Goal: Information Seeking & Learning: Find specific fact

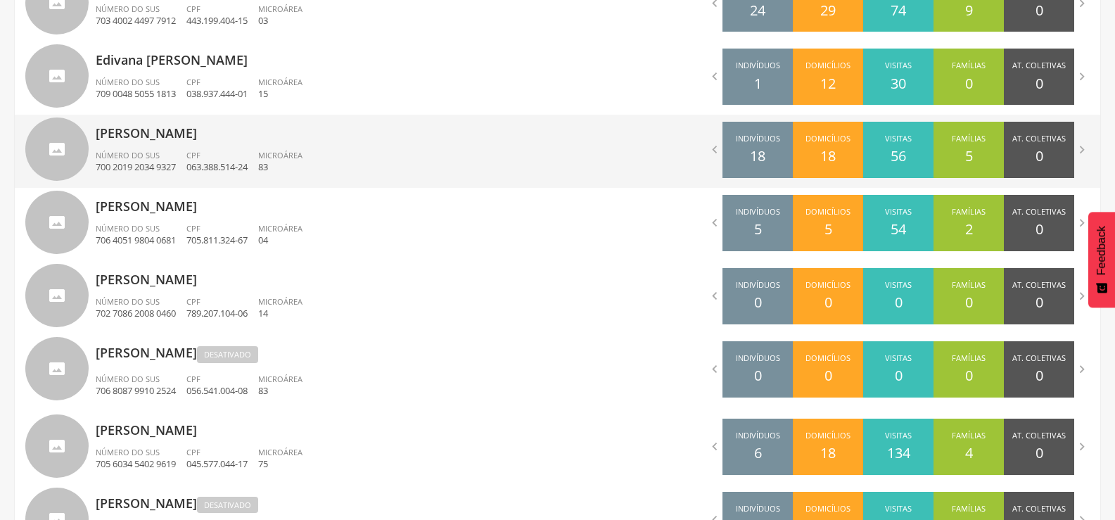
scroll to position [611, 0]
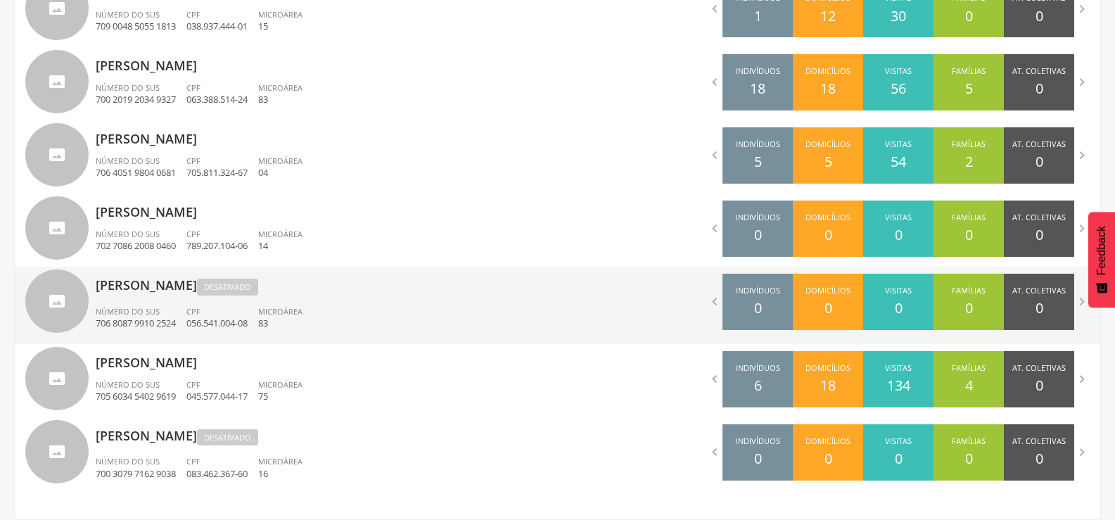
click at [179, 289] on p "[PERSON_NAME]" at bounding box center [322, 283] width 452 height 32
type input "**********"
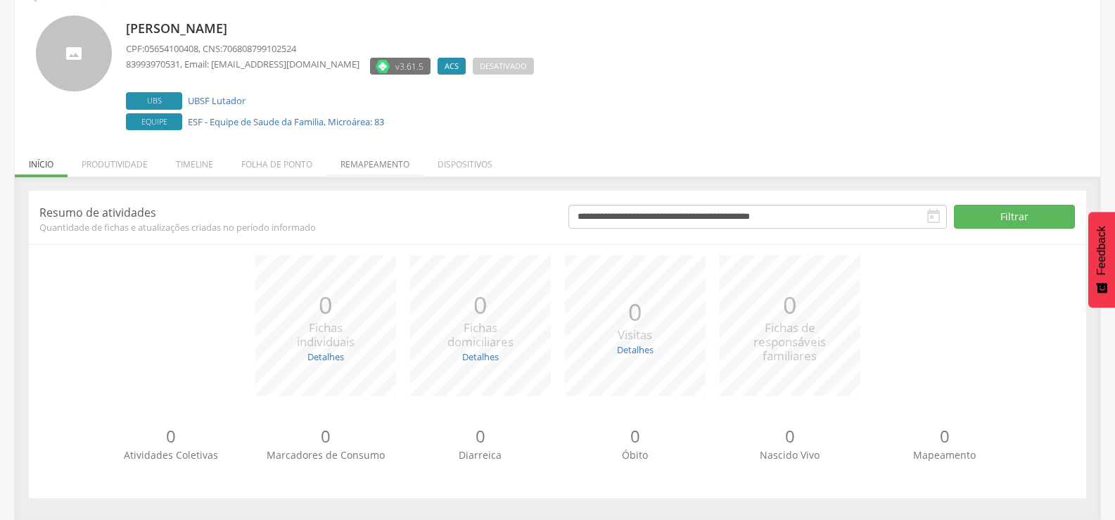
click at [369, 162] on li "Remapeamento" at bounding box center [374, 160] width 97 height 33
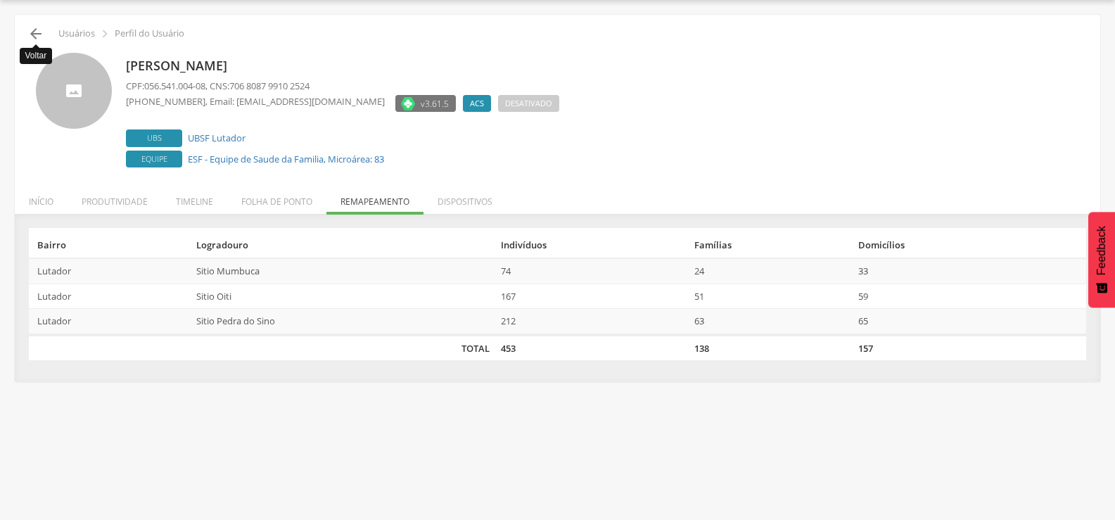
click at [39, 36] on icon "" at bounding box center [35, 33] width 17 height 17
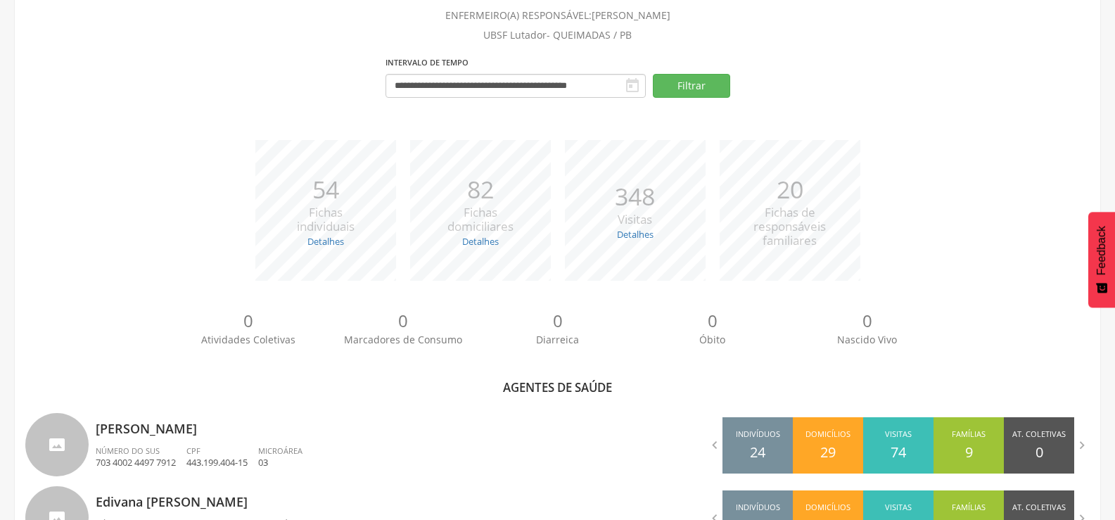
scroll to position [611, 0]
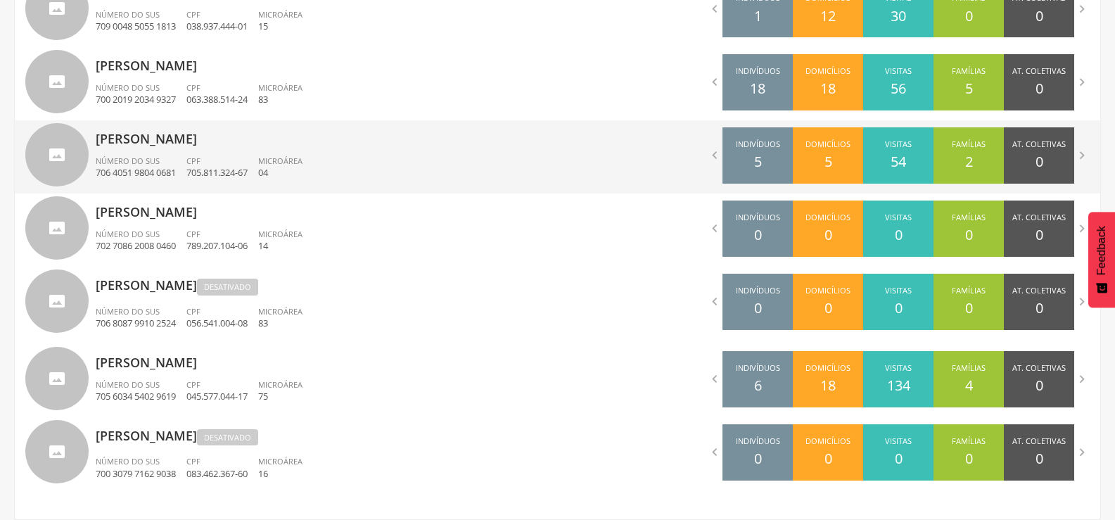
click at [153, 162] on span "Número do SUS" at bounding box center [128, 160] width 64 height 11
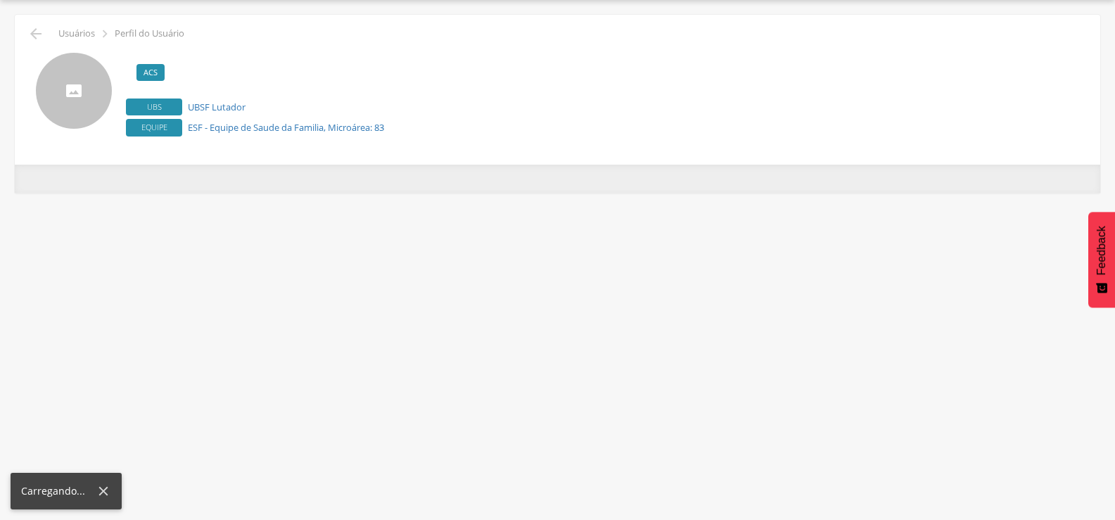
scroll to position [42, 0]
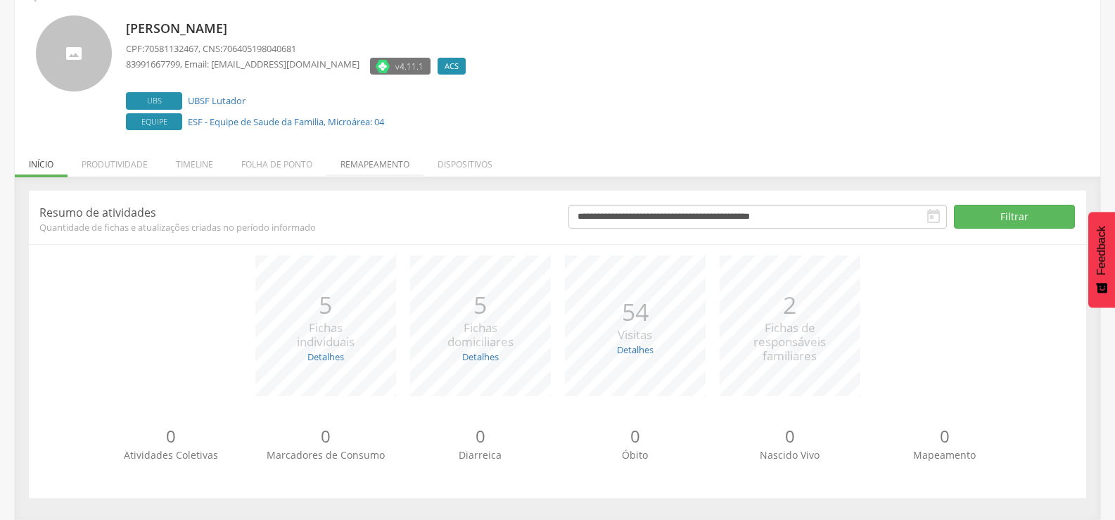
click at [377, 168] on li "Remapeamento" at bounding box center [374, 160] width 97 height 33
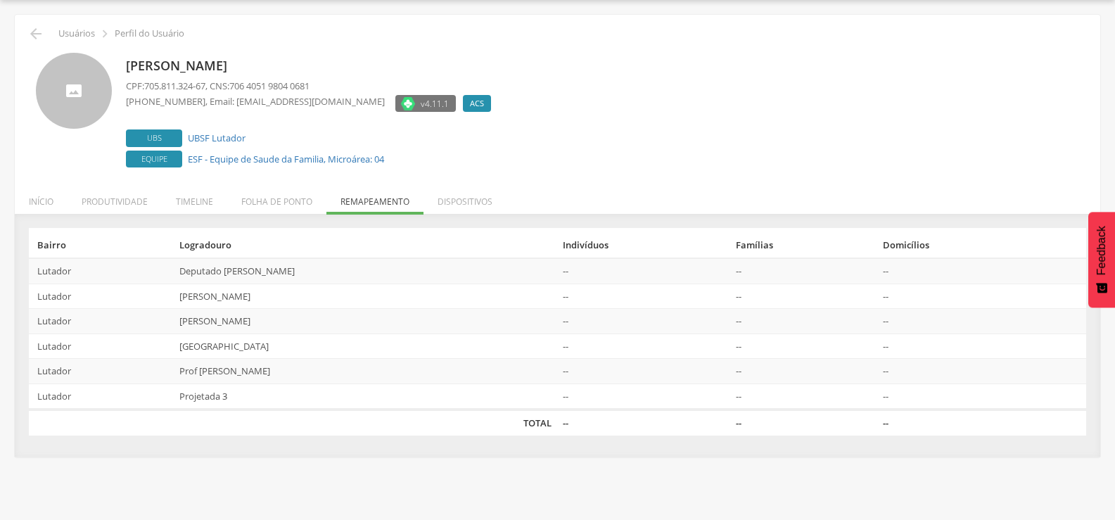
scroll to position [0, 0]
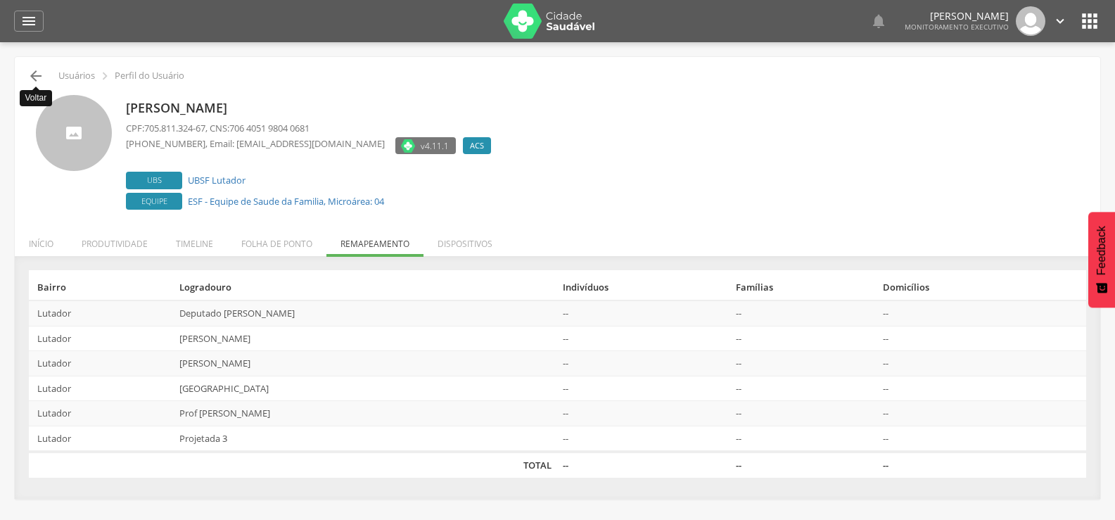
click at [36, 82] on icon "" at bounding box center [35, 76] width 17 height 17
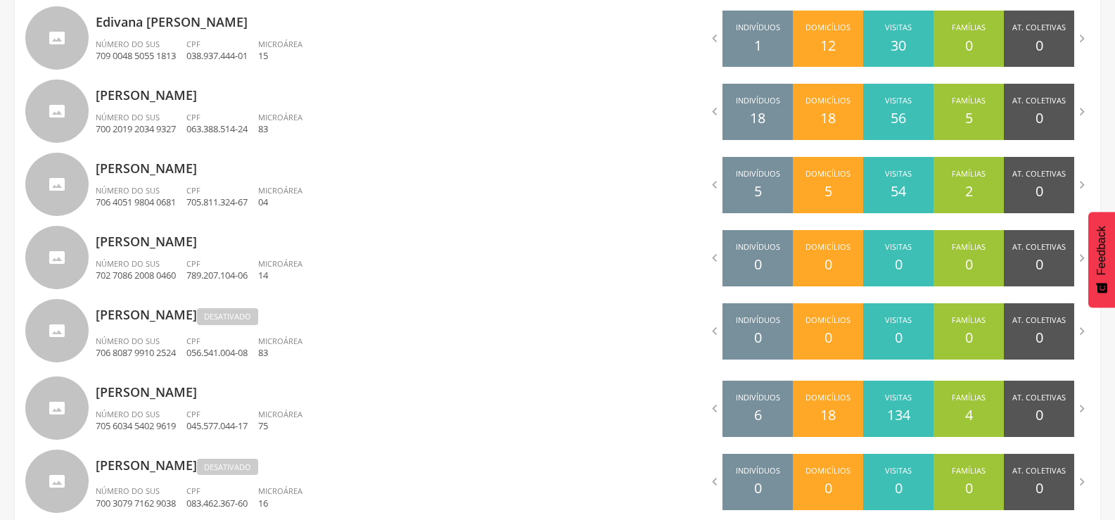
scroll to position [611, 0]
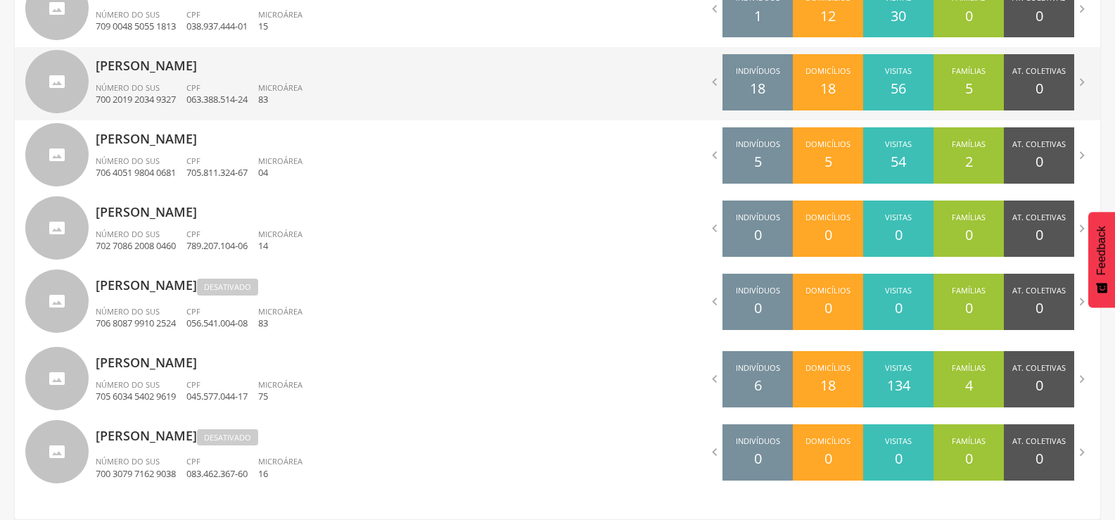
click at [181, 74] on p "[PERSON_NAME]" at bounding box center [322, 61] width 452 height 28
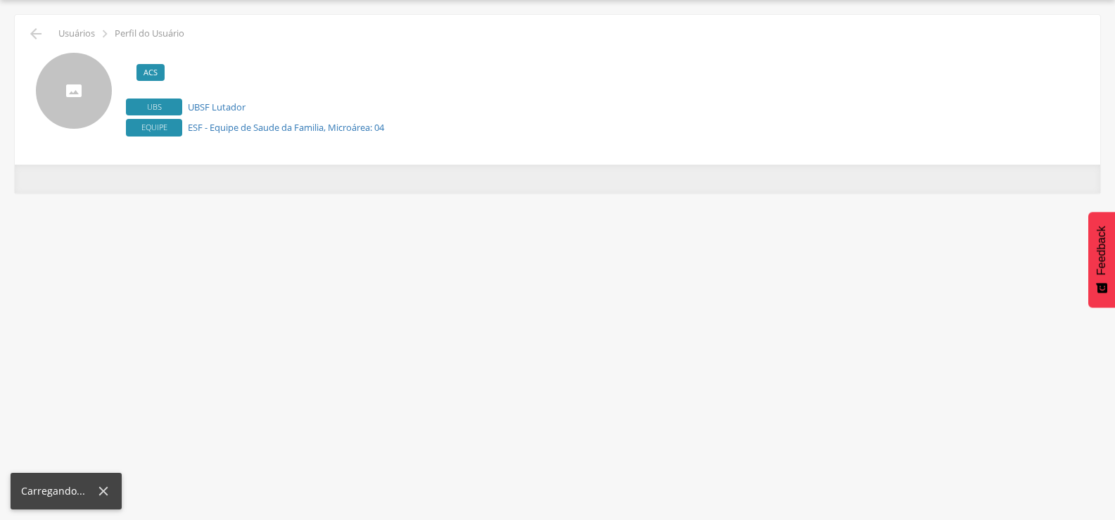
scroll to position [42, 0]
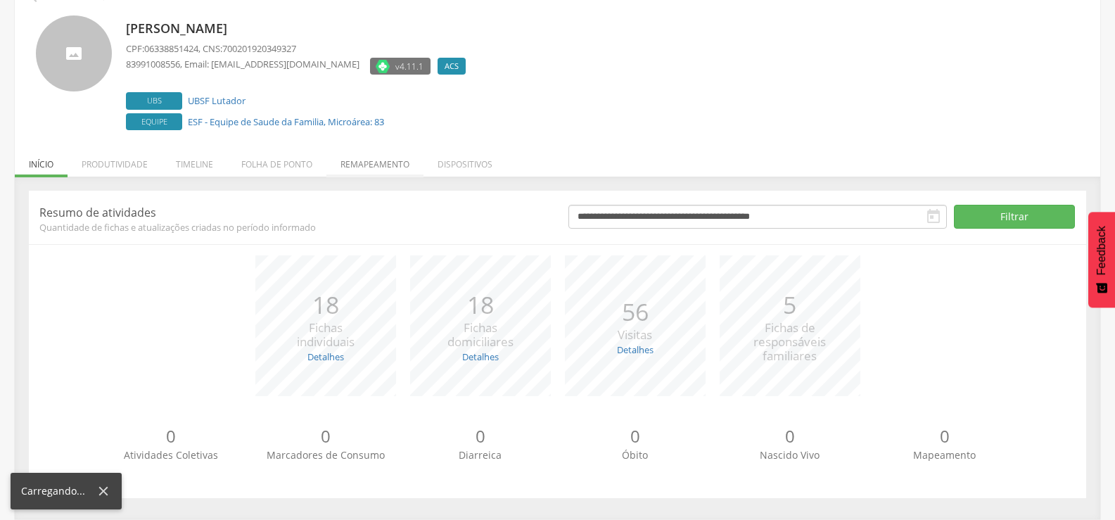
click at [362, 157] on li "Remapeamento" at bounding box center [374, 160] width 97 height 33
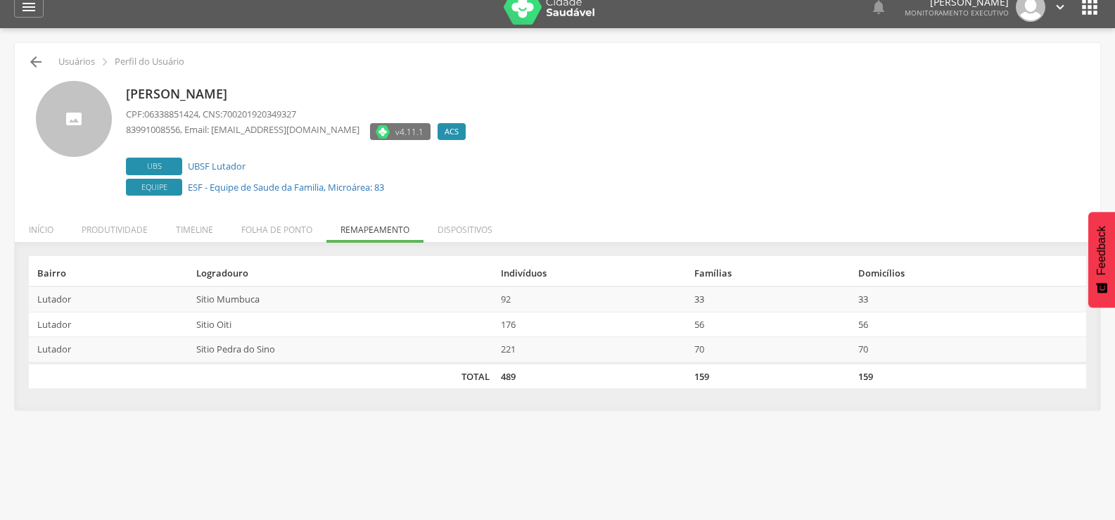
scroll to position [0, 0]
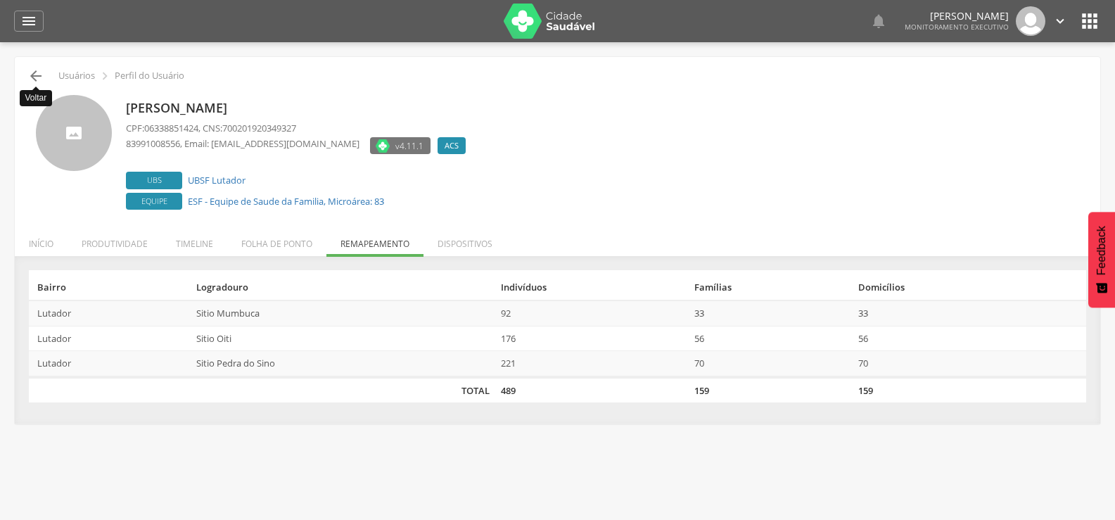
click at [41, 72] on icon "" at bounding box center [35, 76] width 17 height 17
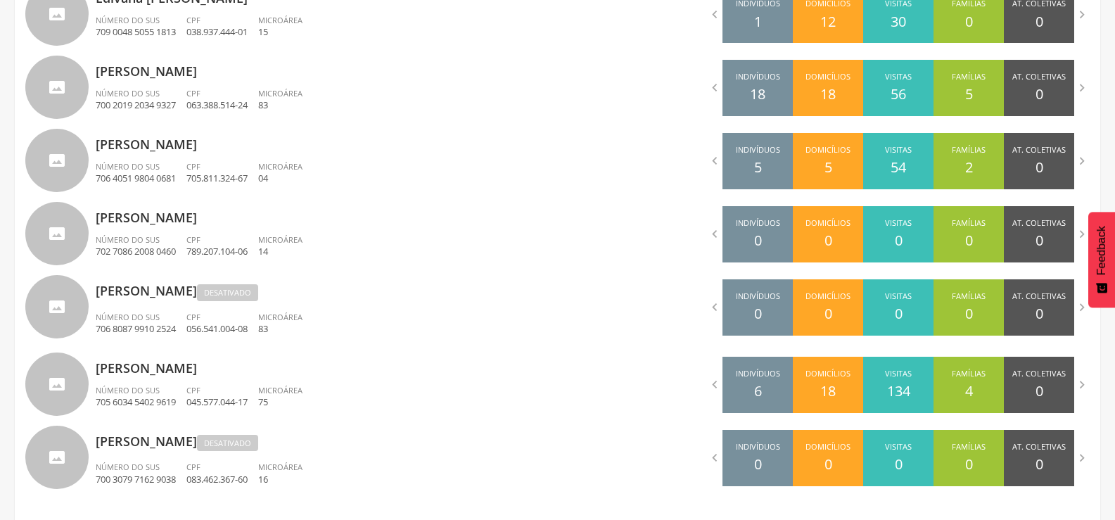
scroll to position [611, 0]
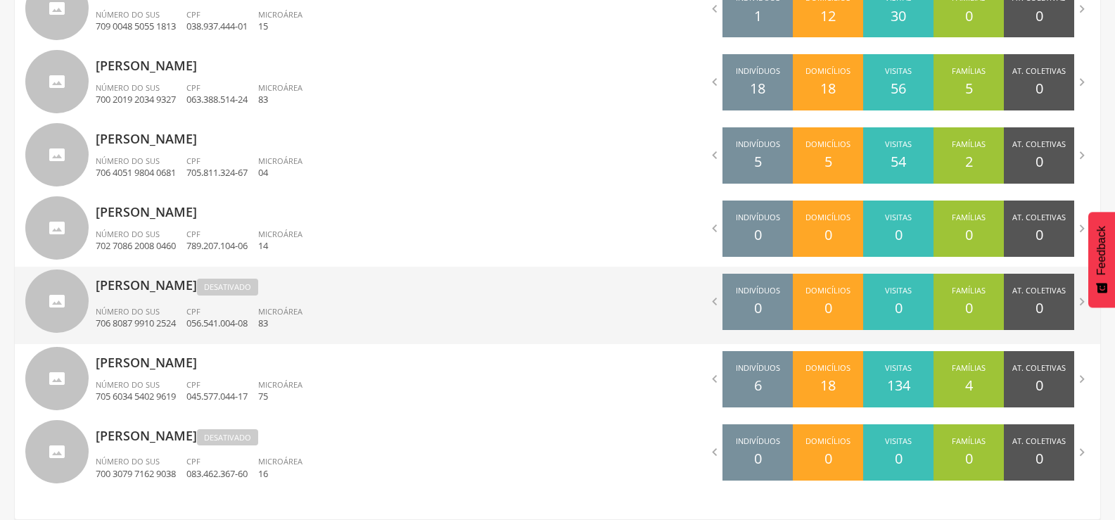
click at [186, 298] on p "[PERSON_NAME]" at bounding box center [322, 283] width 452 height 32
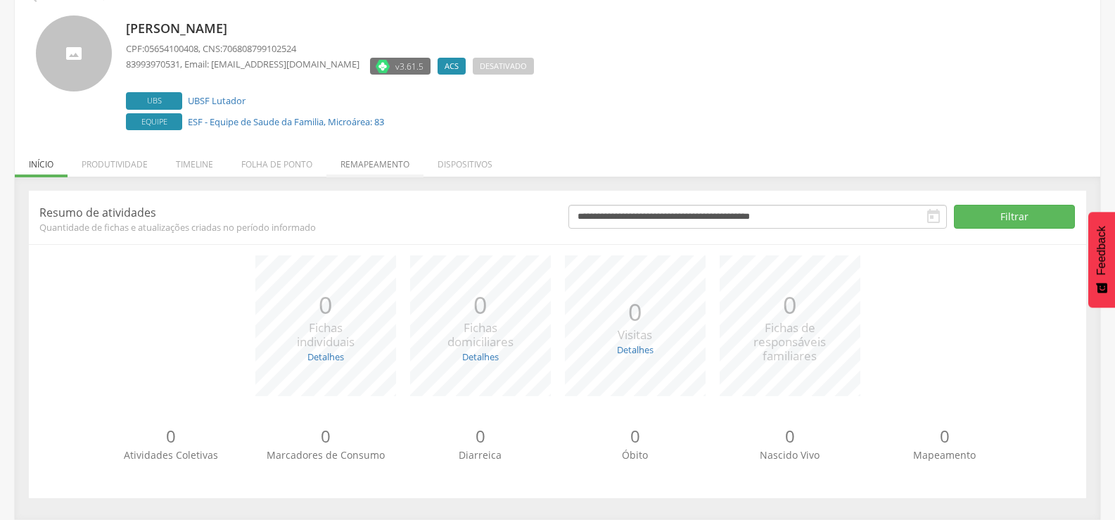
click at [369, 165] on li "Remapeamento" at bounding box center [374, 160] width 97 height 33
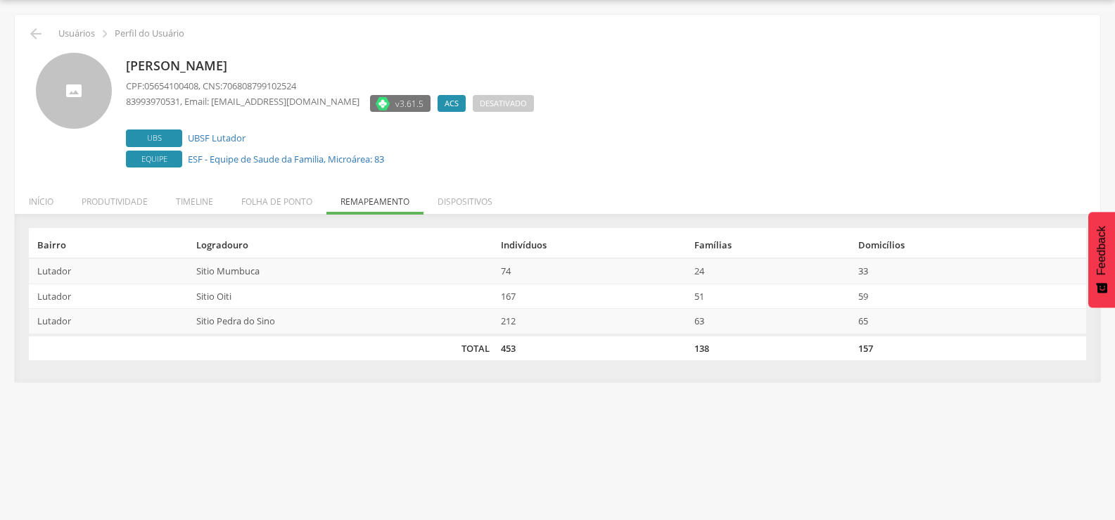
scroll to position [42, 0]
click at [36, 33] on icon "" at bounding box center [35, 33] width 17 height 17
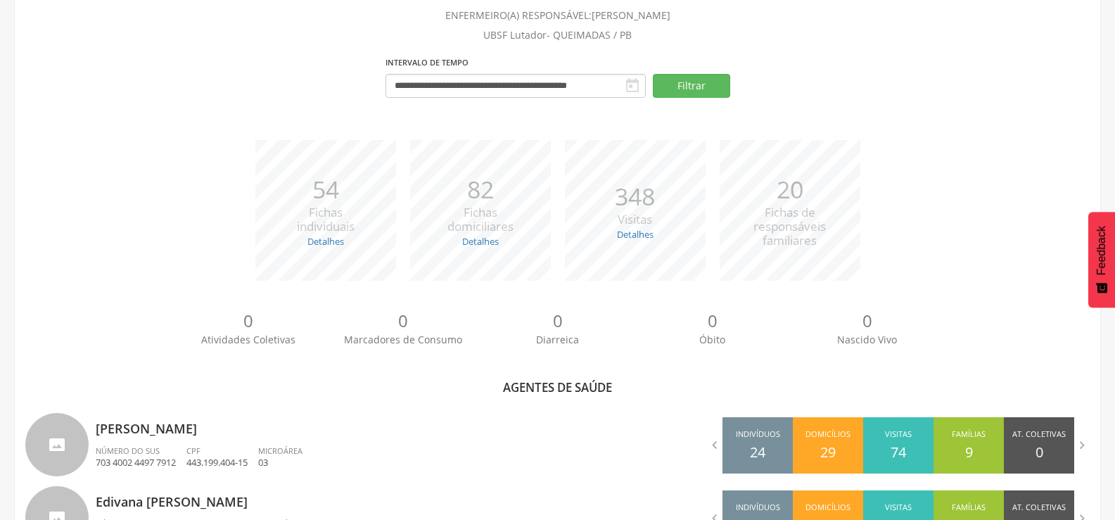
scroll to position [611, 0]
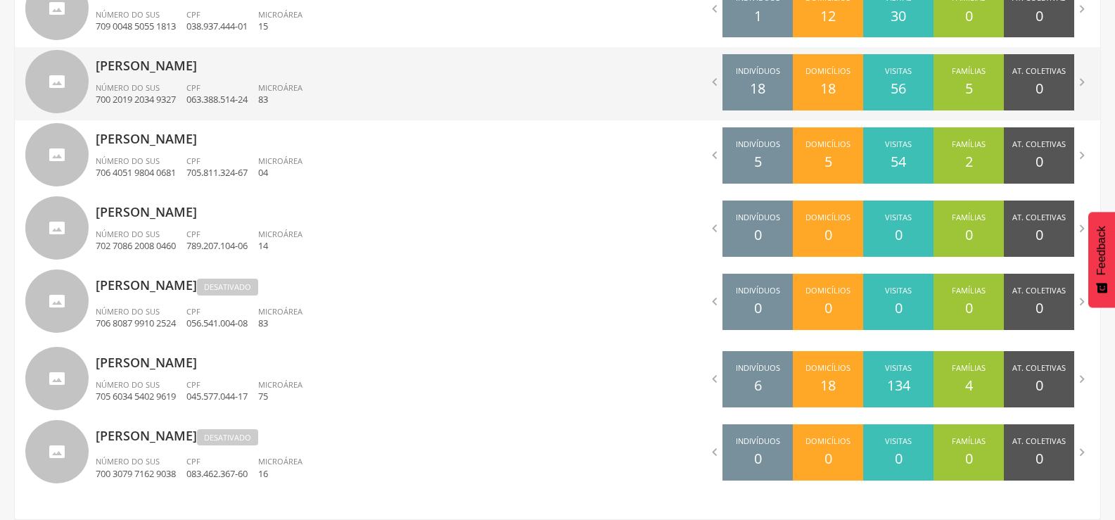
click at [209, 87] on div "CPF 063.388.514-24" at bounding box center [222, 94] width 72 height 24
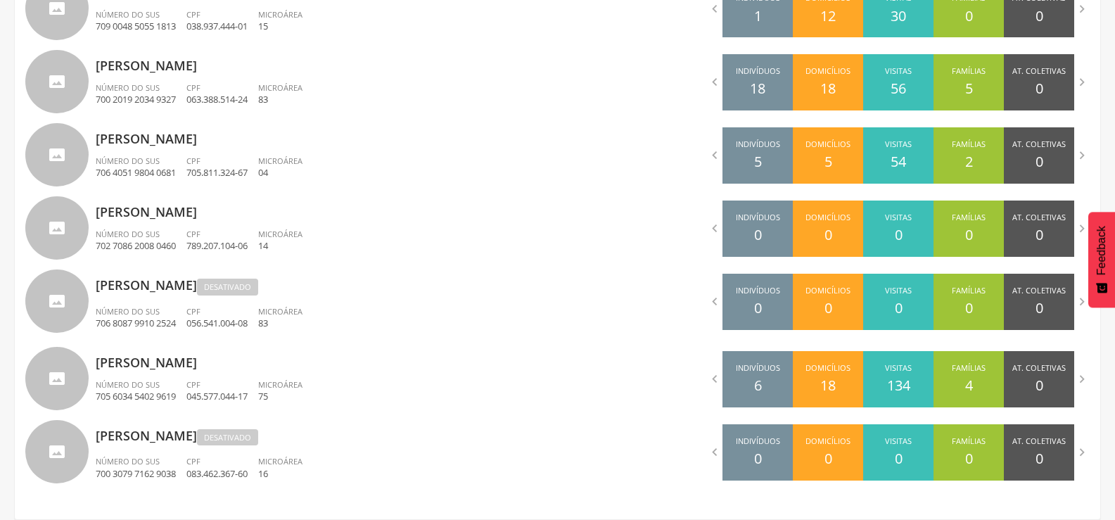
scroll to position [42, 0]
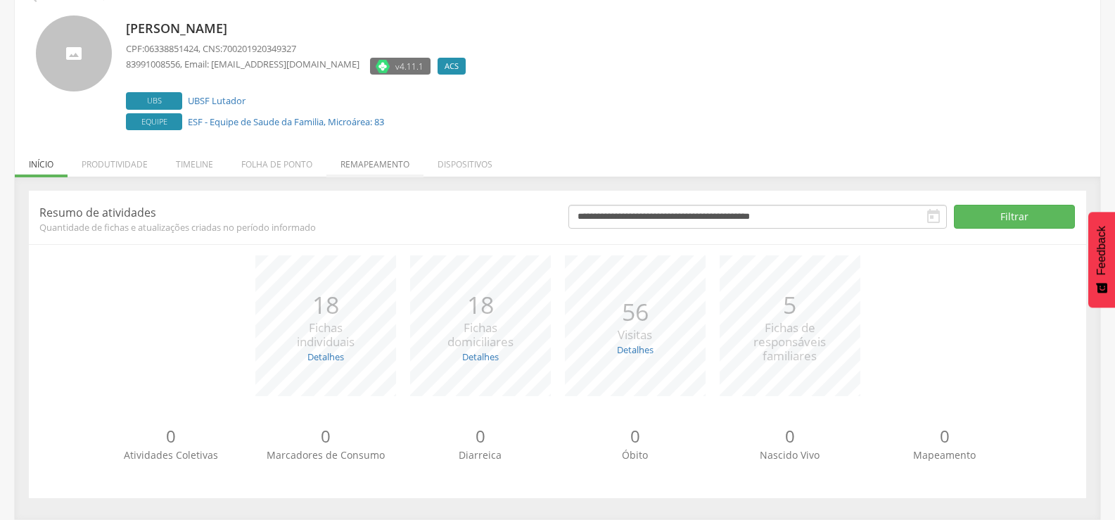
click at [369, 165] on li "Remapeamento" at bounding box center [374, 160] width 97 height 33
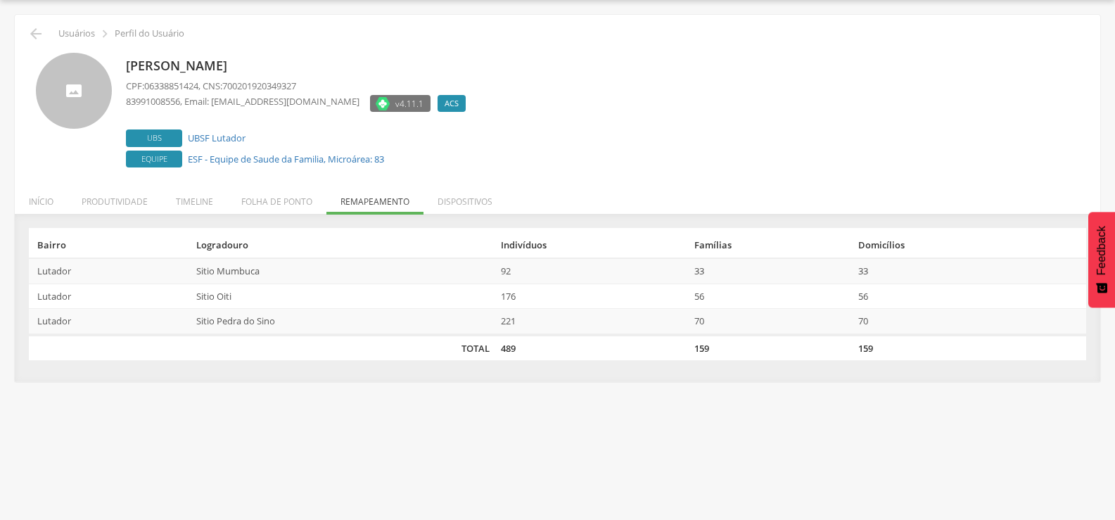
scroll to position [0, 0]
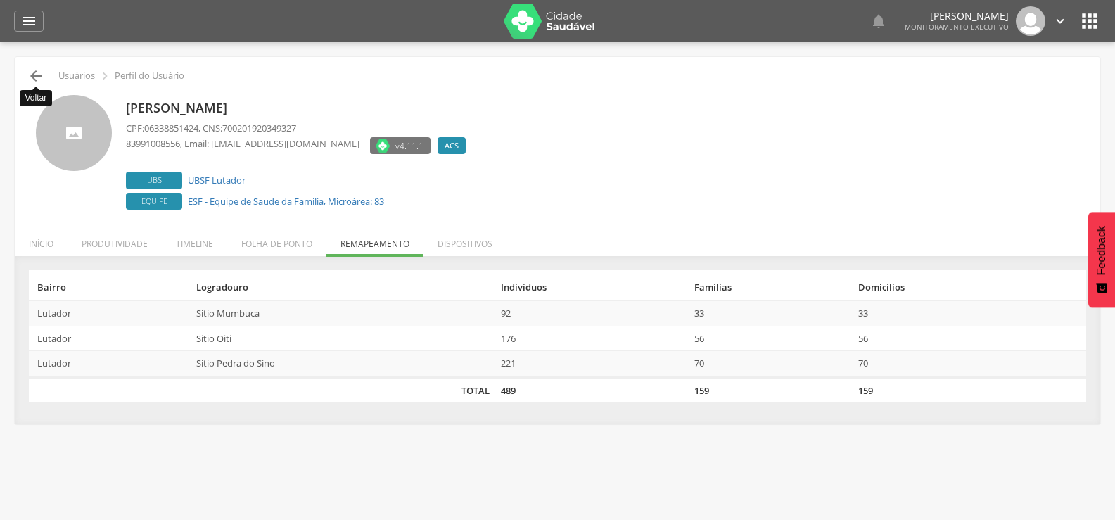
click at [33, 72] on icon "" at bounding box center [35, 76] width 17 height 17
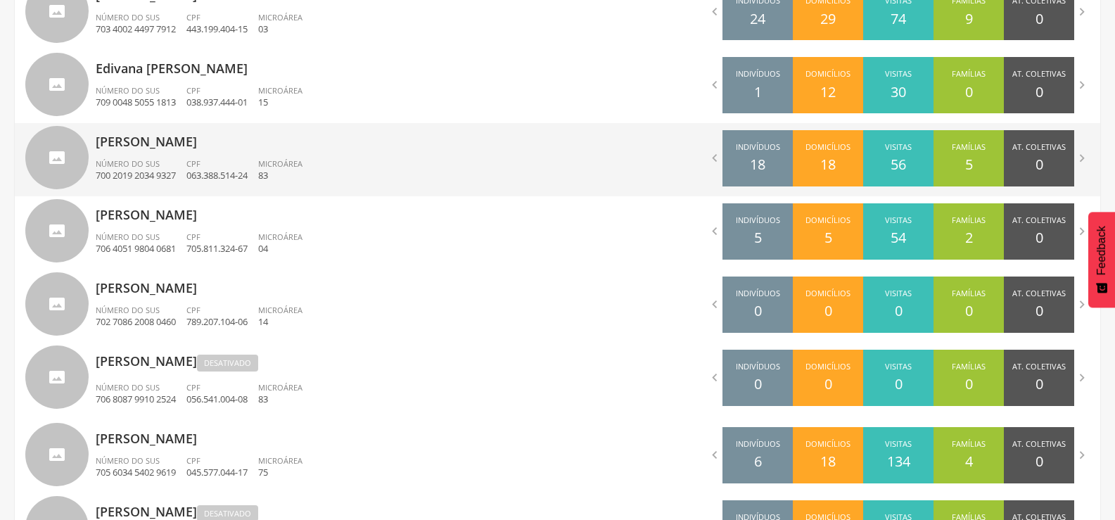
scroll to position [611, 0]
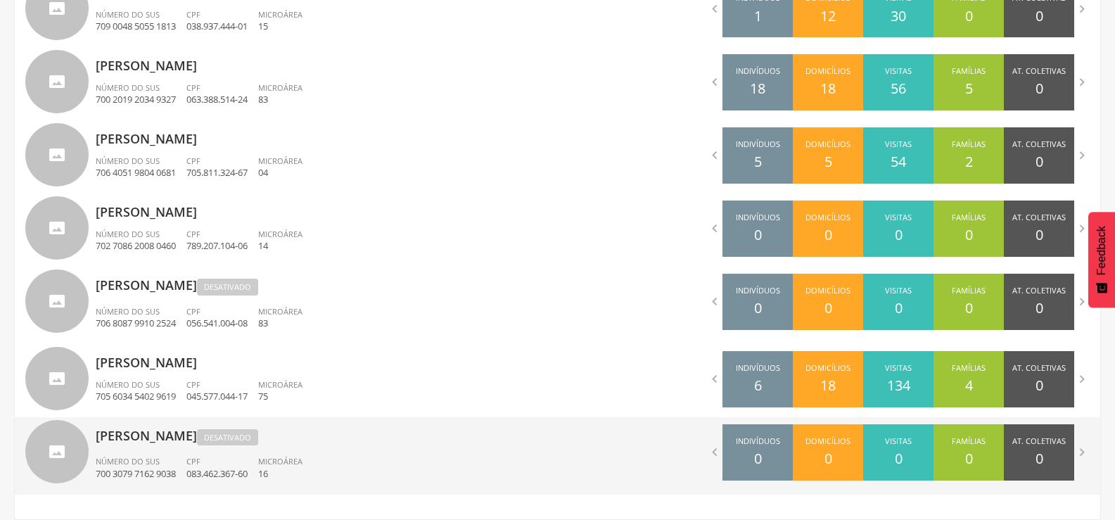
click at [207, 456] on div "CPF 083.462.367-60" at bounding box center [222, 468] width 72 height 24
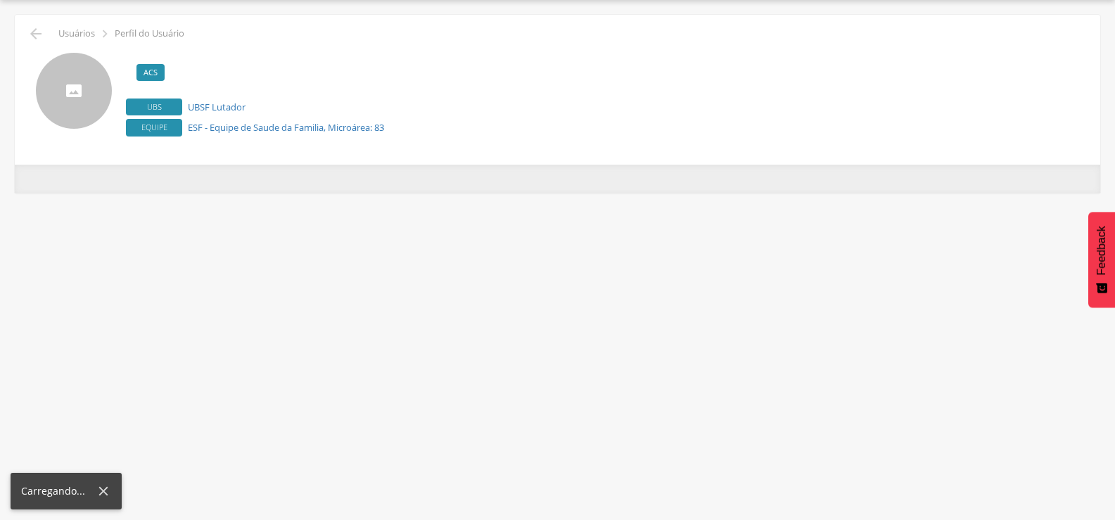
scroll to position [42, 0]
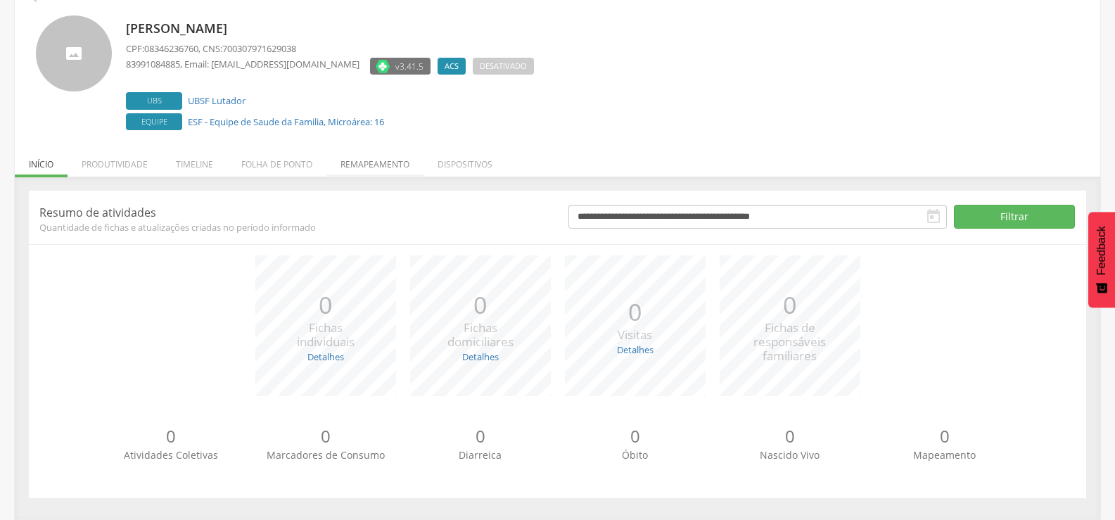
click at [377, 162] on li "Remapeamento" at bounding box center [374, 160] width 97 height 33
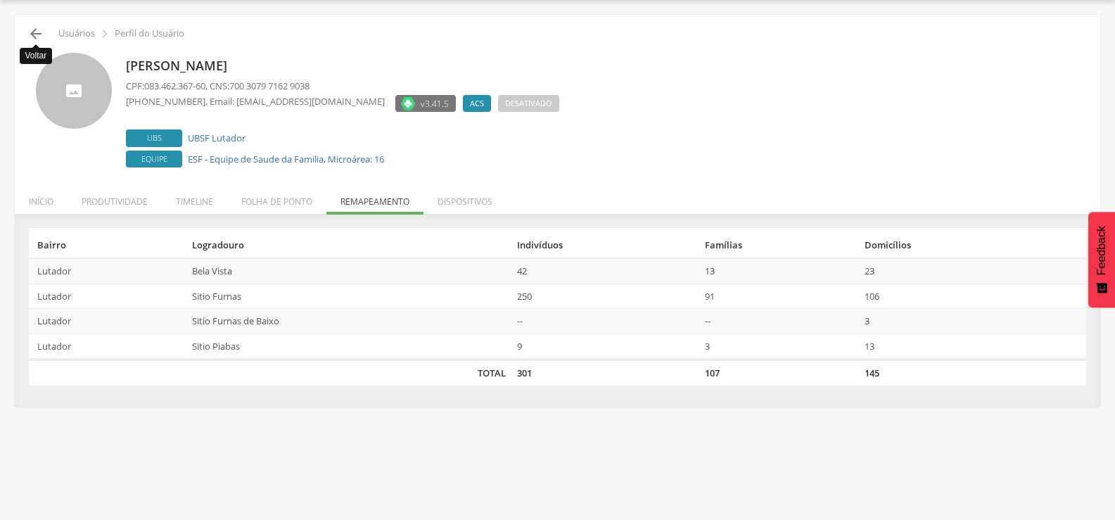
click at [33, 30] on icon "" at bounding box center [35, 33] width 17 height 17
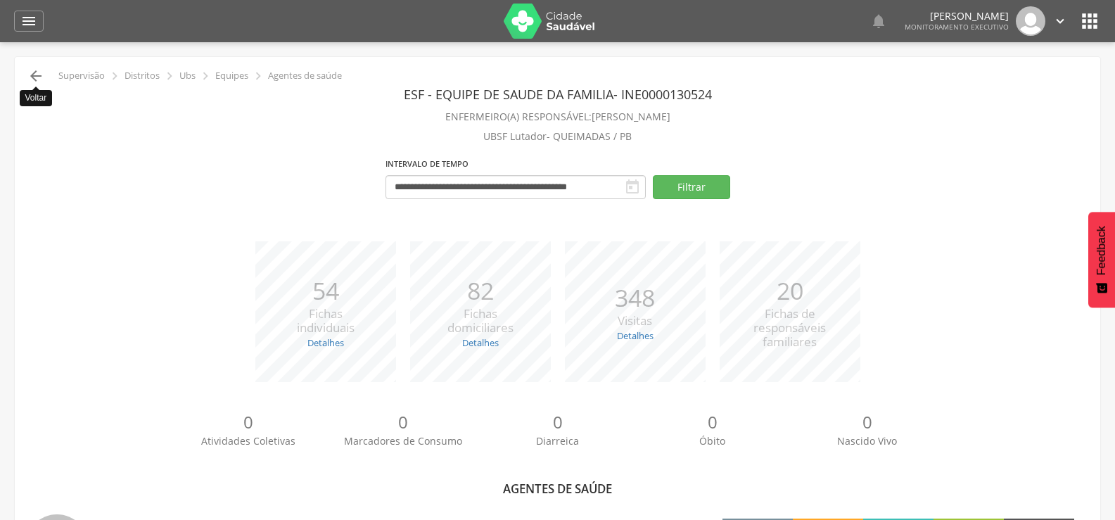
click at [32, 77] on icon "" at bounding box center [35, 76] width 17 height 17
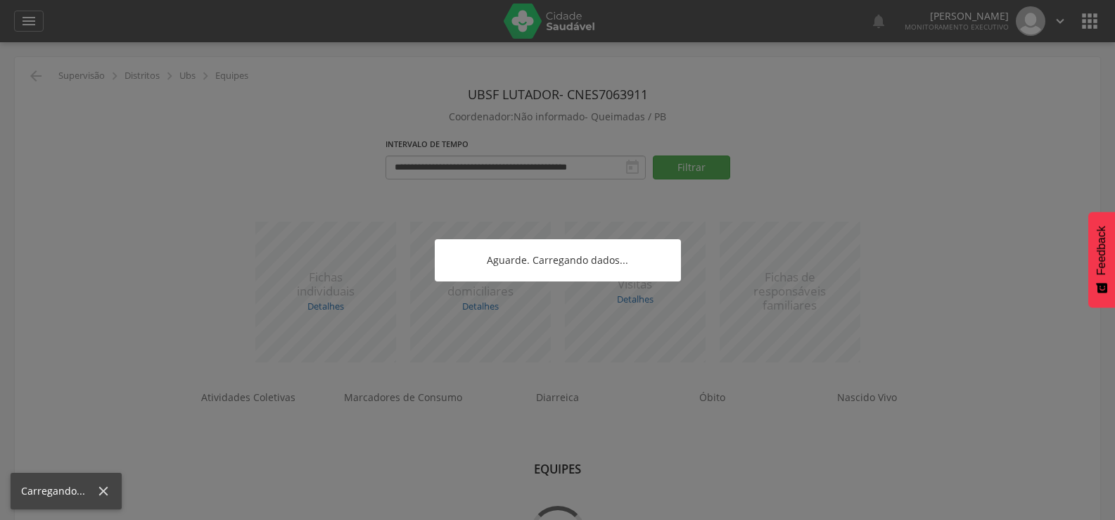
scroll to position [42, 0]
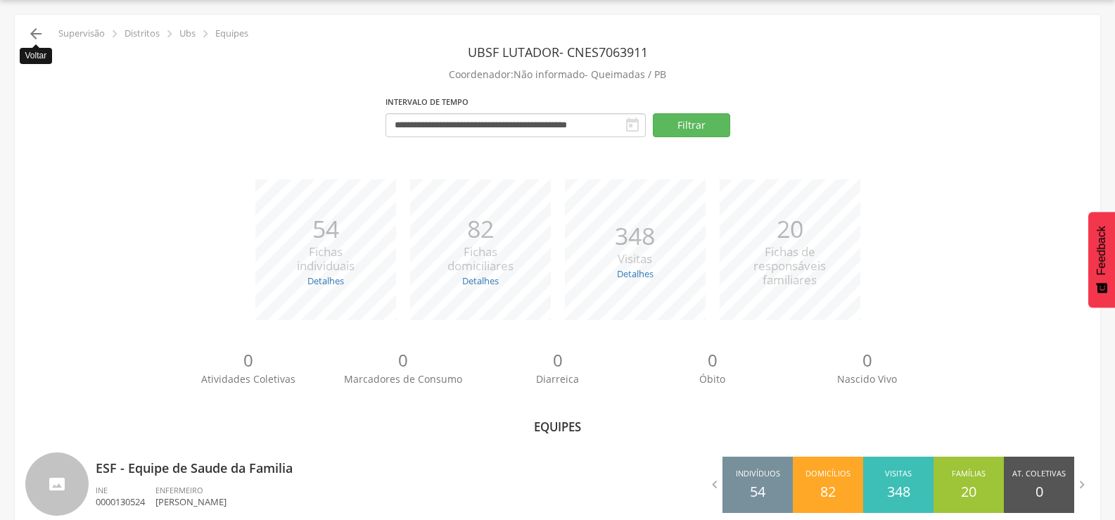
click at [43, 32] on icon "" at bounding box center [35, 33] width 17 height 17
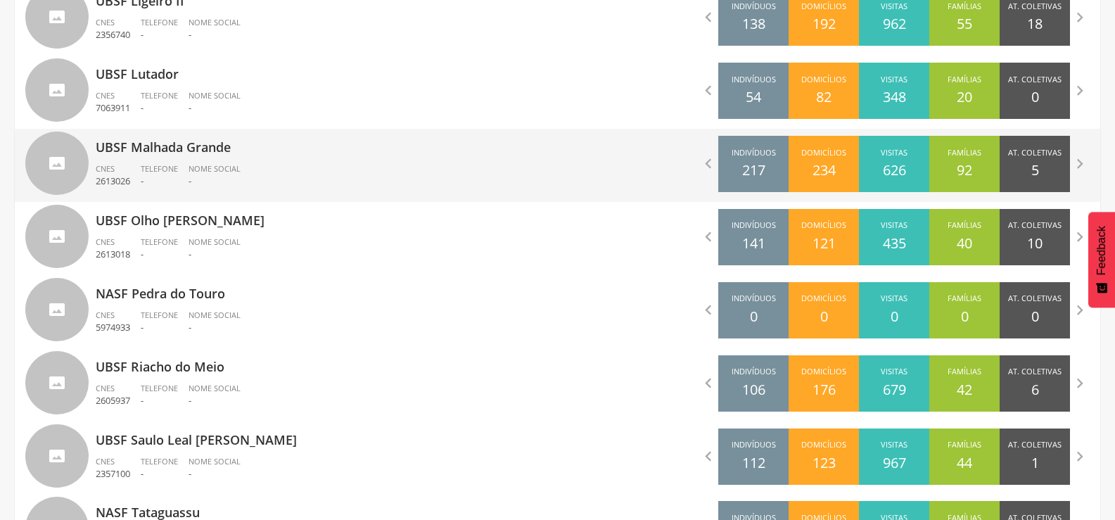
click at [144, 156] on p "UBSF Malhada Grande" at bounding box center [322, 143] width 452 height 28
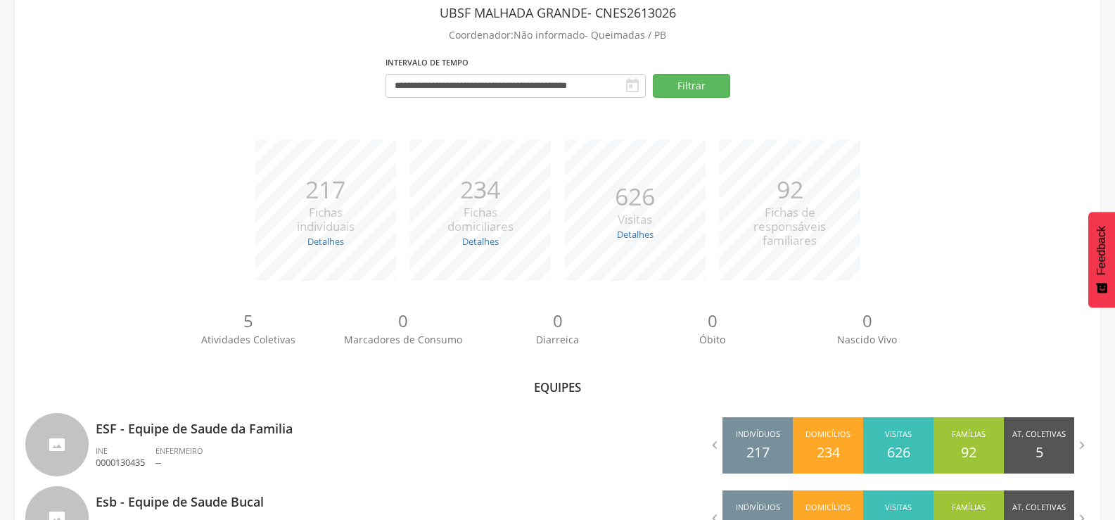
scroll to position [143, 0]
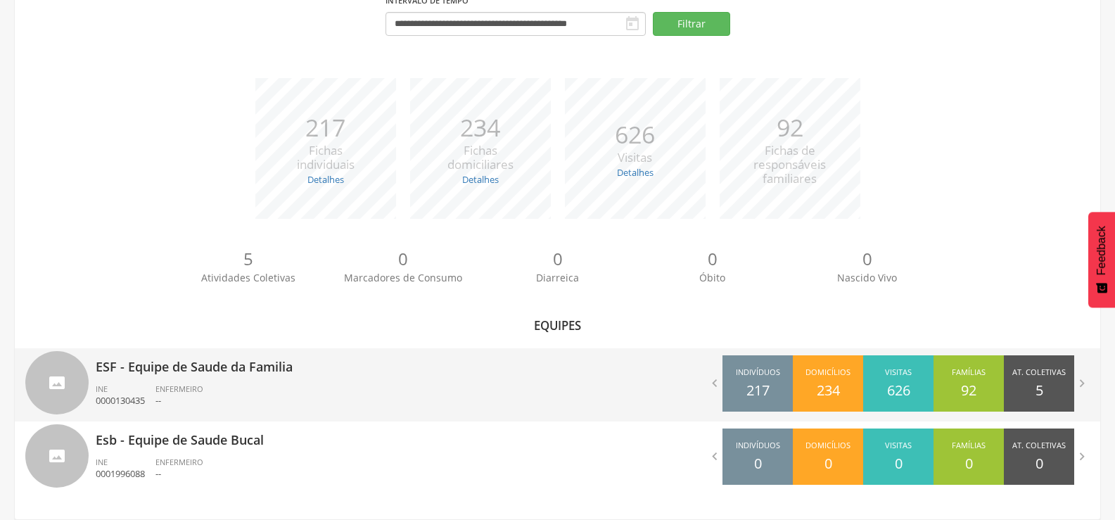
click at [195, 367] on p "ESF - Equipe de Saude da Familia" at bounding box center [322, 362] width 452 height 28
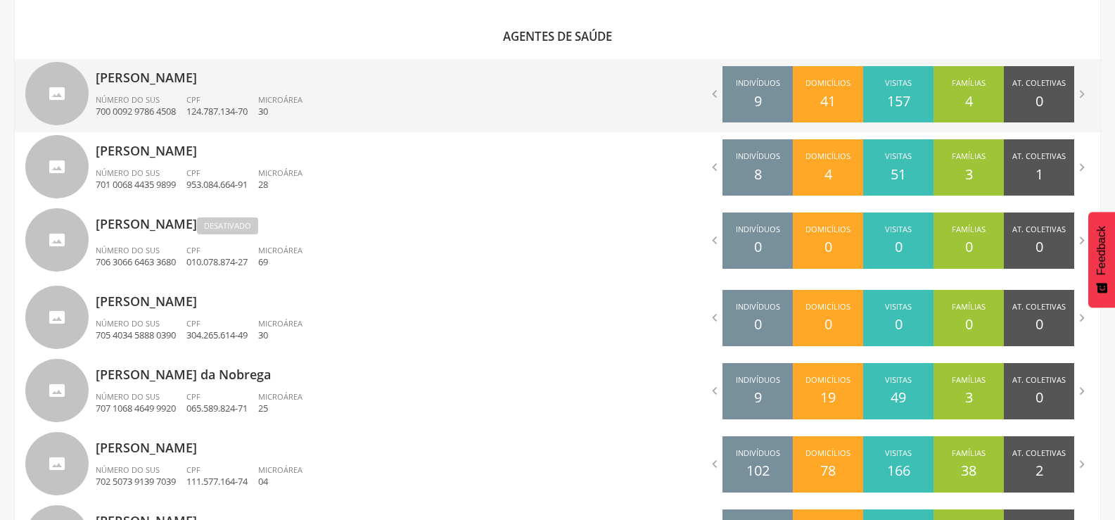
scroll to position [473, 0]
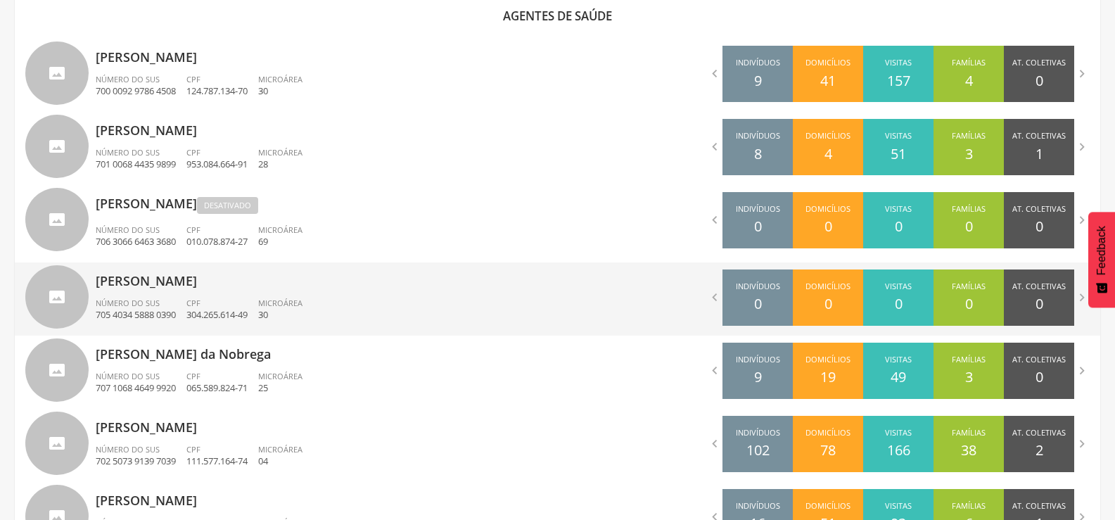
click at [189, 290] on p "[PERSON_NAME]" at bounding box center [322, 276] width 452 height 28
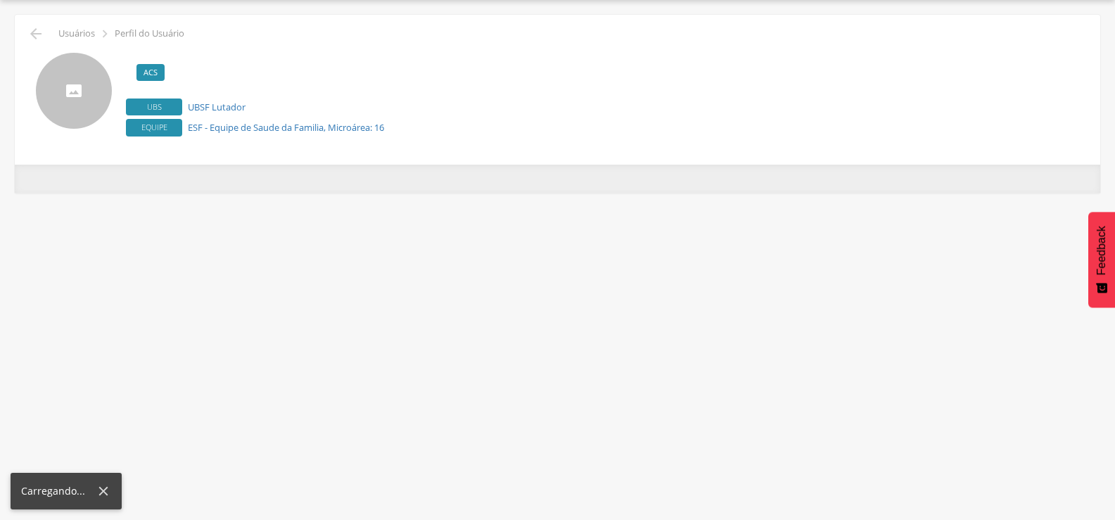
scroll to position [42, 0]
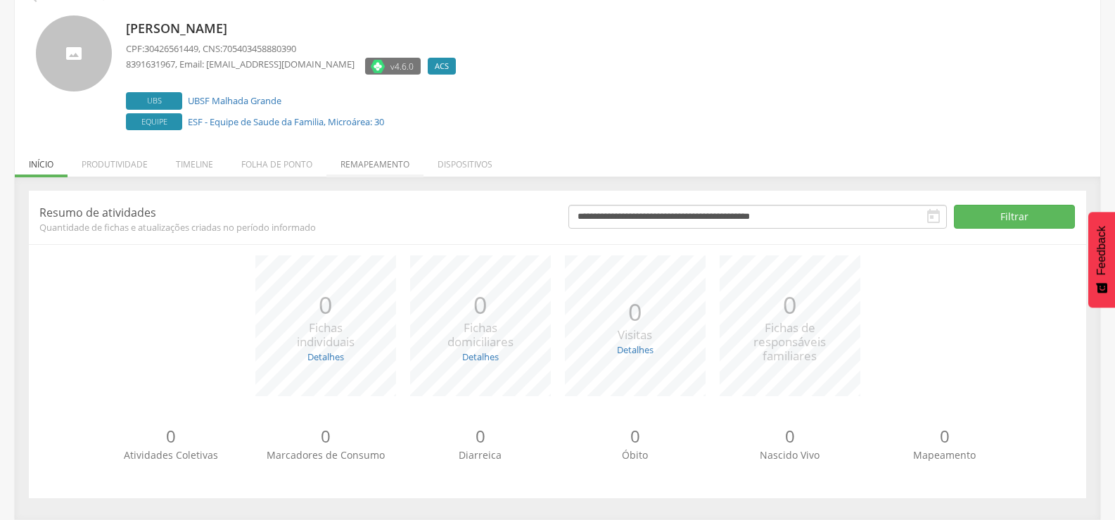
click at [371, 165] on li "Remapeamento" at bounding box center [374, 160] width 97 height 33
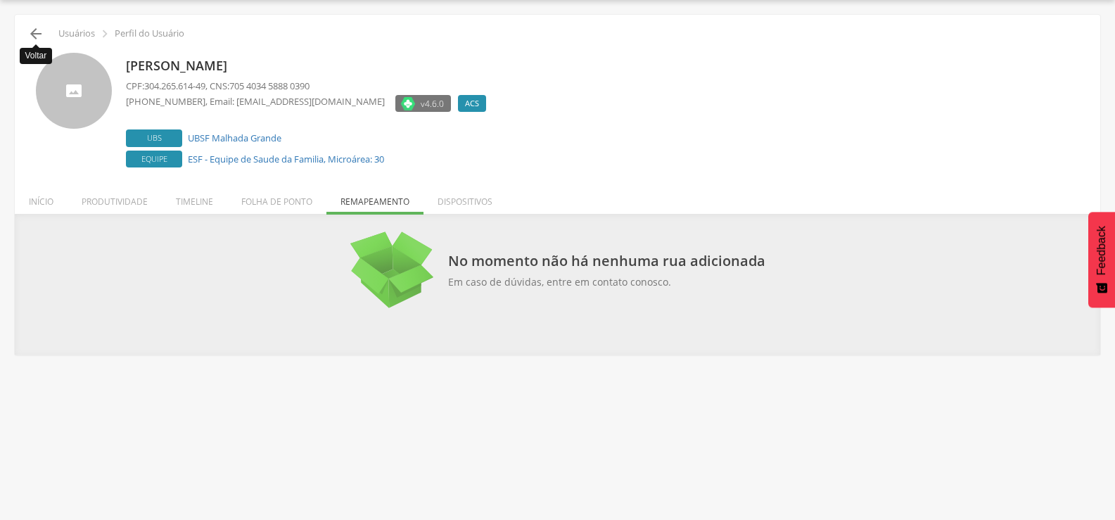
click at [37, 35] on icon "" at bounding box center [35, 33] width 17 height 17
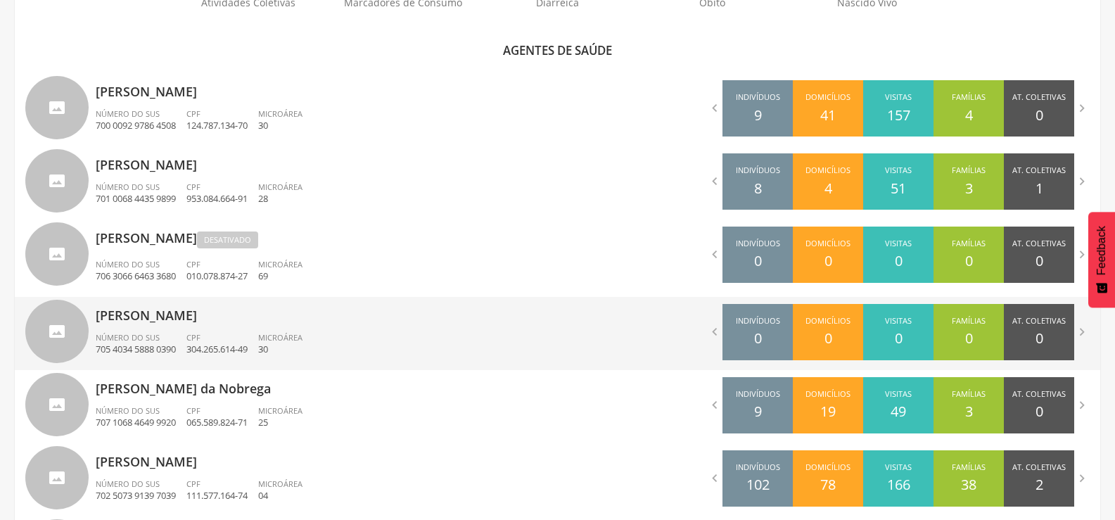
scroll to position [402, 0]
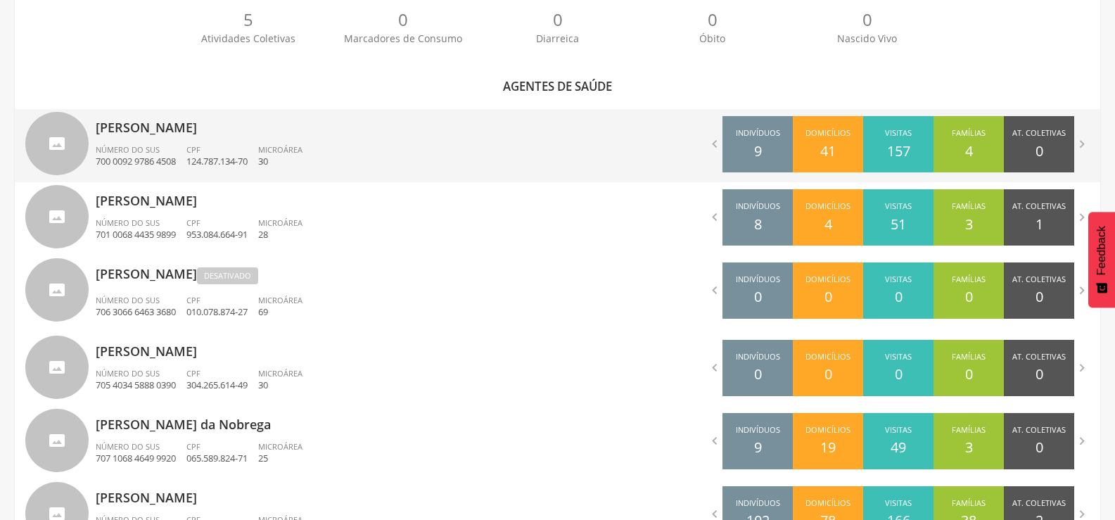
click at [204, 132] on p "[PERSON_NAME]" at bounding box center [322, 123] width 452 height 28
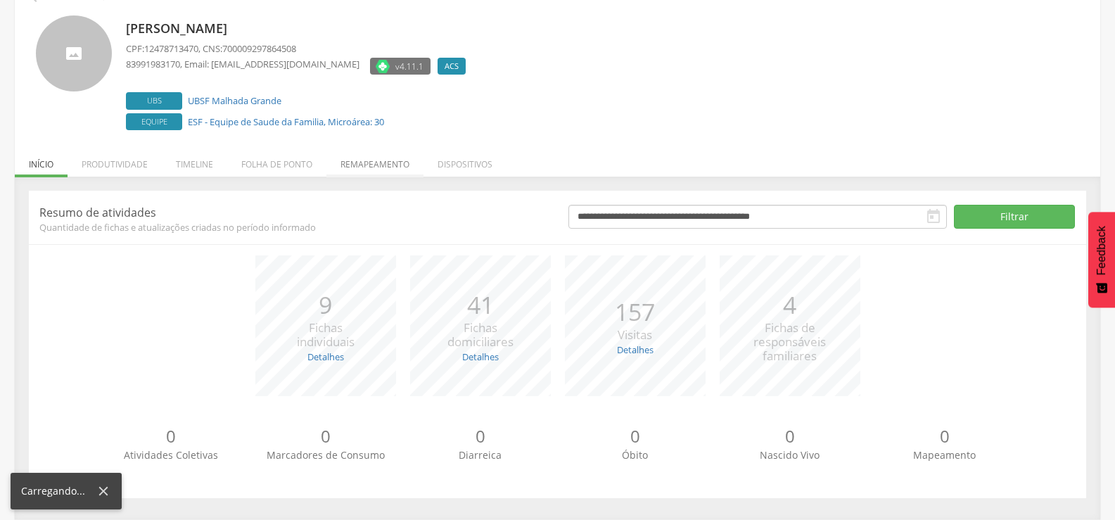
click at [373, 165] on li "Remapeamento" at bounding box center [374, 160] width 97 height 33
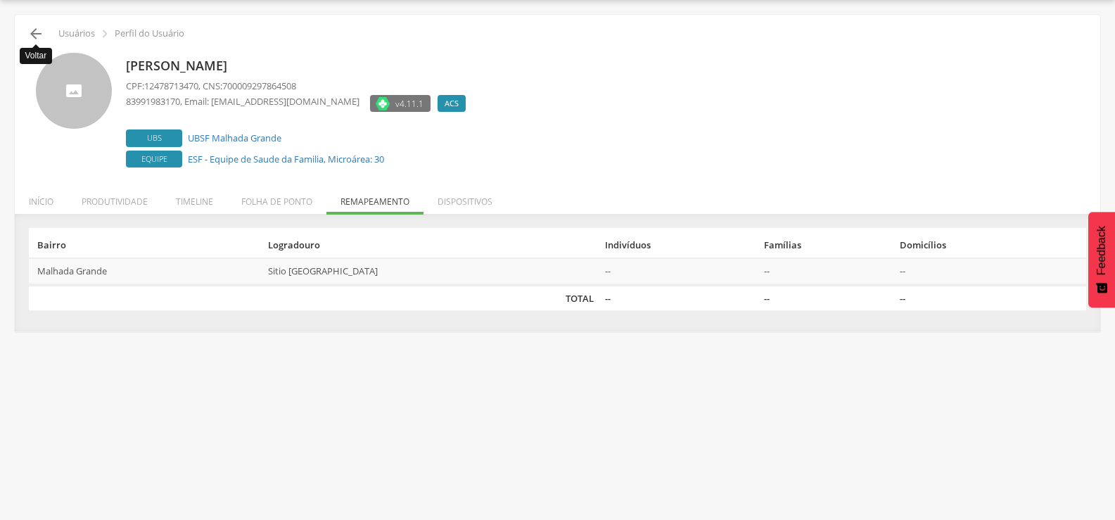
click at [38, 36] on icon "" at bounding box center [35, 33] width 17 height 17
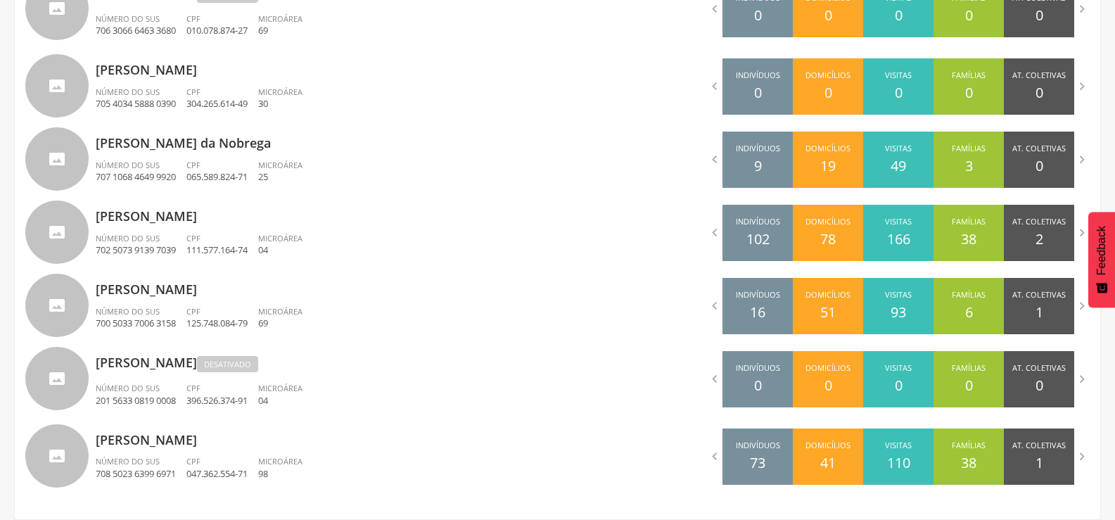
scroll to position [543, 0]
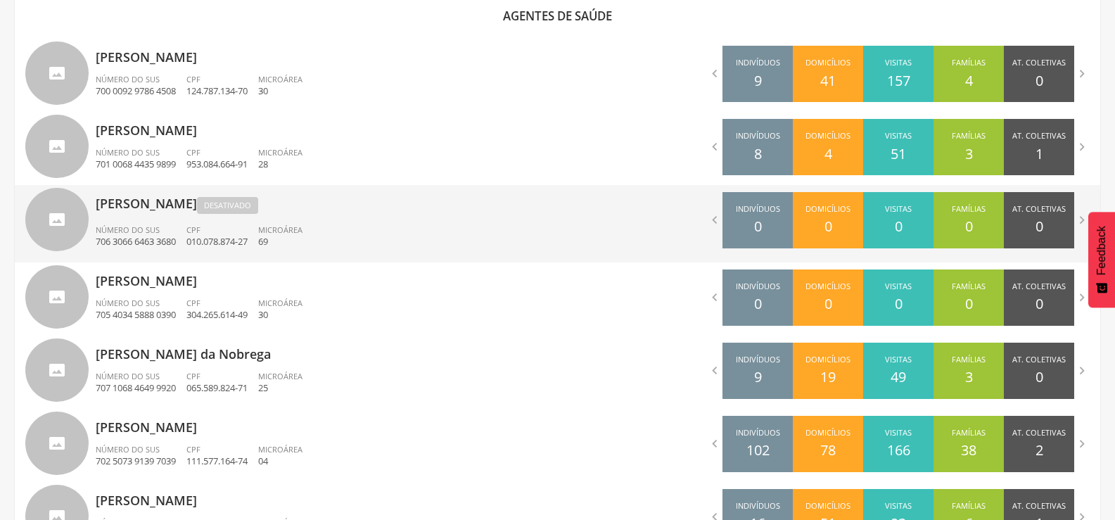
click at [207, 209] on p "[PERSON_NAME] Desativado" at bounding box center [322, 201] width 452 height 32
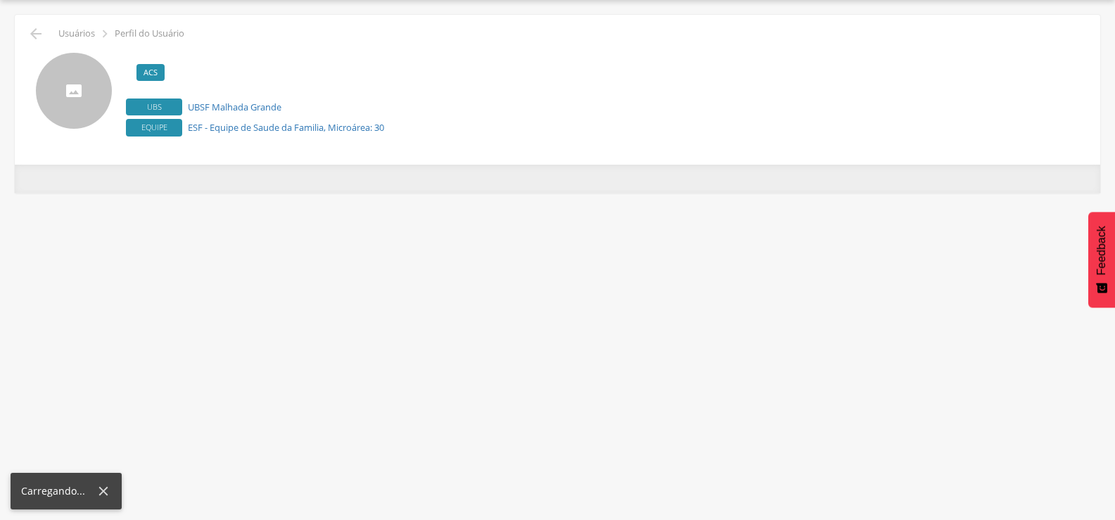
scroll to position [42, 0]
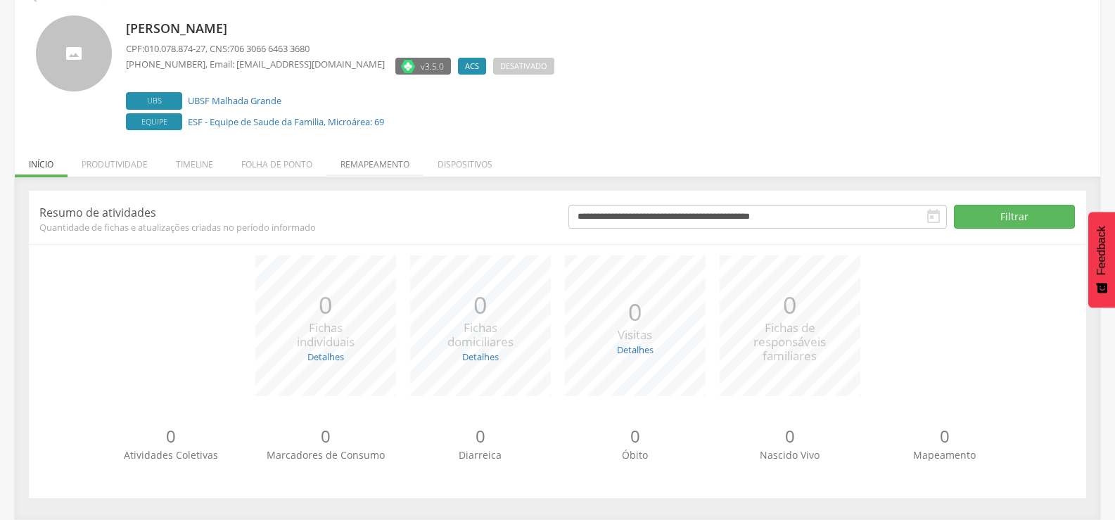
click at [371, 165] on li "Remapeamento" at bounding box center [374, 160] width 97 height 33
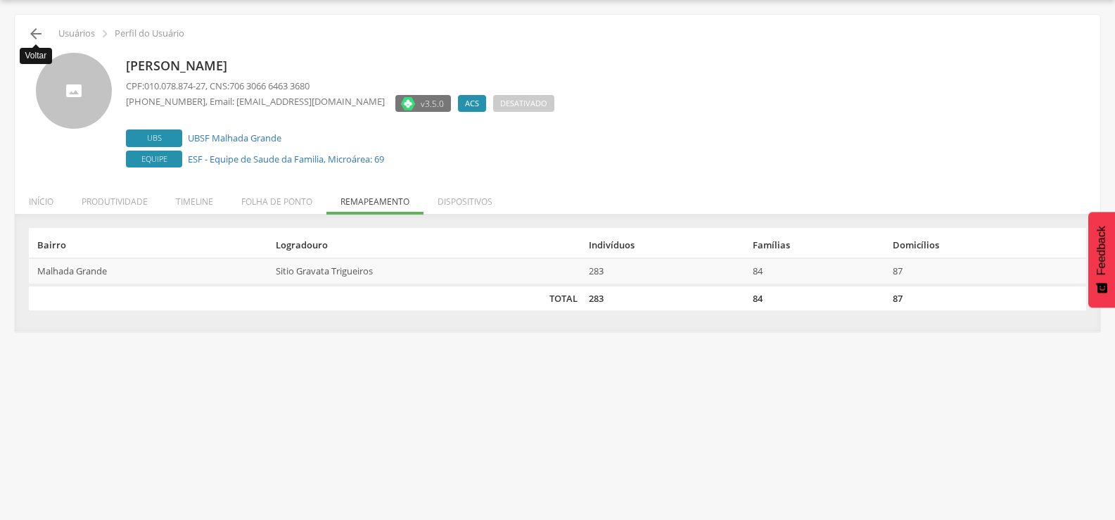
click at [37, 30] on icon "" at bounding box center [35, 33] width 17 height 17
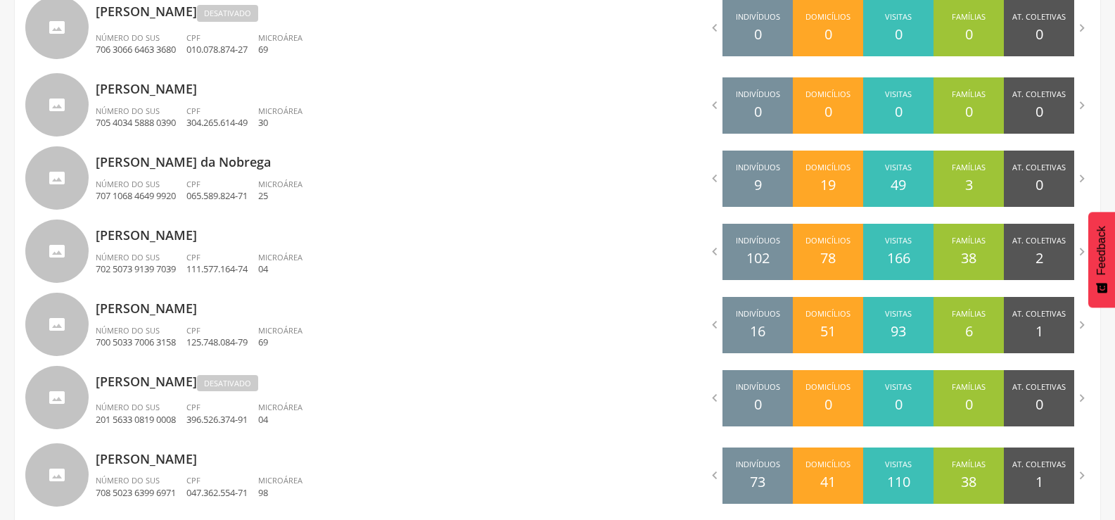
scroll to position [684, 0]
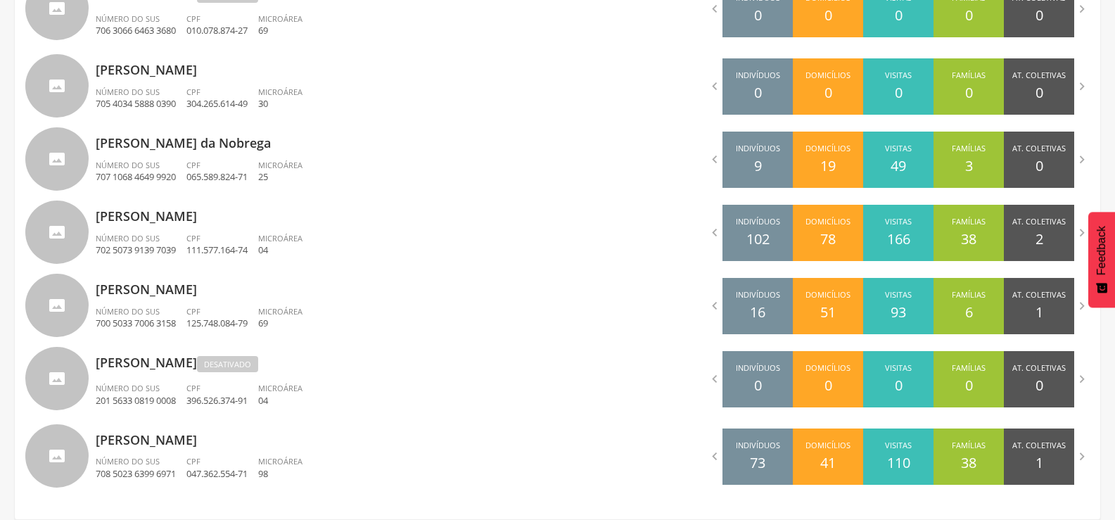
click at [189, 361] on p "[PERSON_NAME] Desativado" at bounding box center [322, 360] width 452 height 32
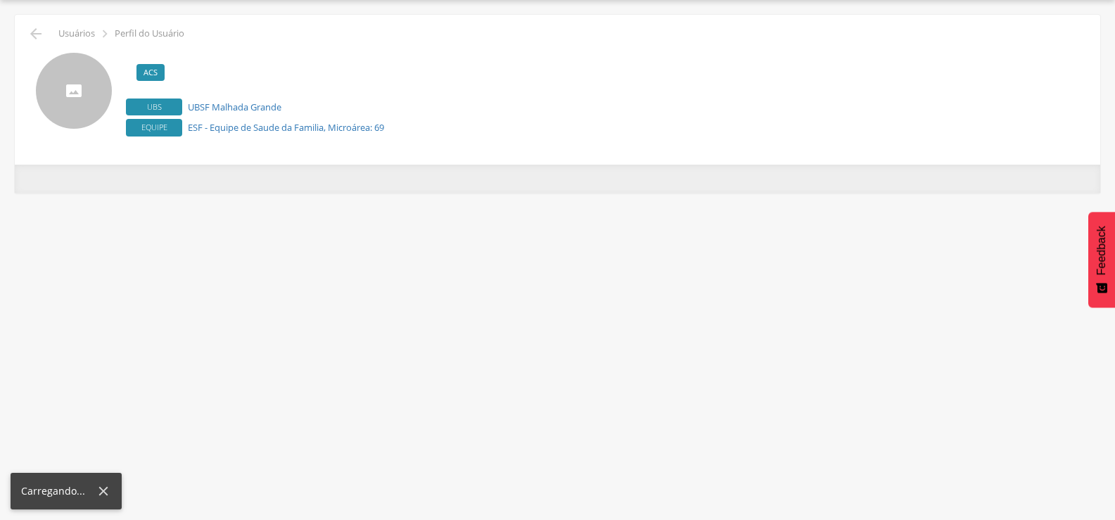
scroll to position [42, 0]
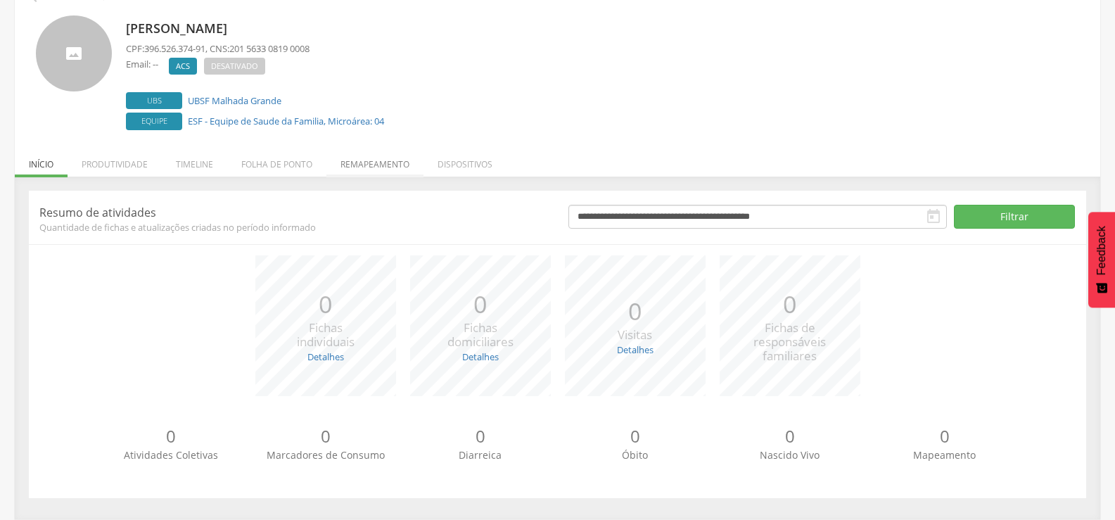
click at [375, 166] on li "Remapeamento" at bounding box center [374, 160] width 97 height 33
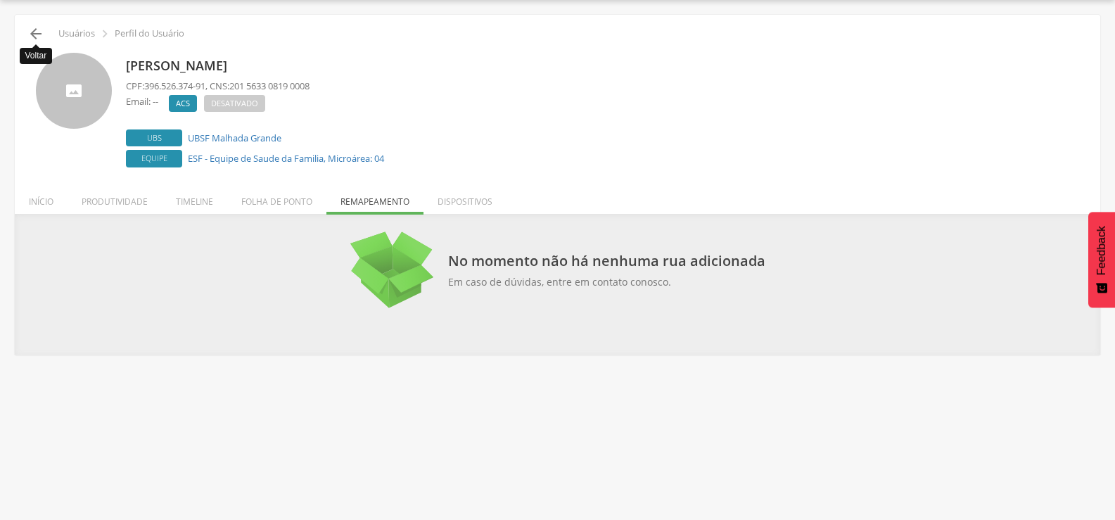
click at [37, 37] on icon "" at bounding box center [35, 33] width 17 height 17
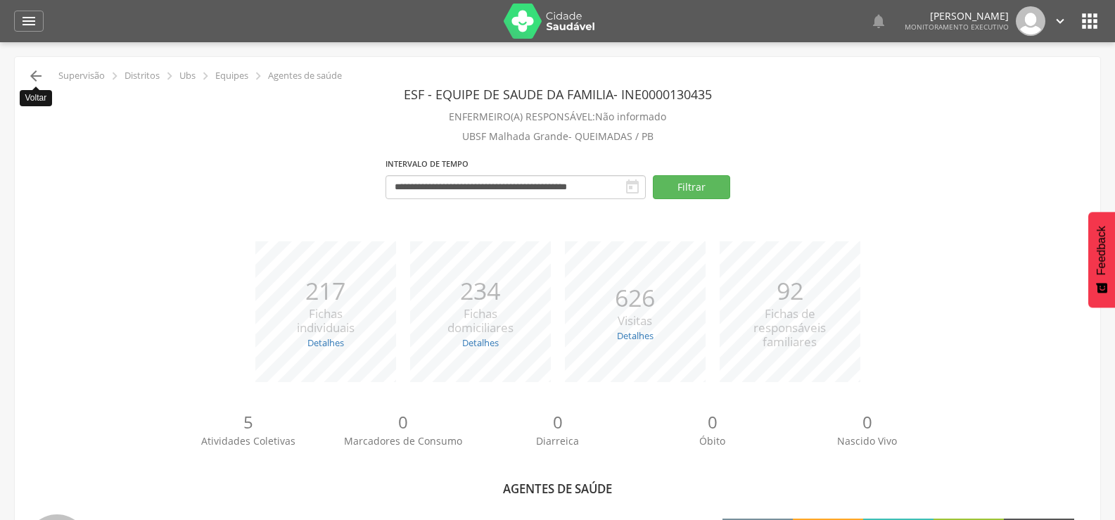
click at [37, 75] on icon "" at bounding box center [35, 76] width 17 height 17
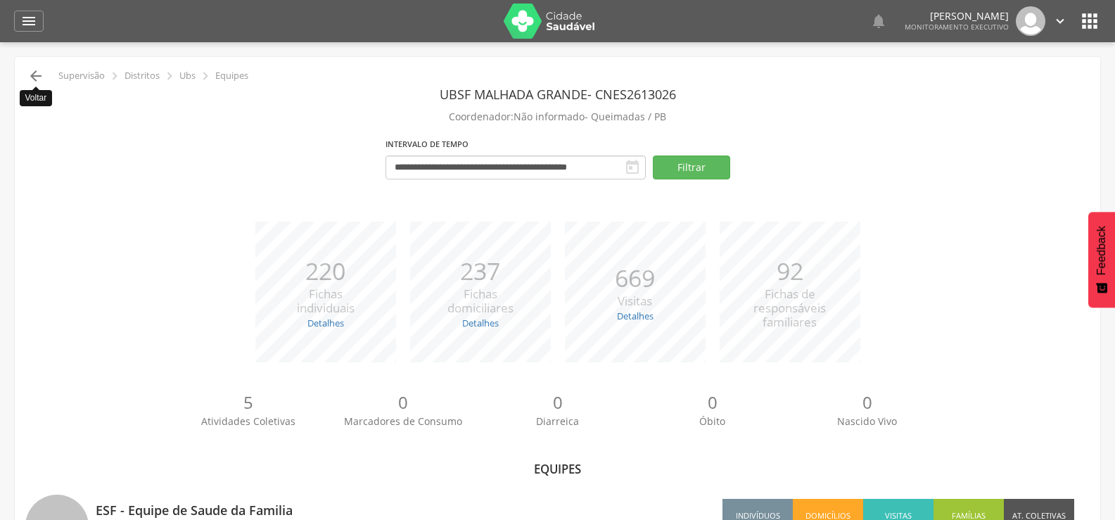
click at [36, 78] on icon "" at bounding box center [35, 76] width 17 height 17
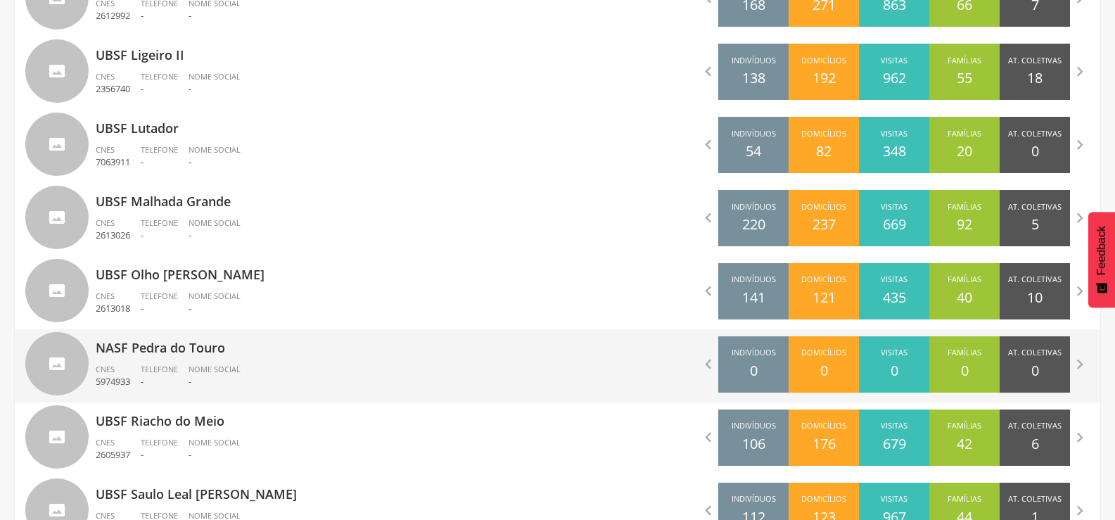
scroll to position [1108, 0]
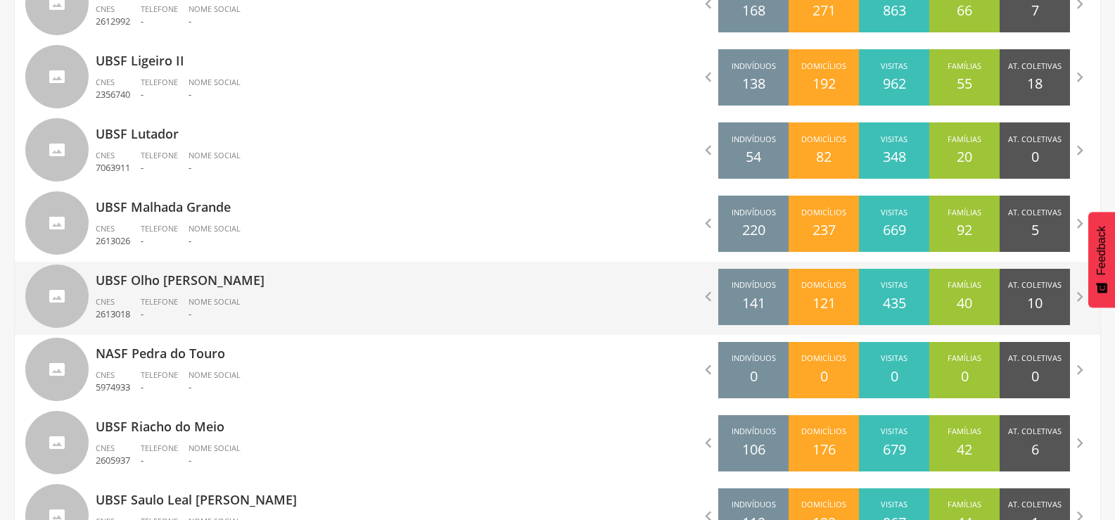
click at [192, 280] on p "UBSF Olho [PERSON_NAME]" at bounding box center [322, 276] width 452 height 28
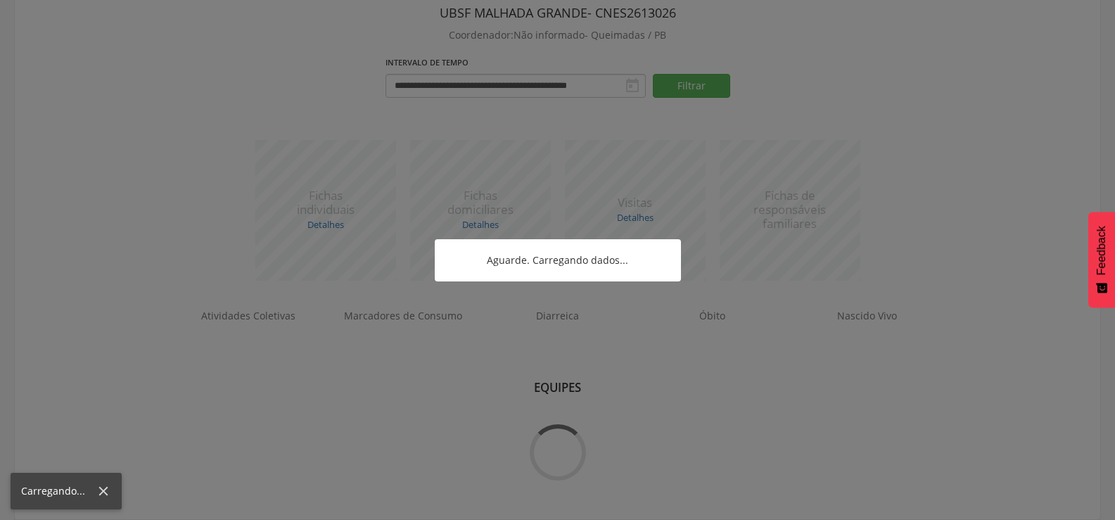
scroll to position [217, 0]
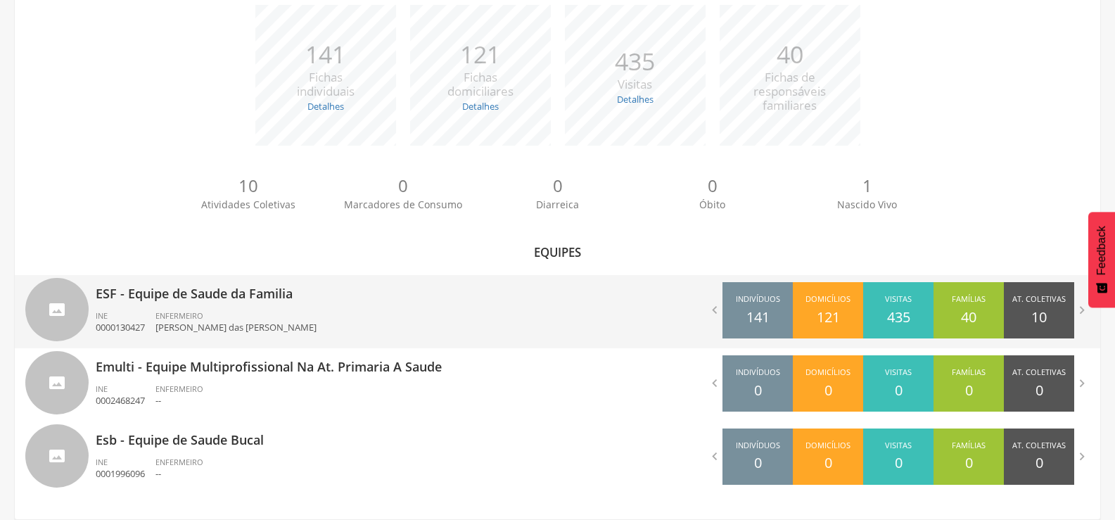
click at [214, 305] on div "ESF - Equipe de Saude da Familia INE 0000130427 ENFERMEIRO [PERSON_NAME]" at bounding box center [322, 311] width 452 height 73
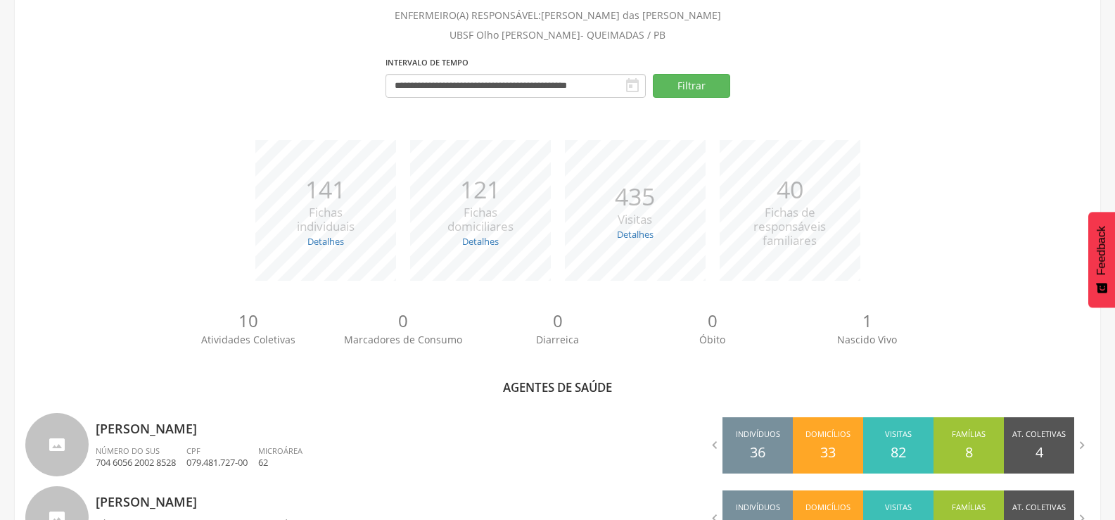
scroll to position [456, 0]
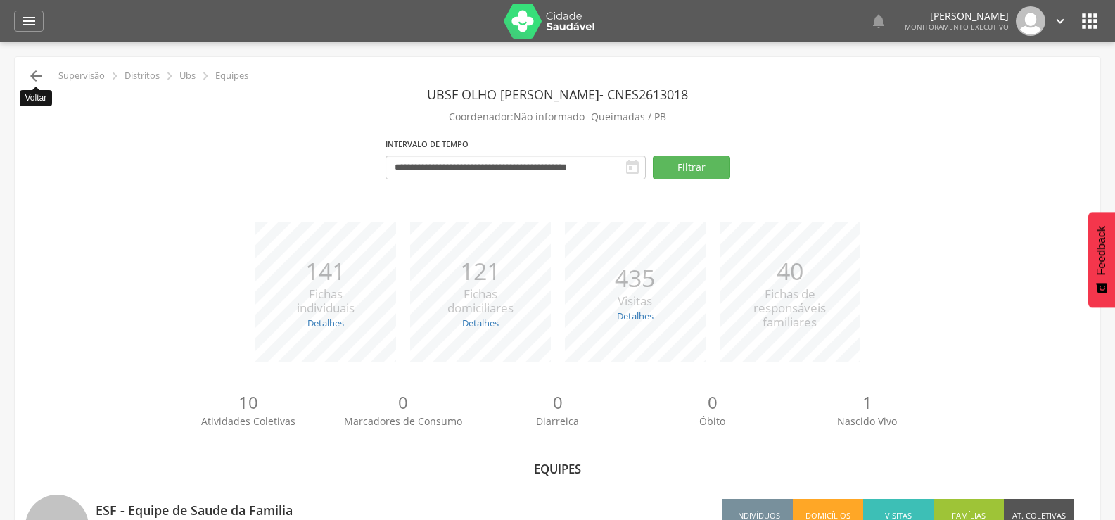
click at [37, 80] on icon "" at bounding box center [35, 76] width 17 height 17
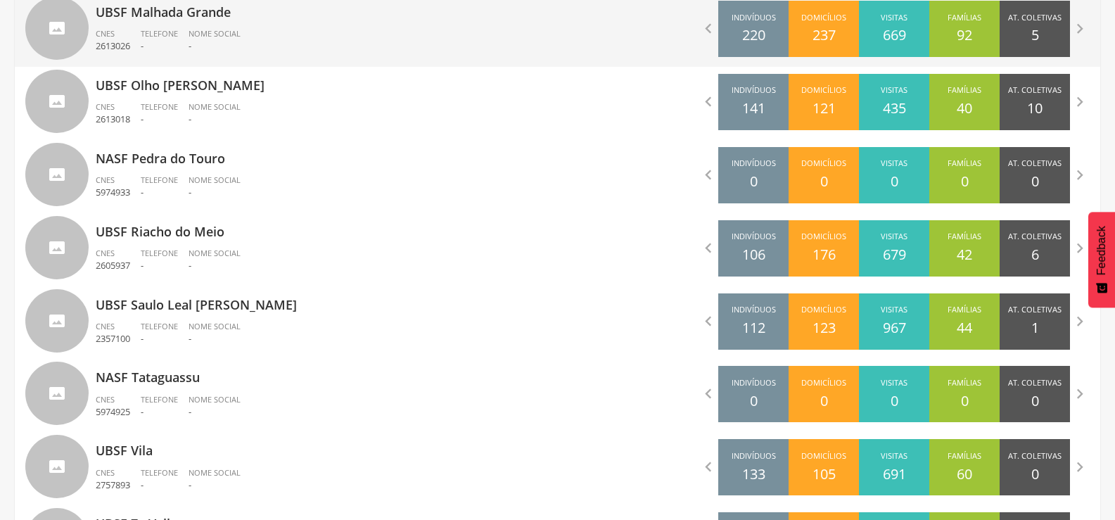
scroll to position [1308, 0]
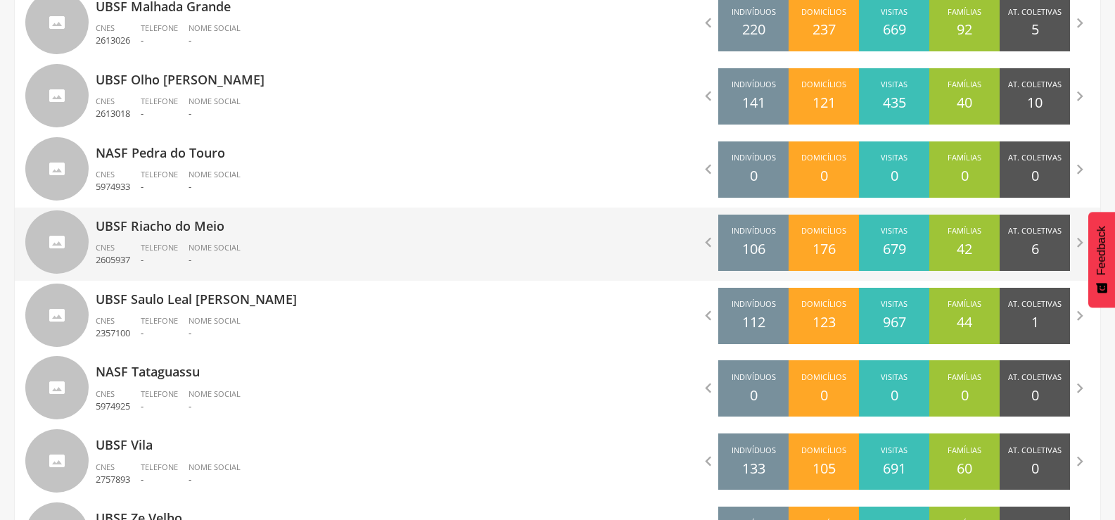
click at [174, 244] on span "Telefone" at bounding box center [159, 247] width 37 height 11
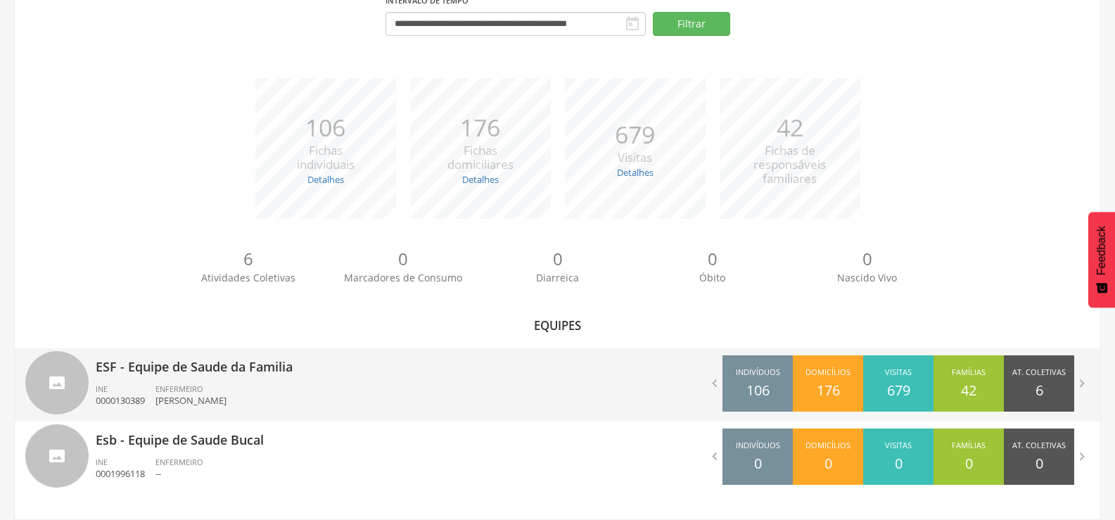
click at [209, 378] on div "ESF - Equipe de Saude da Familia INE 0000130389 ENFERMEIRO [PERSON_NAME]" at bounding box center [322, 384] width 452 height 73
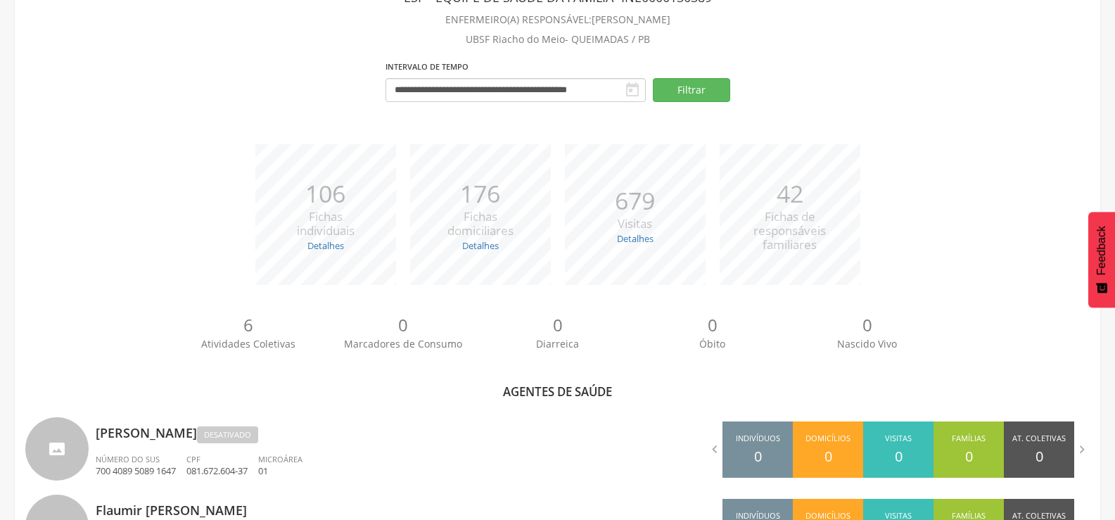
scroll to position [48, 0]
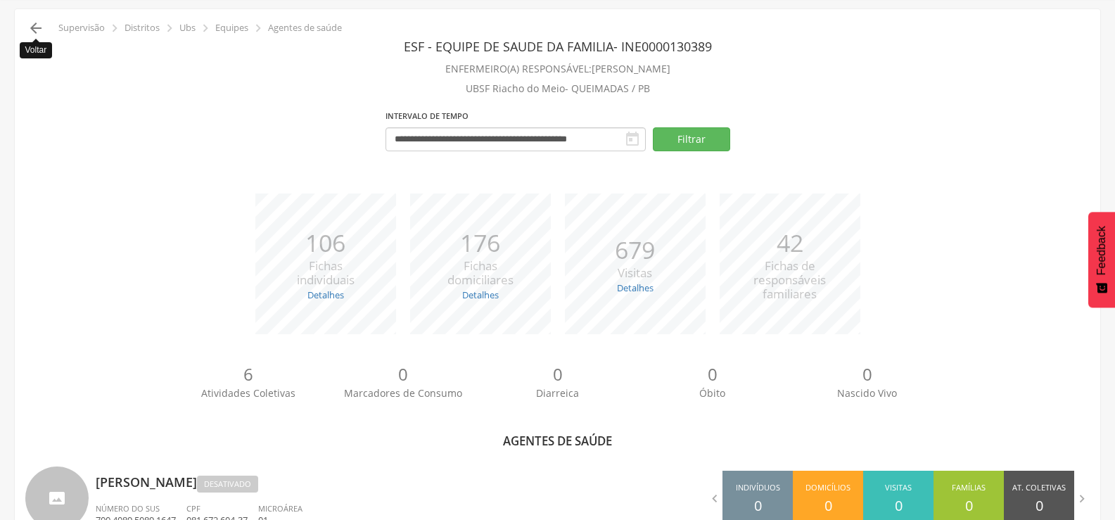
click at [32, 29] on icon "" at bounding box center [35, 28] width 17 height 17
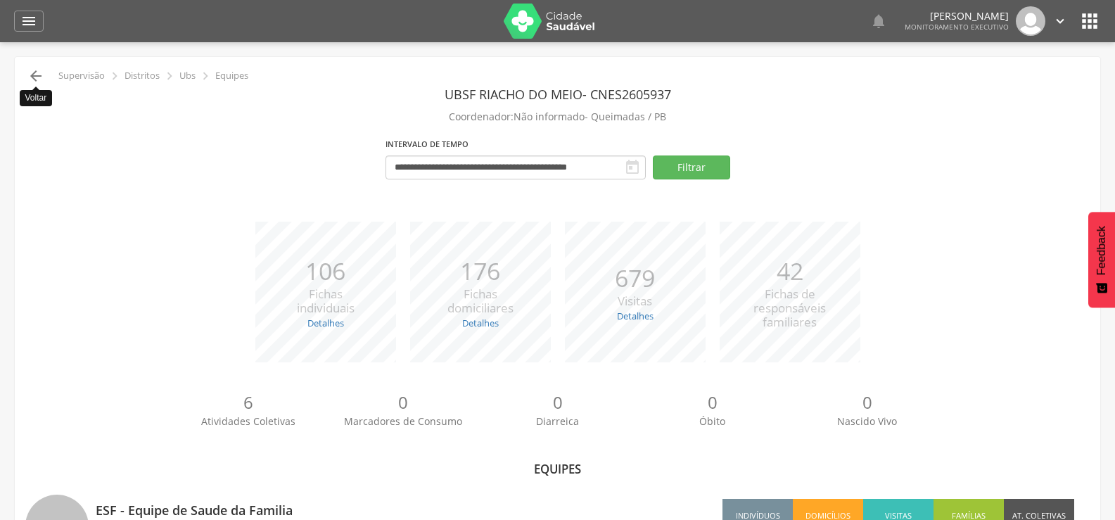
click at [37, 75] on icon "" at bounding box center [35, 76] width 17 height 17
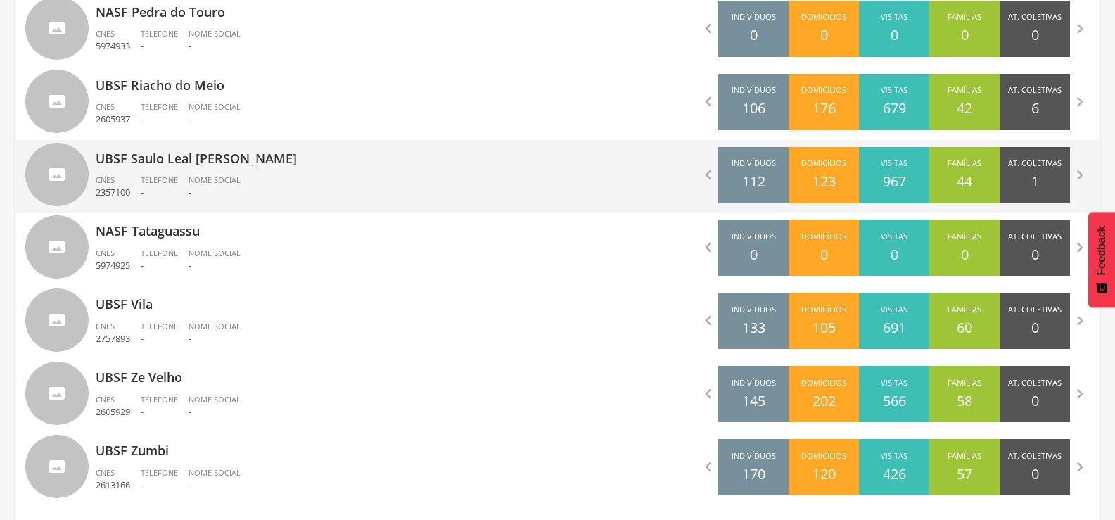
click at [172, 169] on div "UBSF Saulo Leal [PERSON_NAME] CNES 2357100 Telefone - Nome Social -" at bounding box center [322, 176] width 452 height 73
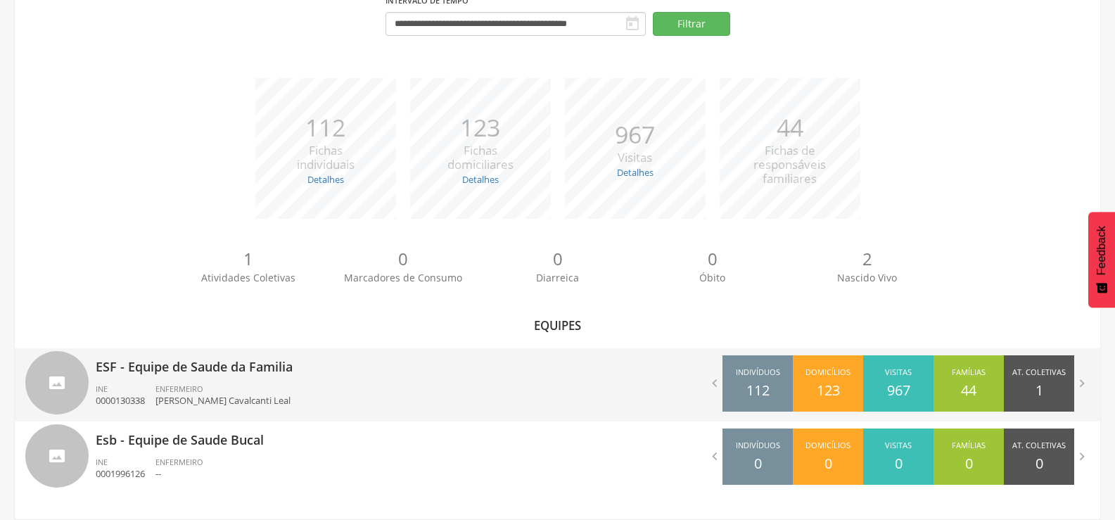
click at [191, 373] on p "ESF - Equipe de Saude da Familia" at bounding box center [322, 362] width 452 height 28
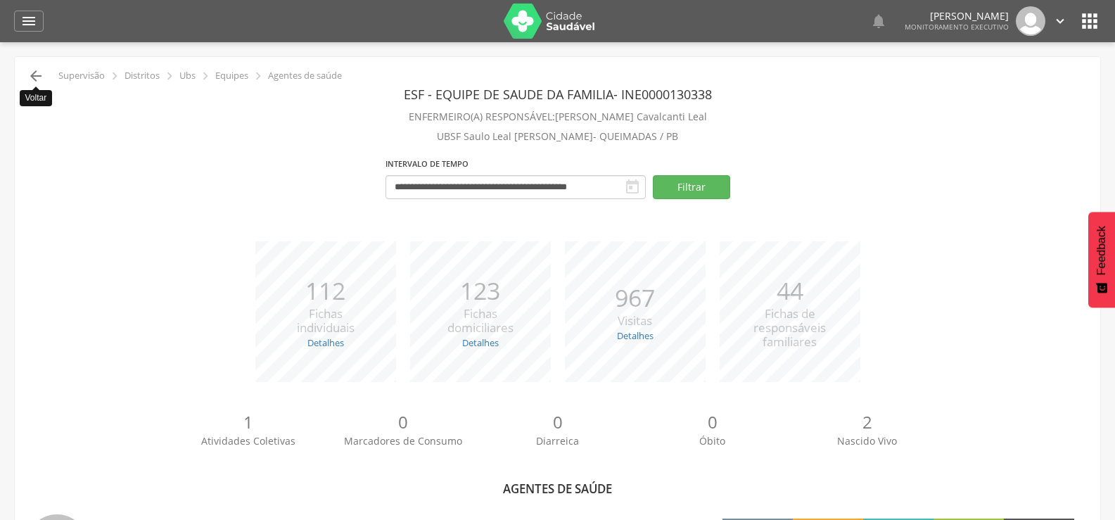
click at [35, 81] on icon "" at bounding box center [35, 76] width 17 height 17
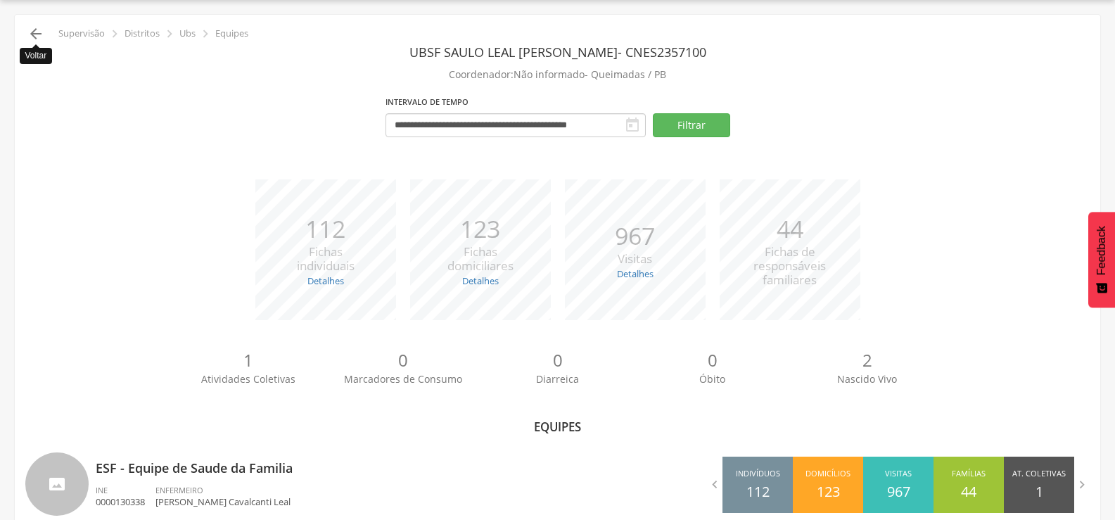
click at [40, 37] on icon "" at bounding box center [35, 33] width 17 height 17
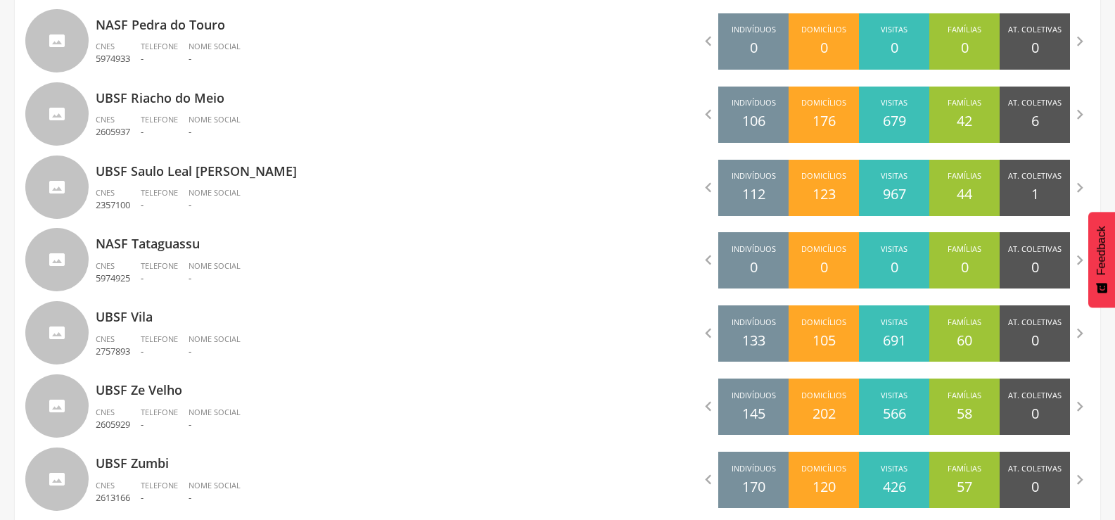
scroll to position [1460, 0]
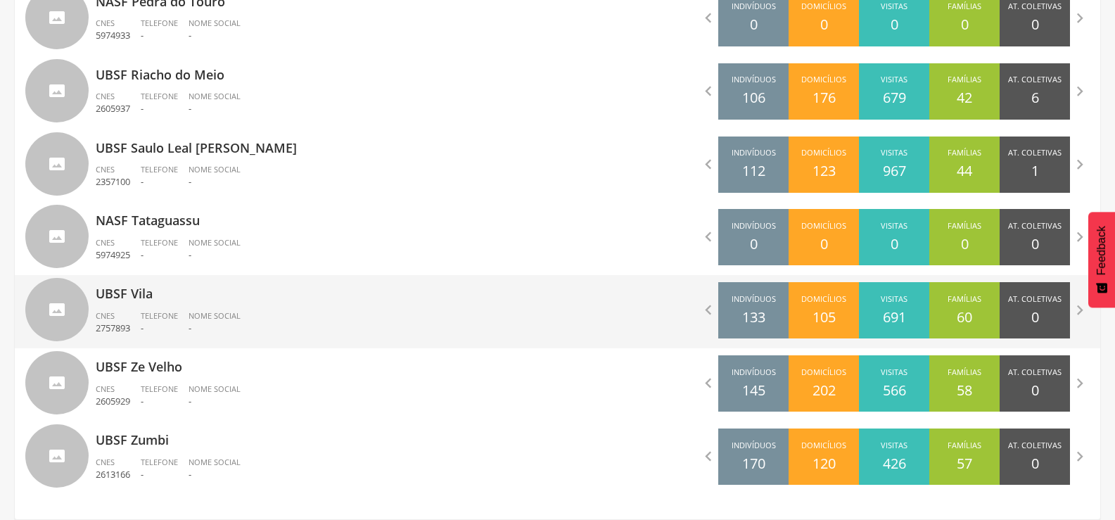
click at [132, 300] on p "UBSF Vila" at bounding box center [322, 289] width 452 height 28
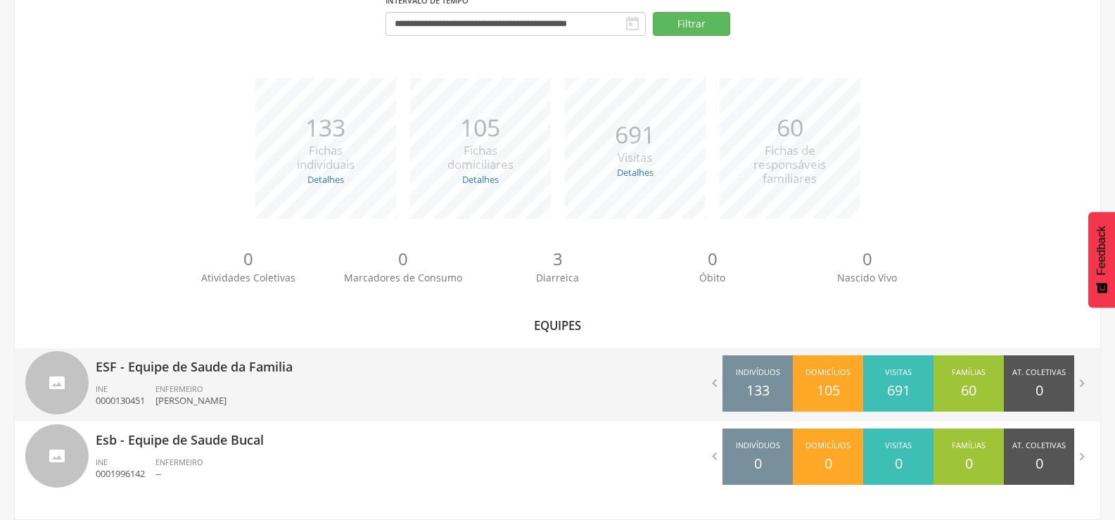
click at [211, 366] on p "ESF - Equipe de Saude da Familia" at bounding box center [322, 362] width 452 height 28
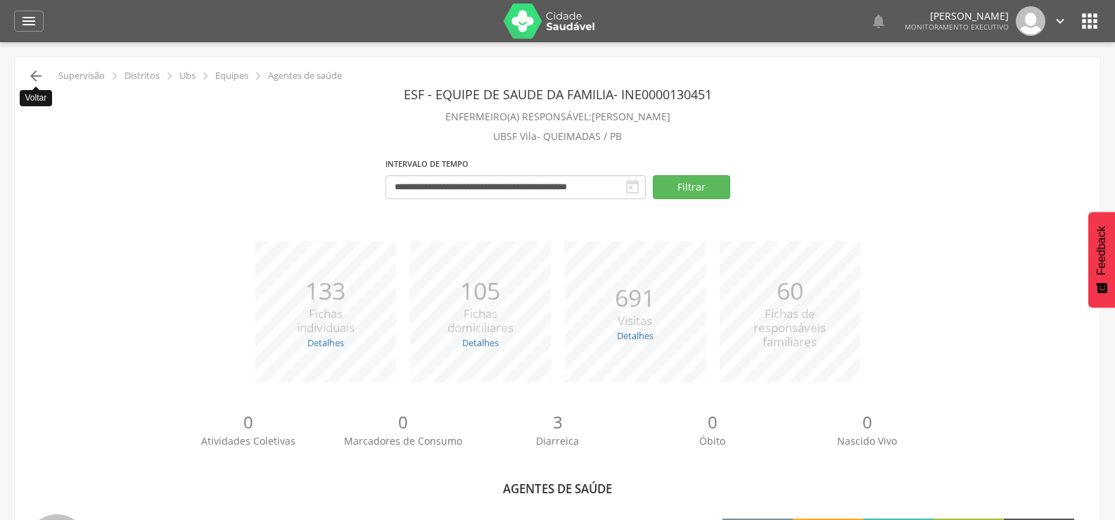
click at [33, 77] on icon "" at bounding box center [35, 76] width 17 height 17
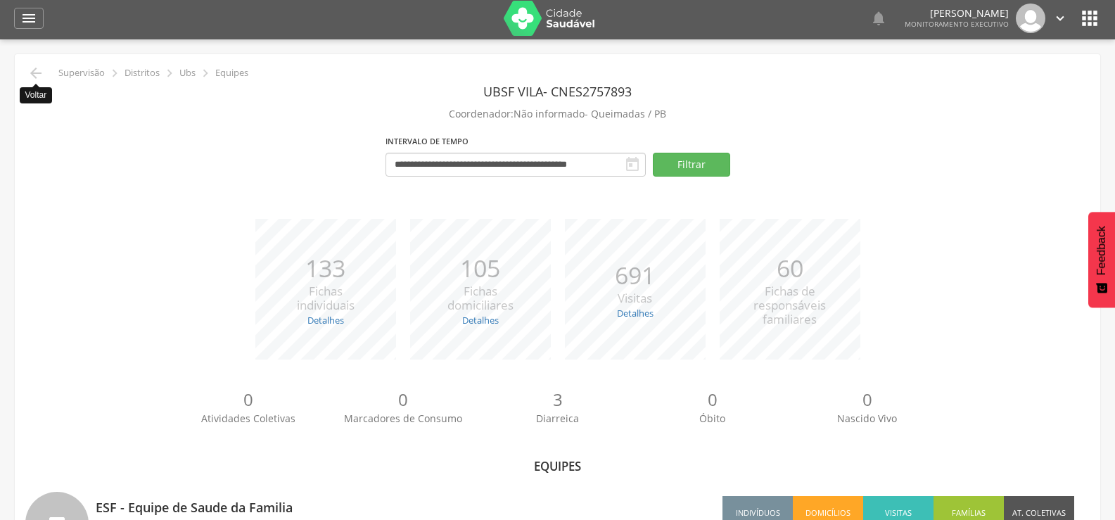
click at [33, 77] on icon "" at bounding box center [35, 73] width 17 height 17
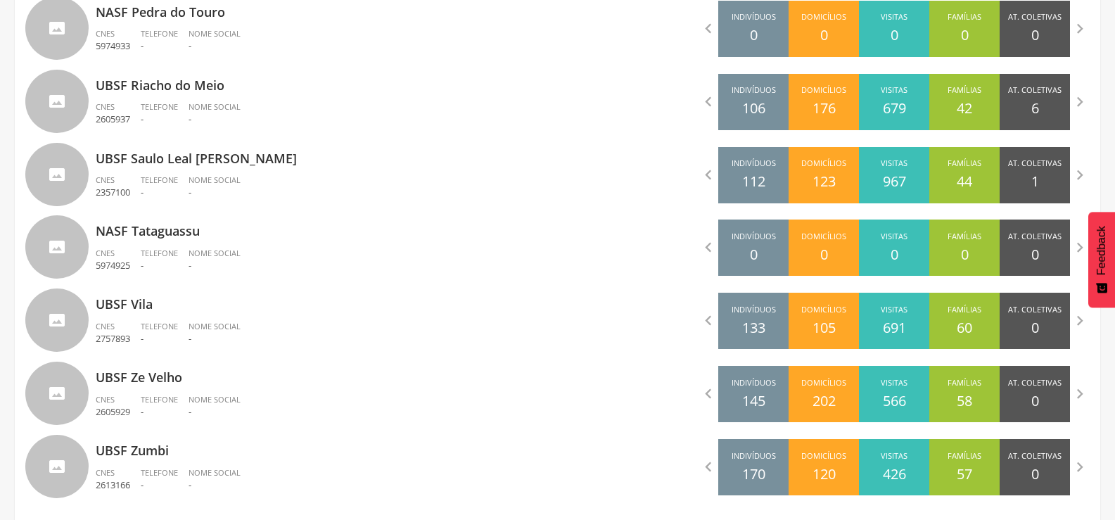
scroll to position [1460, 0]
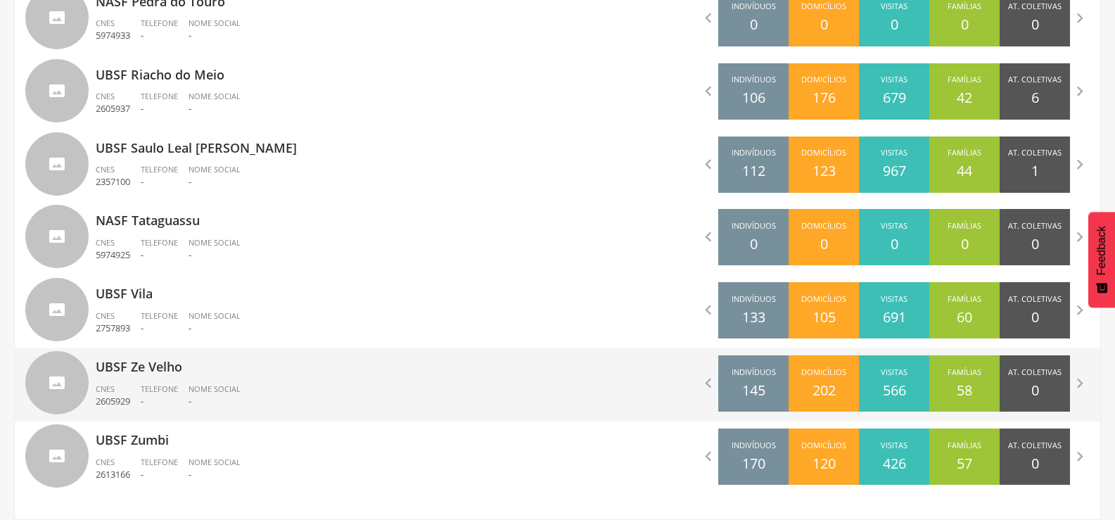
click at [157, 383] on div "UBSF Ze Velho CNES 2605929 Telefone - Nome Social -" at bounding box center [322, 384] width 452 height 73
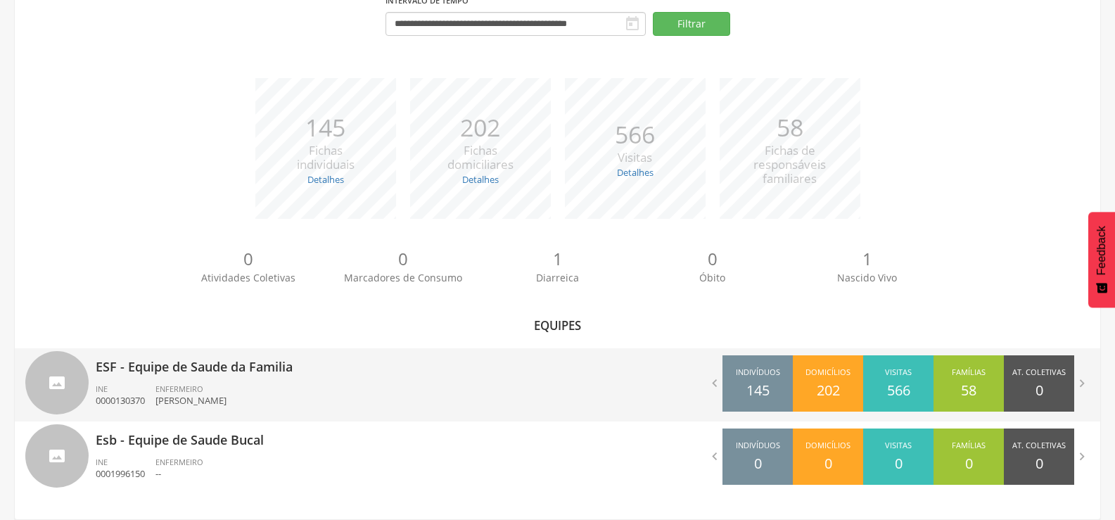
click at [162, 381] on div "ESF - Equipe de Saude da Familia INE 0000130370 ENFERMEIRO [PERSON_NAME]" at bounding box center [322, 384] width 452 height 73
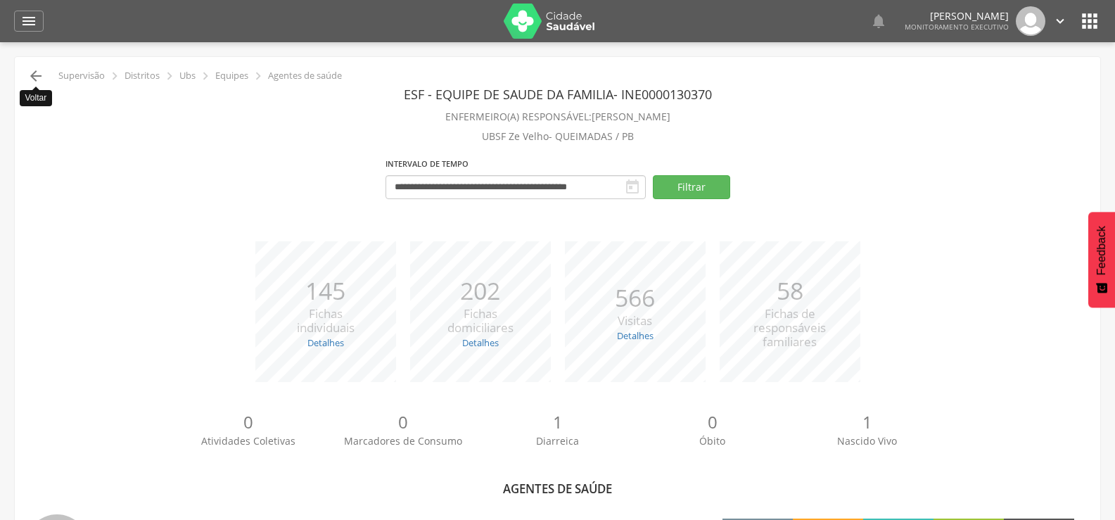
click at [39, 78] on icon "" at bounding box center [35, 76] width 17 height 17
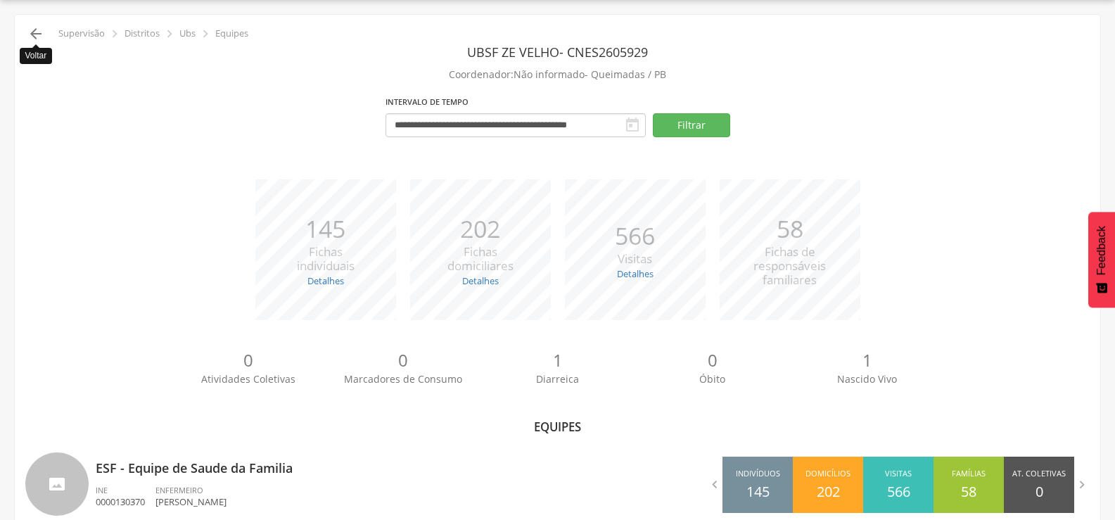
click at [35, 34] on icon "" at bounding box center [35, 33] width 17 height 17
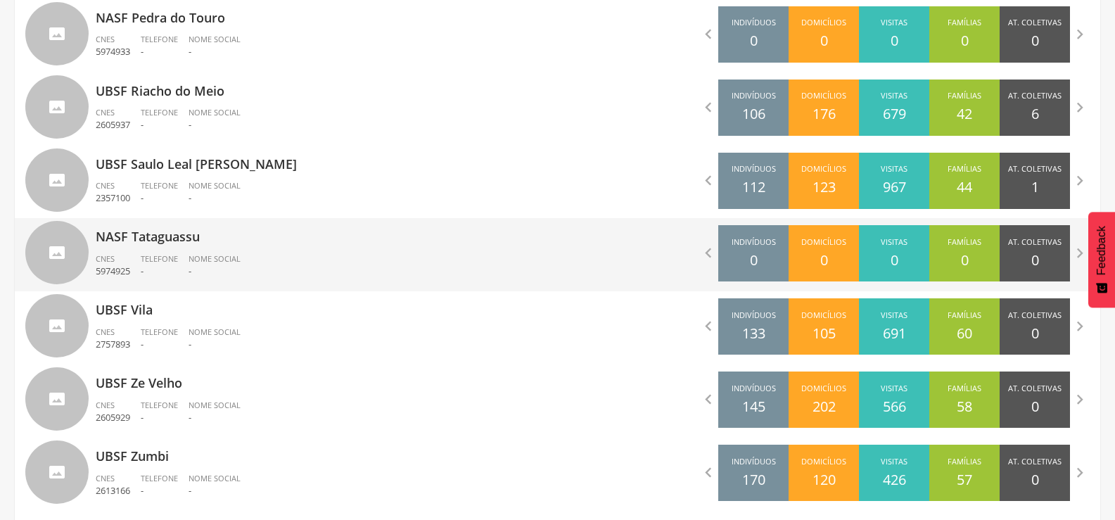
scroll to position [1460, 0]
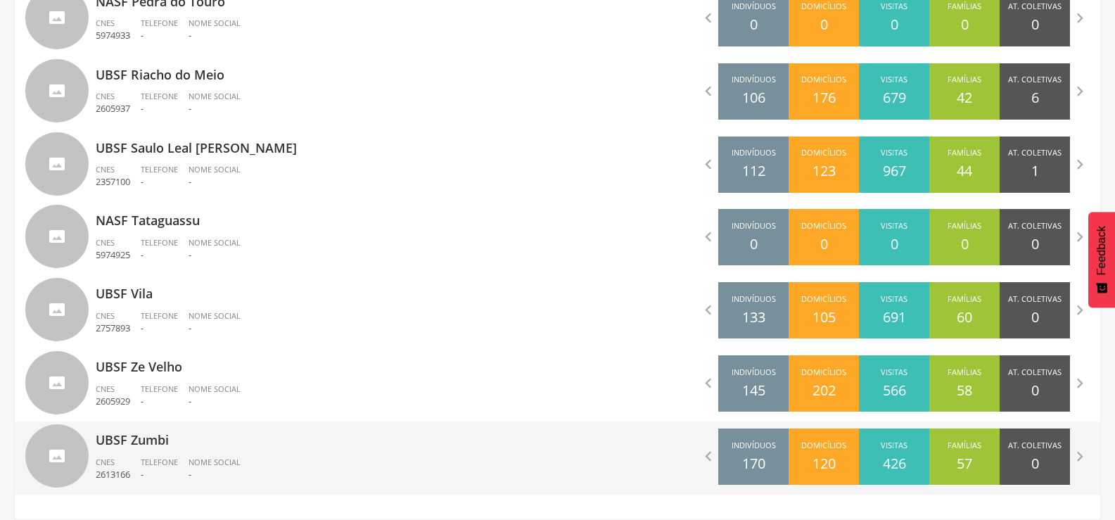
click at [156, 437] on p "UBSF Zumbi" at bounding box center [322, 435] width 452 height 28
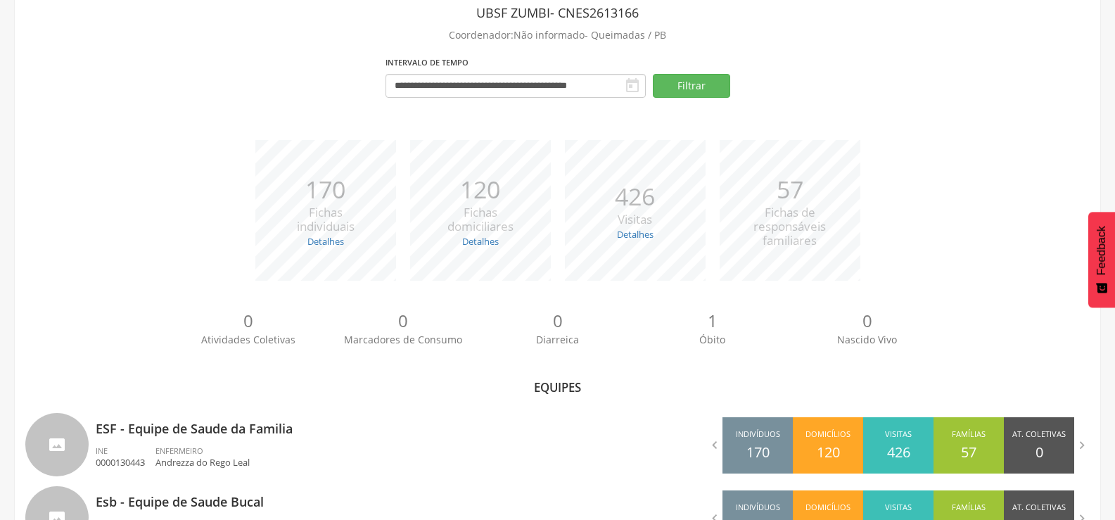
scroll to position [143, 0]
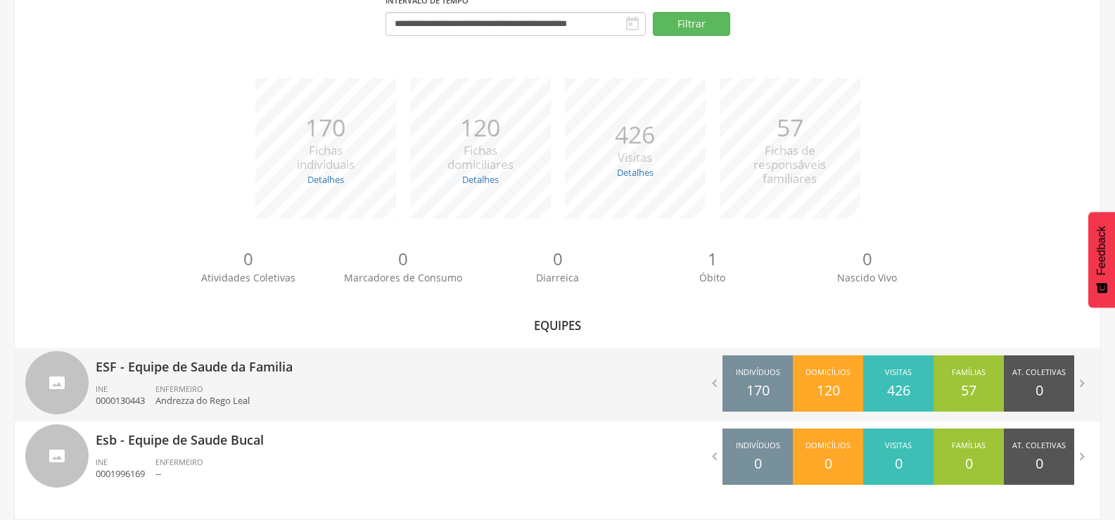
click at [190, 367] on p "ESF - Equipe de Saude da Familia" at bounding box center [322, 362] width 452 height 28
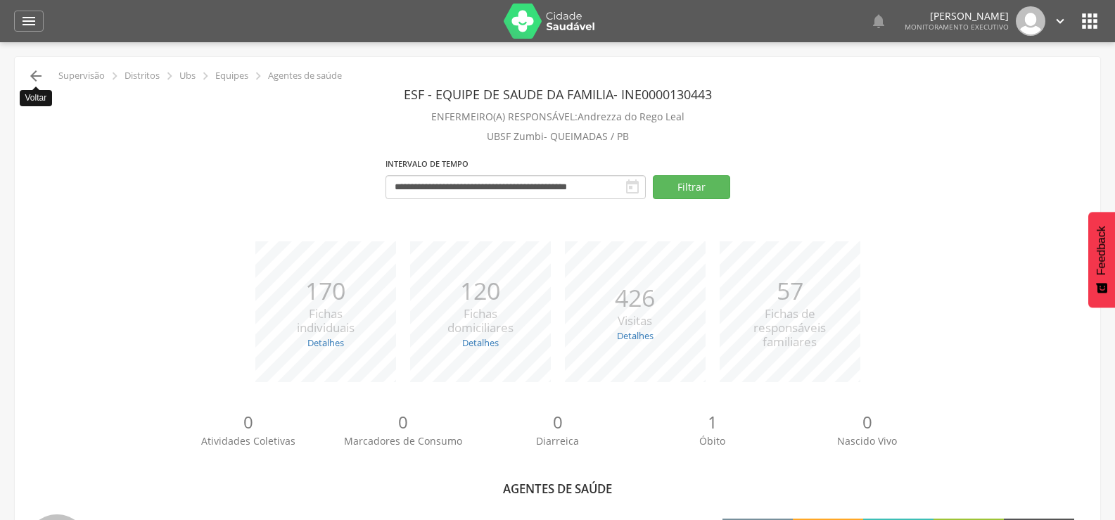
click at [37, 79] on icon "" at bounding box center [35, 76] width 17 height 17
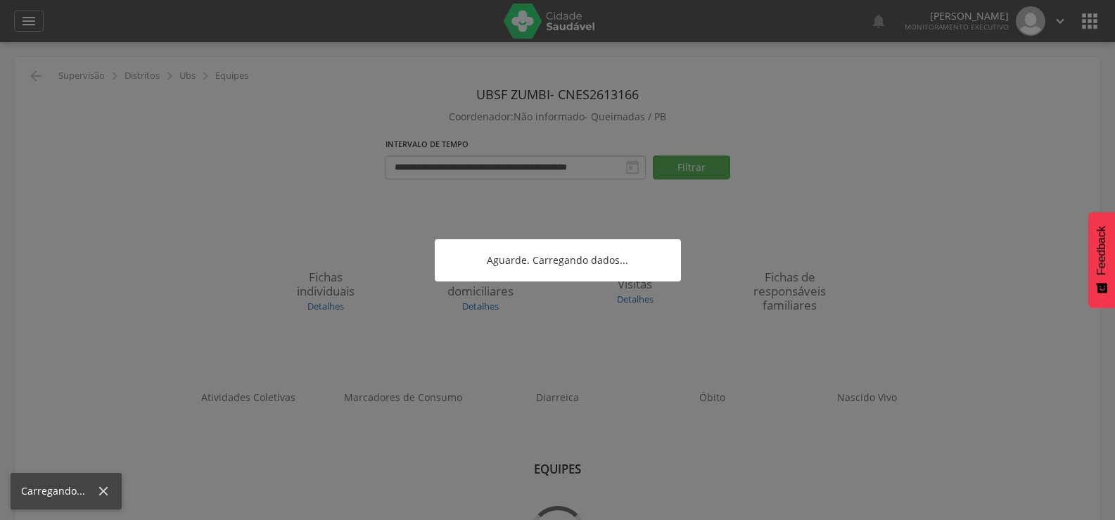
scroll to position [42, 0]
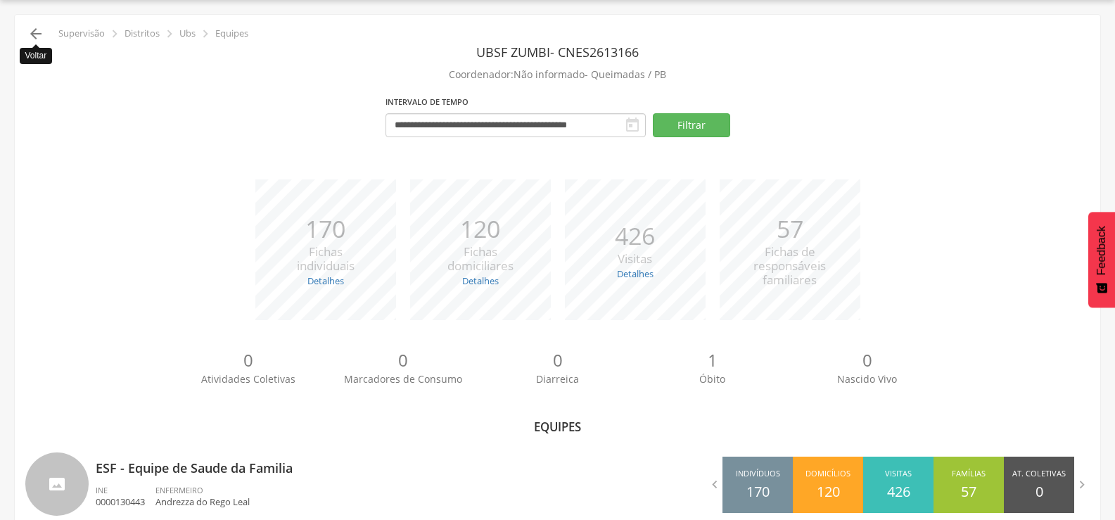
click at [31, 36] on icon "" at bounding box center [35, 33] width 17 height 17
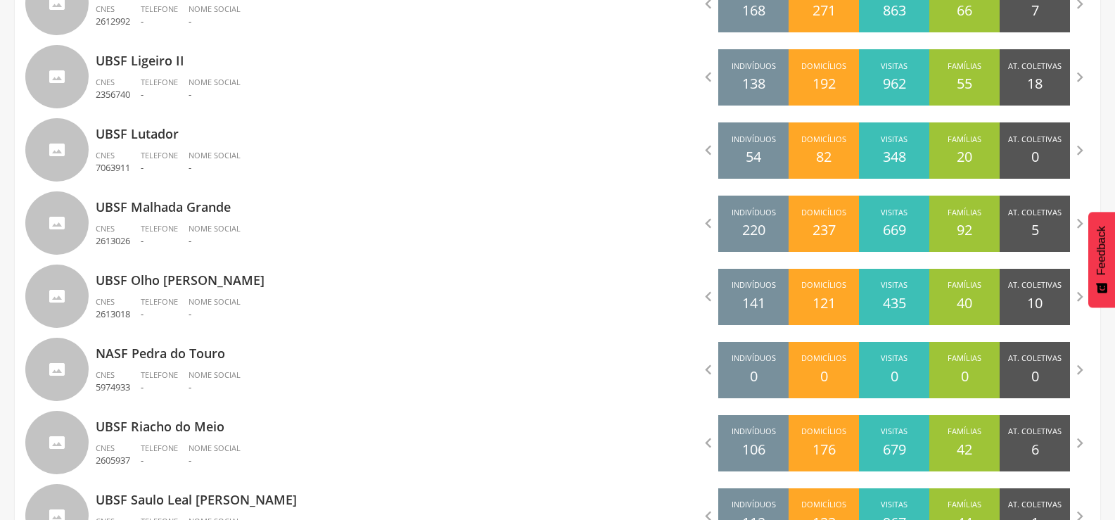
scroll to position [1178, 0]
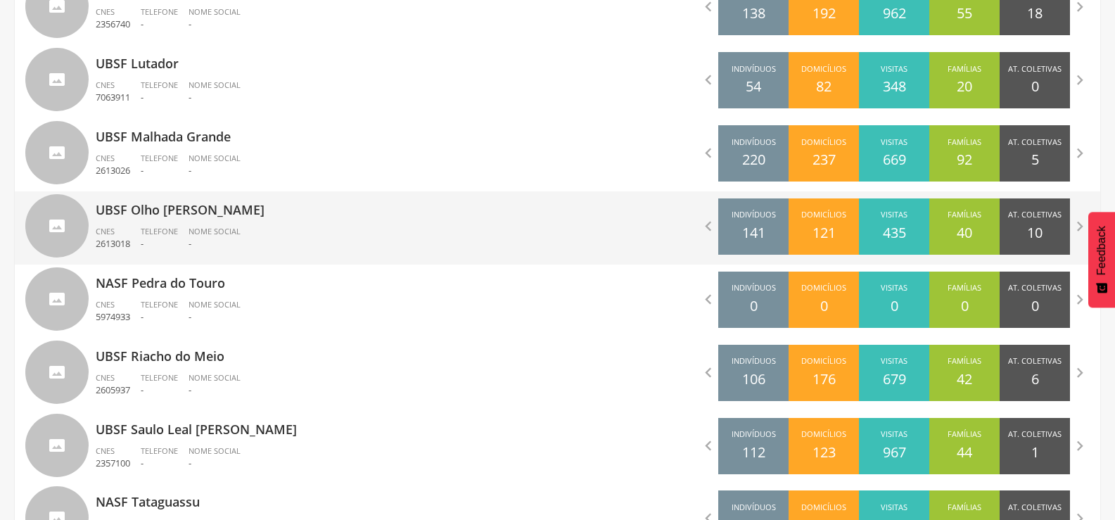
click at [188, 223] on div "UBSF Olho Dagua Salgado CNES 2613018 Telefone - Nome Social -" at bounding box center [322, 227] width 452 height 73
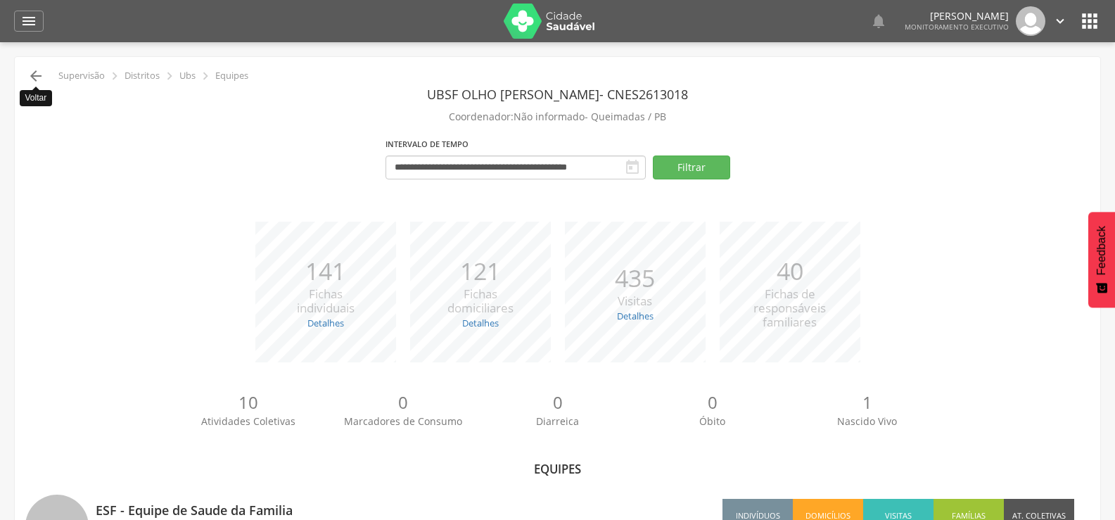
click at [32, 80] on icon "" at bounding box center [35, 76] width 17 height 17
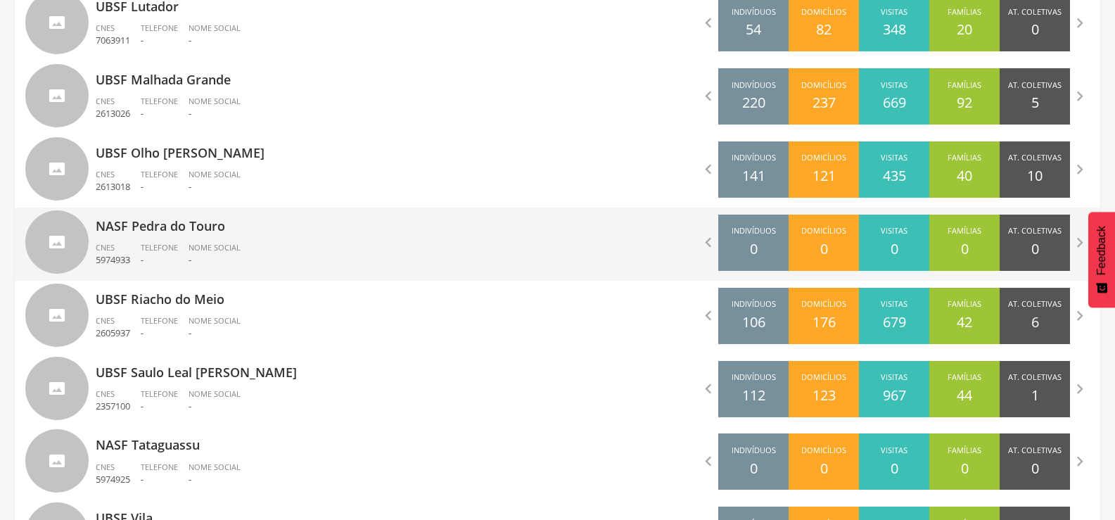
scroll to position [1238, 0]
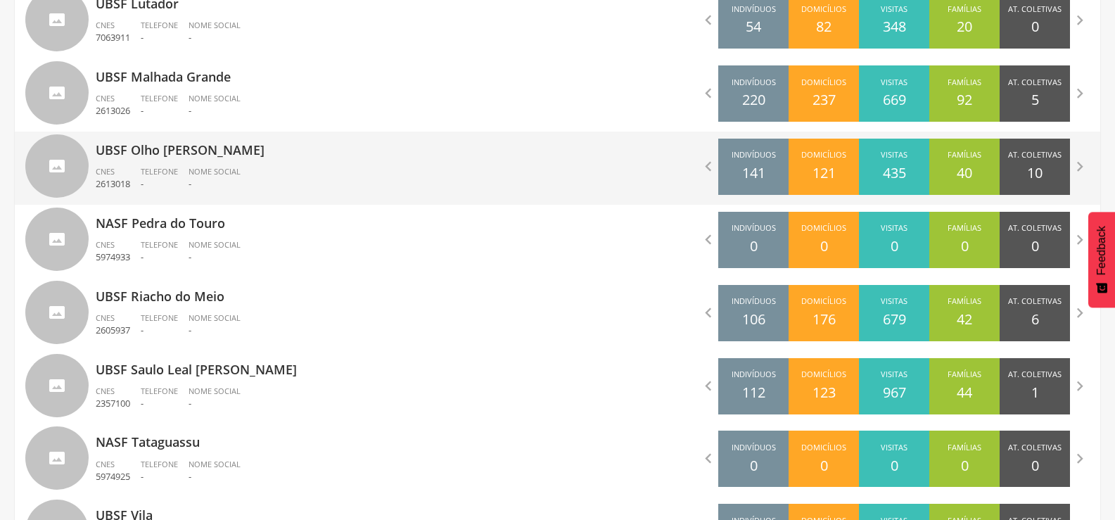
click at [191, 178] on p "-" at bounding box center [215, 183] width 52 height 13
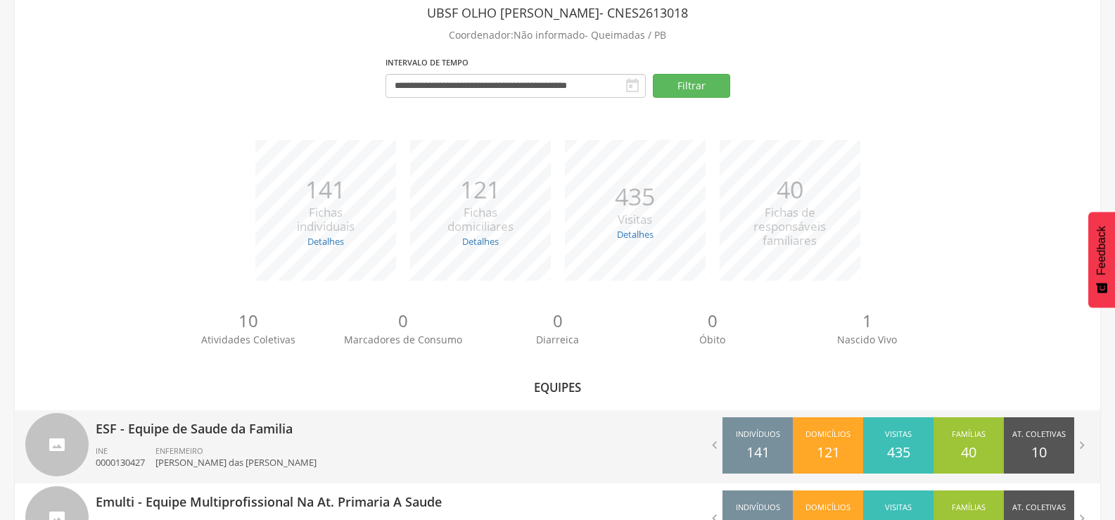
scroll to position [217, 0]
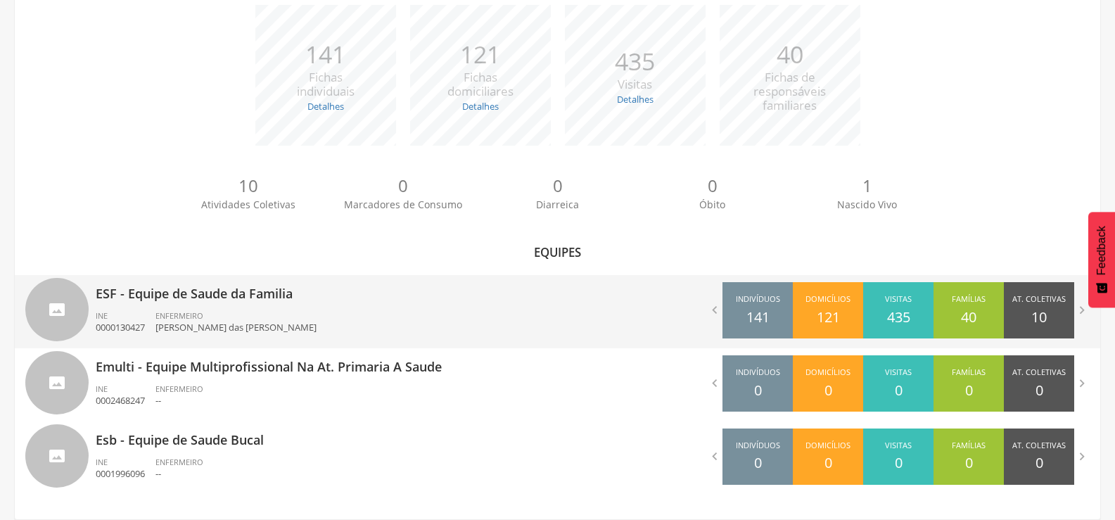
click at [210, 318] on div "ENFERMEIRO [PERSON_NAME]" at bounding box center [241, 322] width 172 height 24
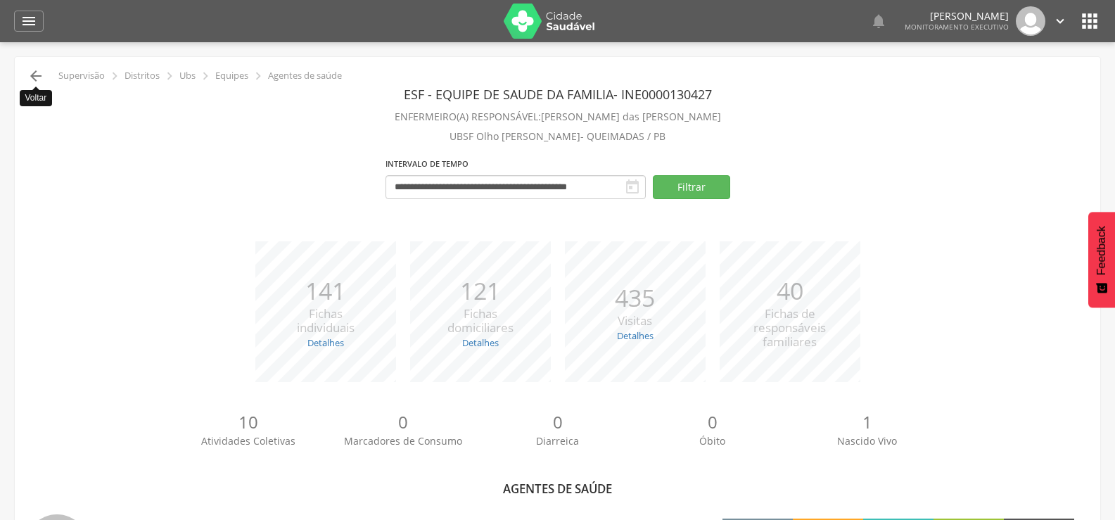
click at [30, 75] on icon "" at bounding box center [35, 76] width 17 height 17
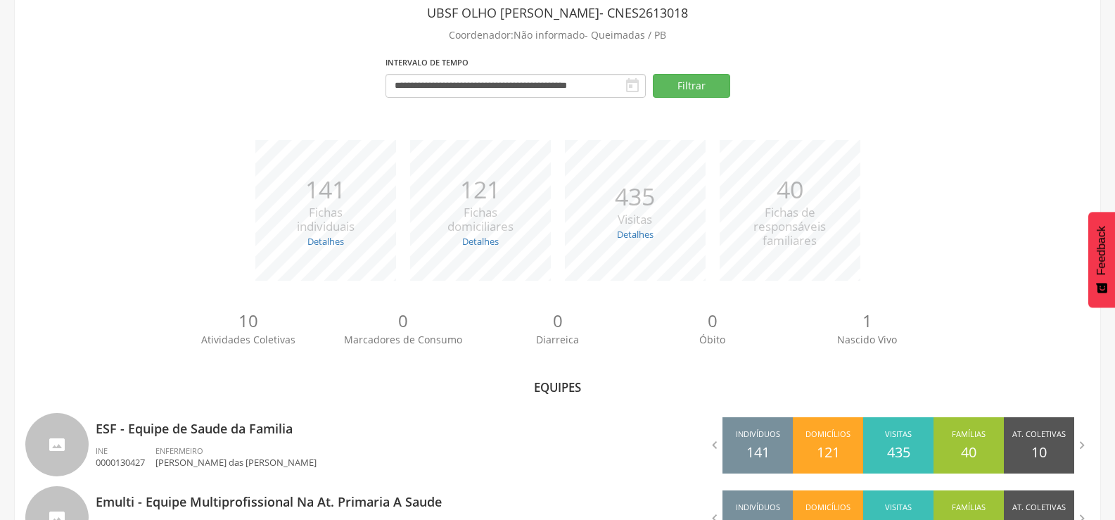
scroll to position [217, 0]
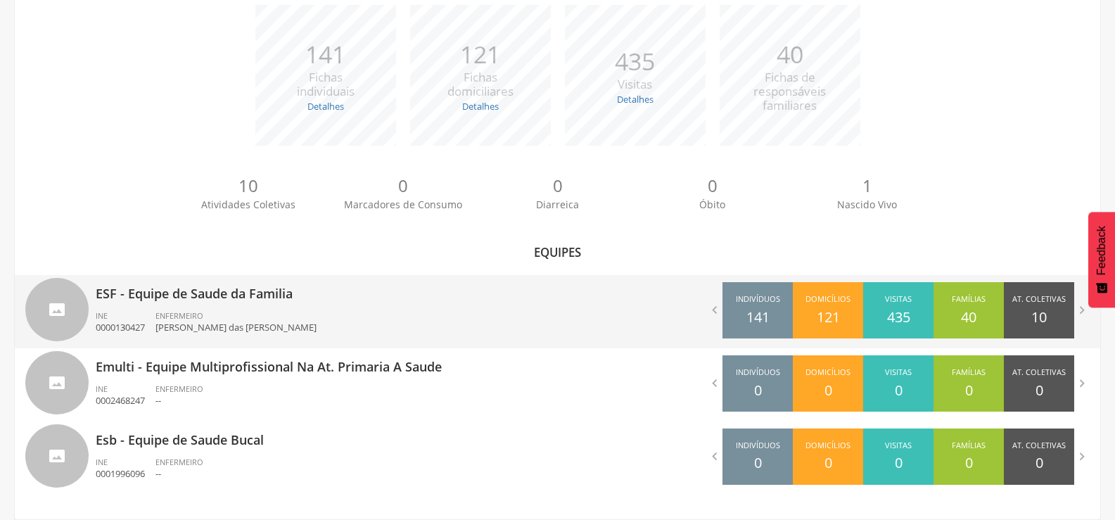
click at [167, 307] on div "ESF - Equipe de Saude da Familia INE 0000130427 ENFERMEIRO [PERSON_NAME]" at bounding box center [322, 311] width 452 height 73
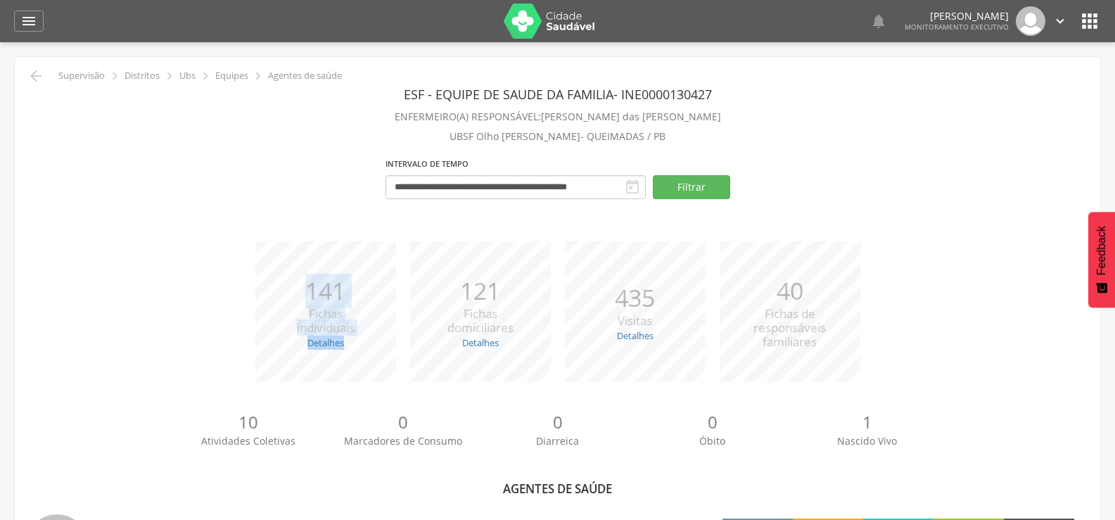
drag, startPoint x: 308, startPoint y: 294, endPoint x: 370, endPoint y: 371, distance: 98.5
click at [370, 371] on div "*** 141 Fichas individuais Detalhes Novas: 1 Atualizadas: 140" at bounding box center [325, 311] width 155 height 141
click at [414, 383] on div "*** 141 Fichas individuais Detalhes Novas: 1 Atualizadas: 140 *** 121 Fichas do…" at bounding box center [557, 318] width 1064 height 155
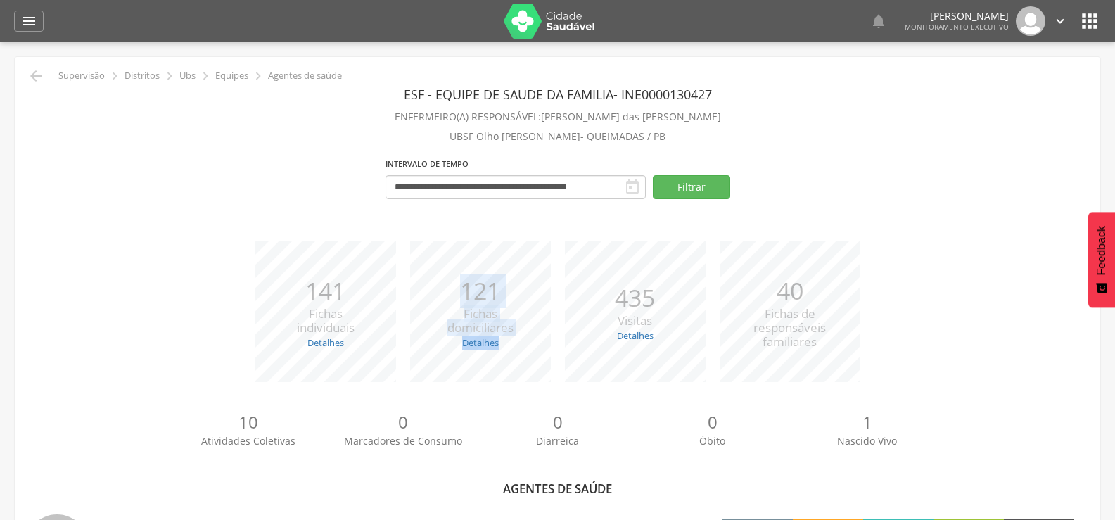
drag, startPoint x: 456, startPoint y: 290, endPoint x: 520, endPoint y: 371, distance: 103.1
click at [520, 371] on div "*** 121 Fichas domiciliares Detalhes Novas: 119 Atualizadas: 2" at bounding box center [480, 311] width 155 height 141
click at [564, 371] on div "*** 435 Visitas Detalhes Realizadas: 396 Recusadas: 1 Ausentes: 38" at bounding box center [635, 311] width 155 height 141
drag, startPoint x: 613, startPoint y: 295, endPoint x: 672, endPoint y: 352, distance: 81.6
click at [672, 352] on div "*** 435 Visitas Detalhes Realizadas: 396 Recusadas: 1 Ausentes: 38" at bounding box center [635, 311] width 155 height 141
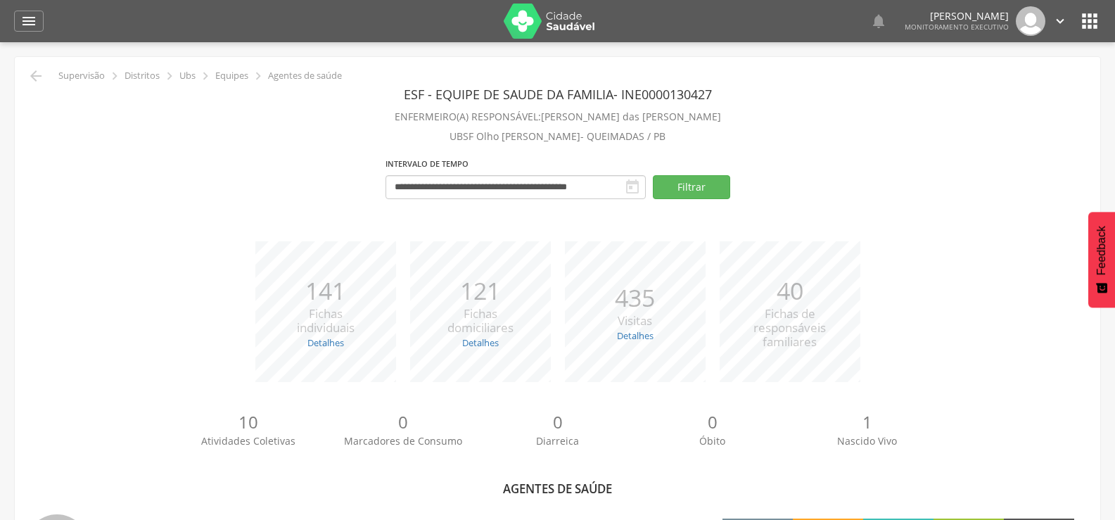
click at [751, 369] on div "*** 40 Fichas de responsáveis familiares" at bounding box center [790, 311] width 155 height 141
drag, startPoint x: 769, startPoint y: 290, endPoint x: 826, endPoint y: 360, distance: 90.5
click at [826, 360] on div "*** 40 Fichas de responsáveis familiares" at bounding box center [790, 311] width 155 height 141
click at [868, 359] on div "*** 141 Fichas individuais Detalhes Novas: 1 Atualizadas: 140 *** 121 Fichas do…" at bounding box center [557, 318] width 1064 height 155
click at [39, 77] on icon "" at bounding box center [35, 76] width 17 height 17
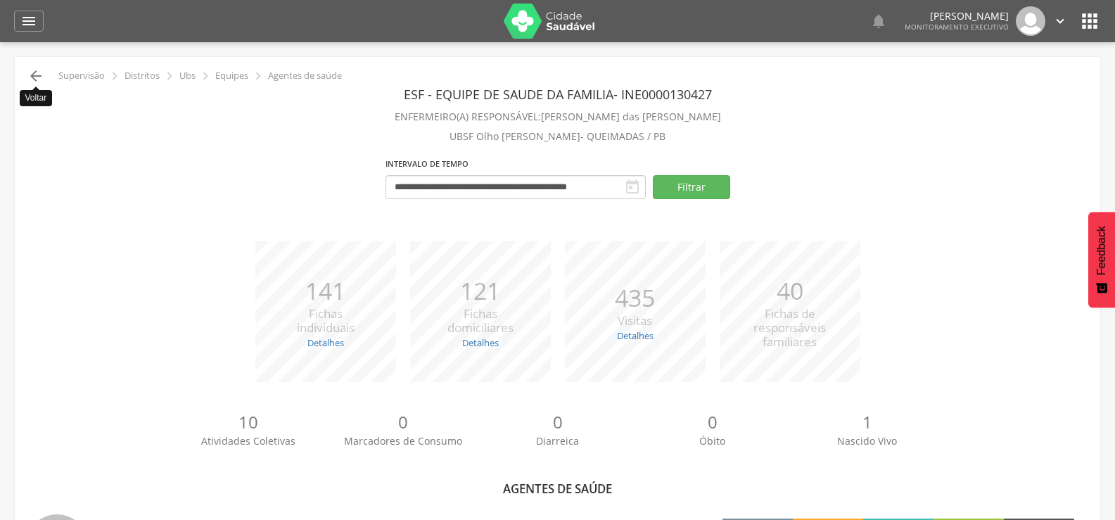
scroll to position [42, 0]
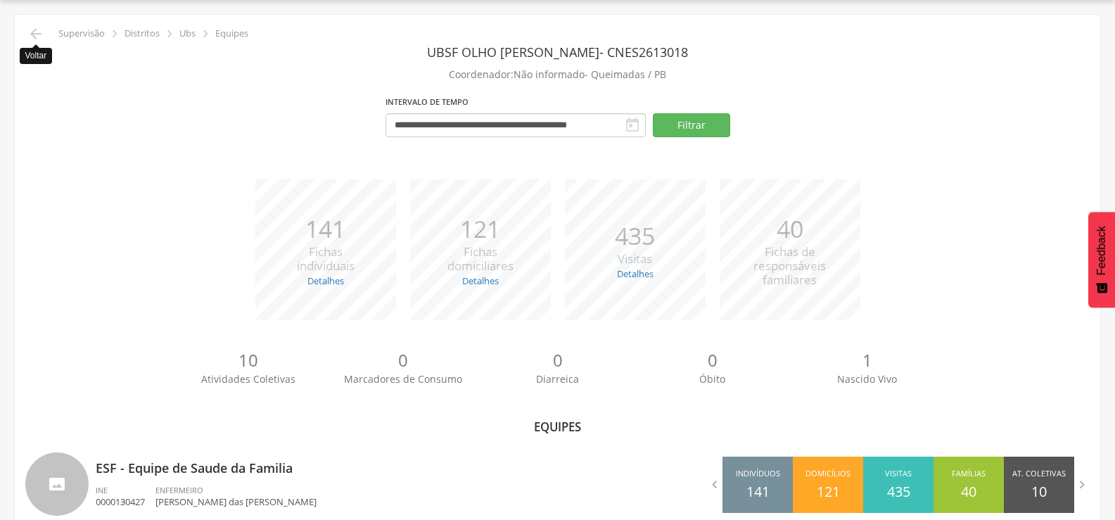
click at [35, 36] on icon "" at bounding box center [35, 33] width 17 height 17
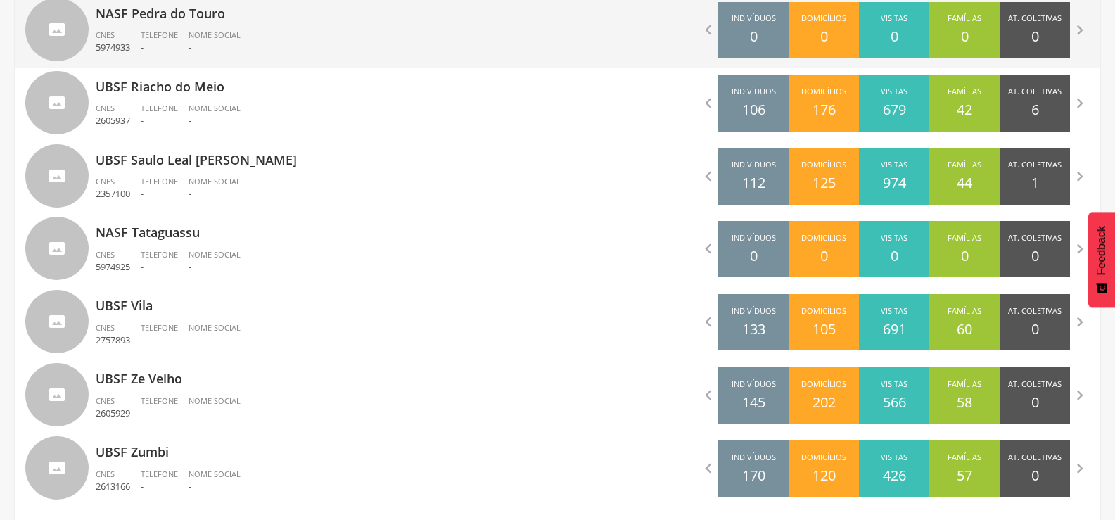
scroll to position [1449, 0]
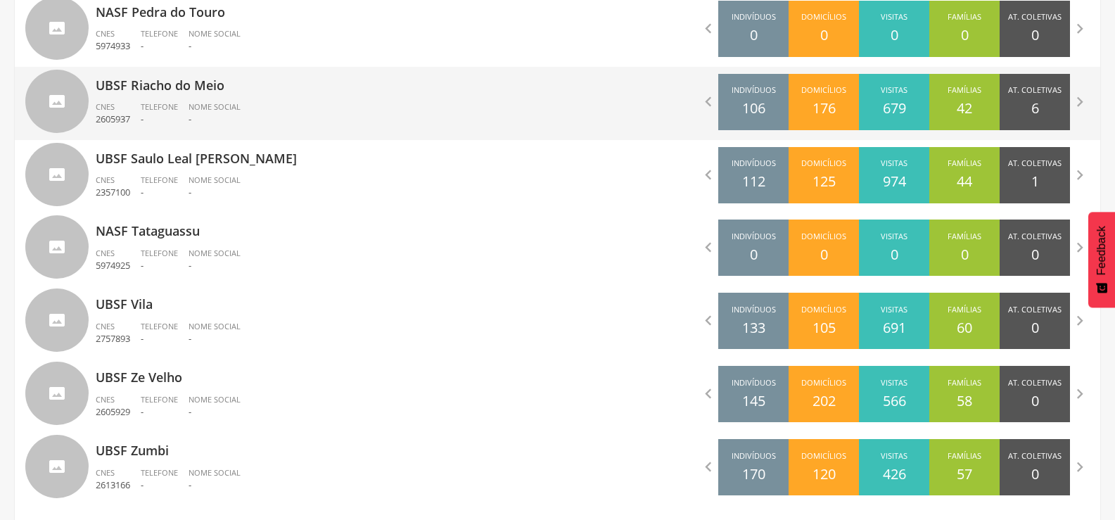
click at [171, 103] on span "Telefone" at bounding box center [159, 106] width 37 height 11
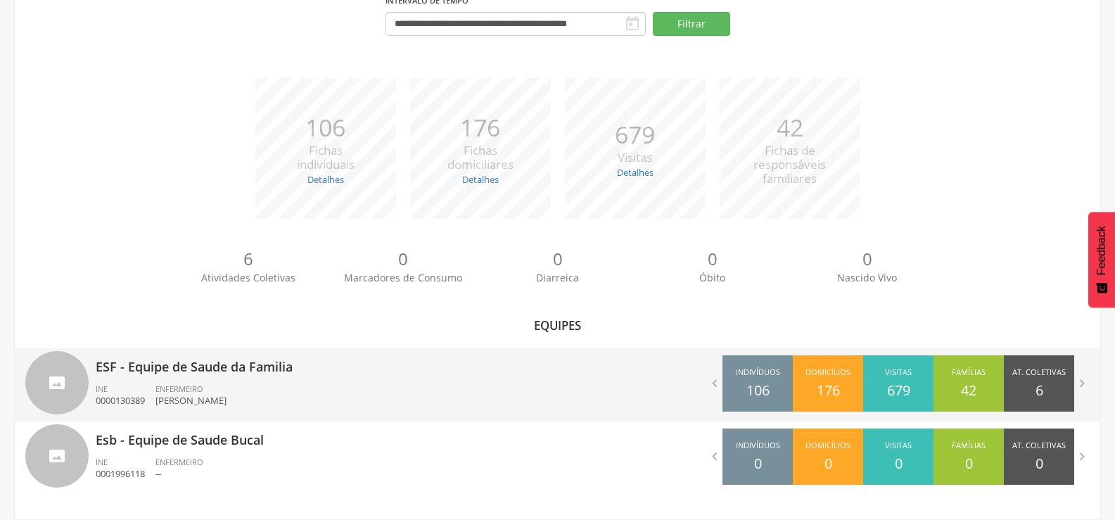
click at [204, 368] on p "ESF - Equipe de Saude da Familia" at bounding box center [322, 362] width 452 height 28
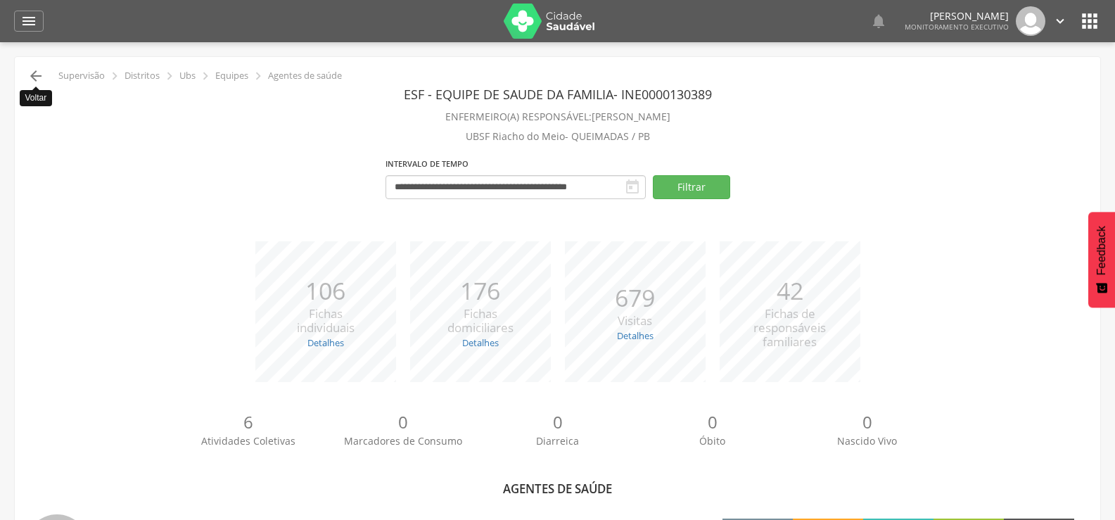
click at [37, 77] on icon "" at bounding box center [35, 76] width 17 height 17
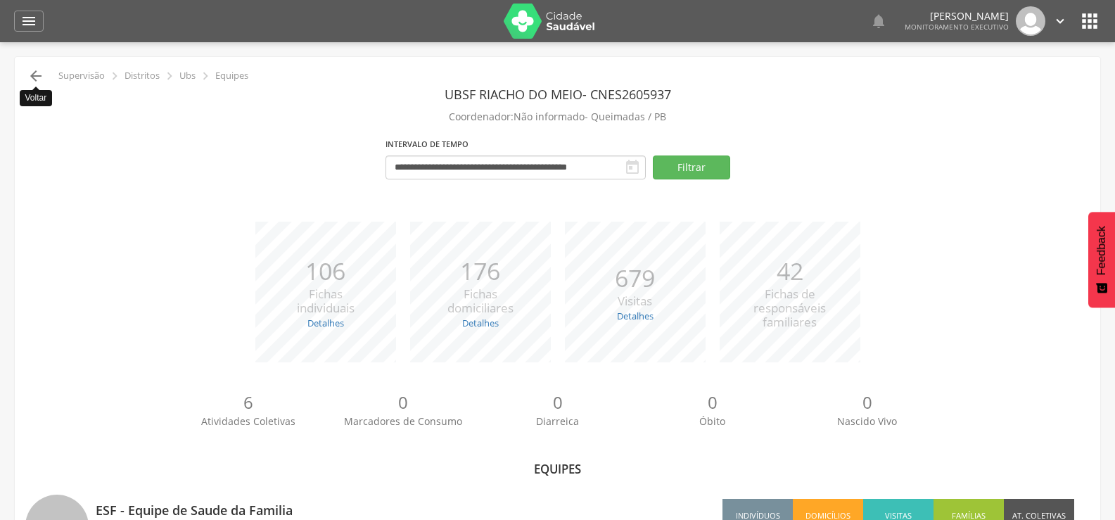
click at [33, 69] on icon "" at bounding box center [35, 76] width 17 height 17
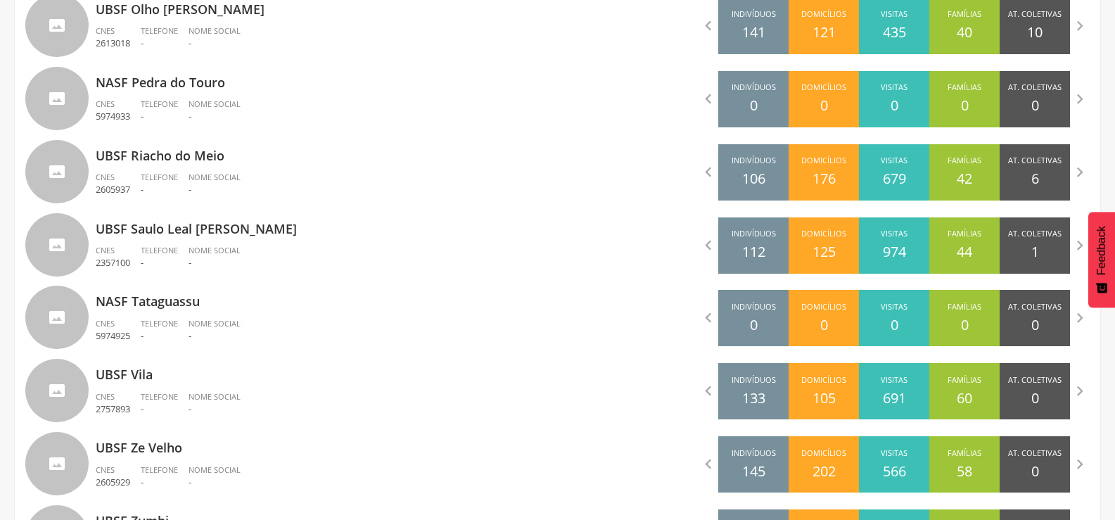
scroll to position [1449, 0]
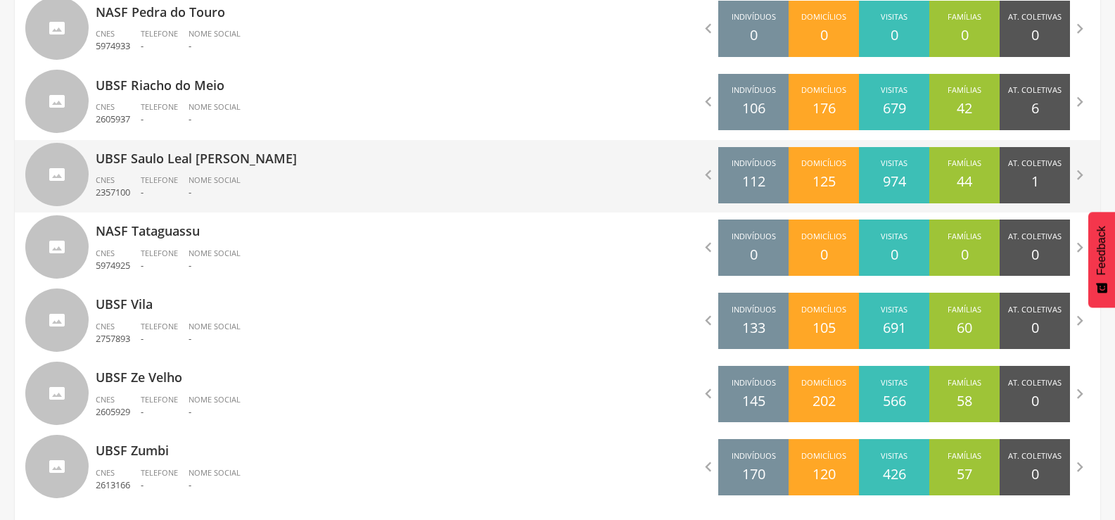
click at [200, 177] on span "Nome Social" at bounding box center [215, 179] width 52 height 11
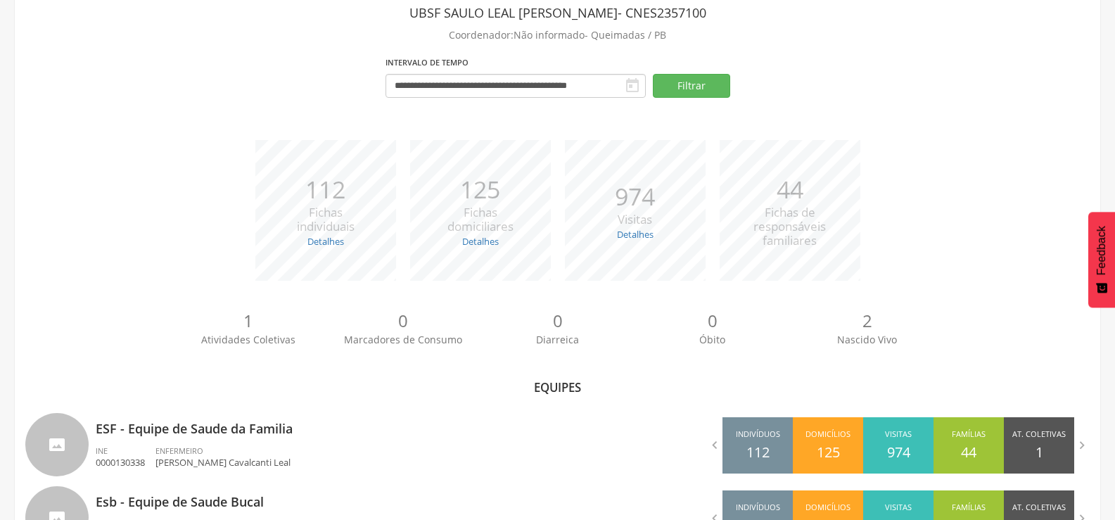
scroll to position [143, 0]
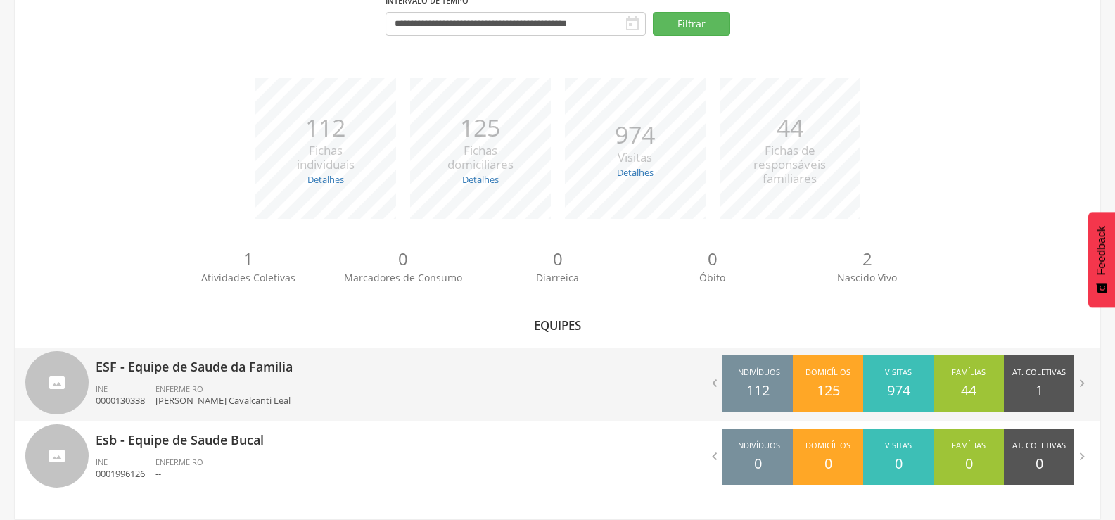
click at [207, 385] on div "ENFERMEIRO [PERSON_NAME] Cavalcanti Leal" at bounding box center [228, 395] width 146 height 24
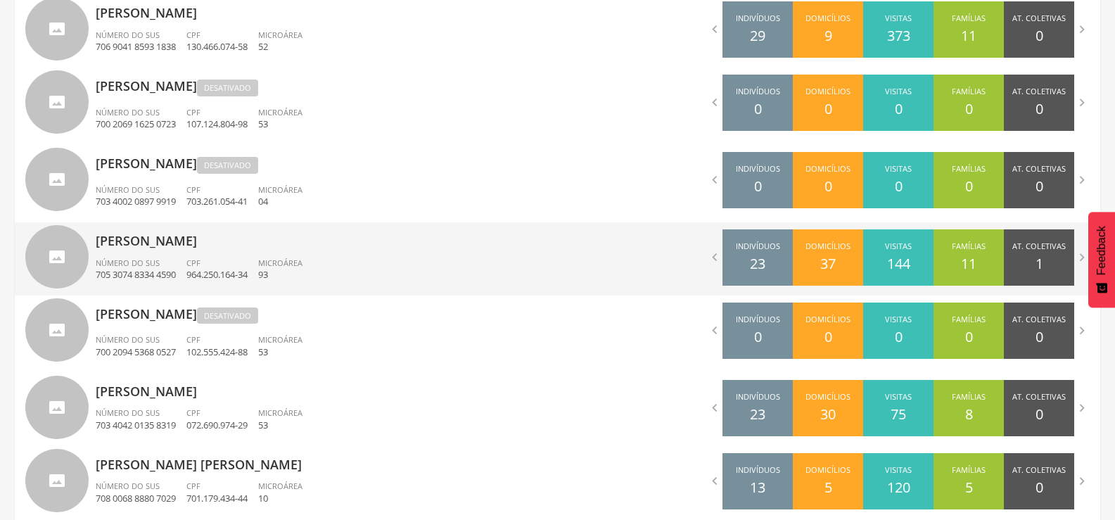
scroll to position [765, 0]
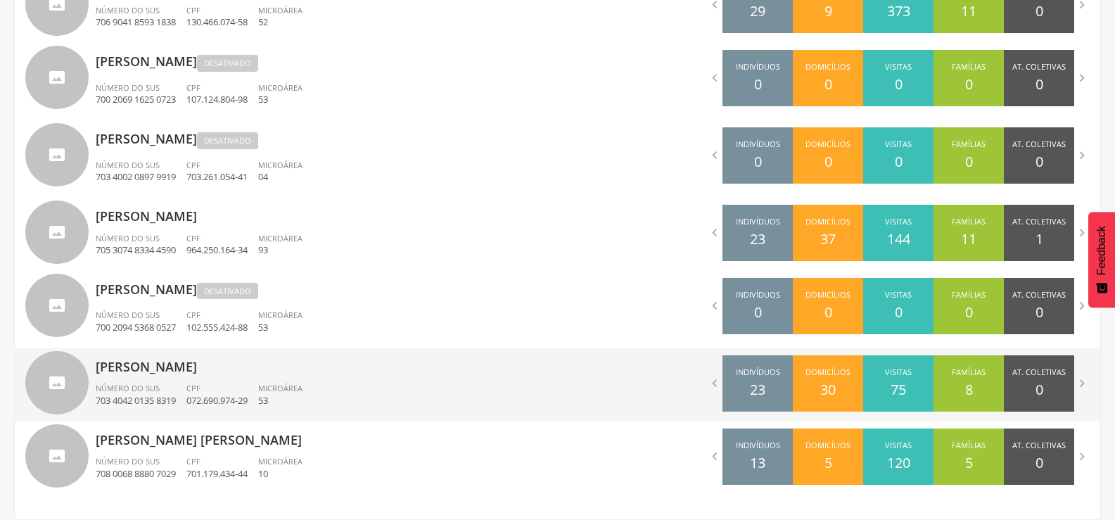
click at [148, 367] on p "[PERSON_NAME]" at bounding box center [322, 362] width 452 height 28
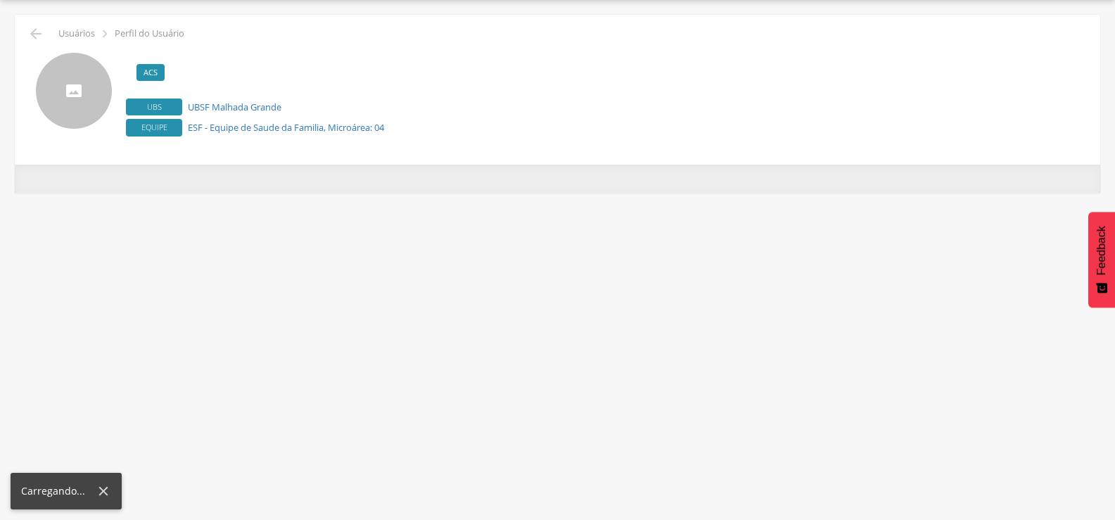
scroll to position [42, 0]
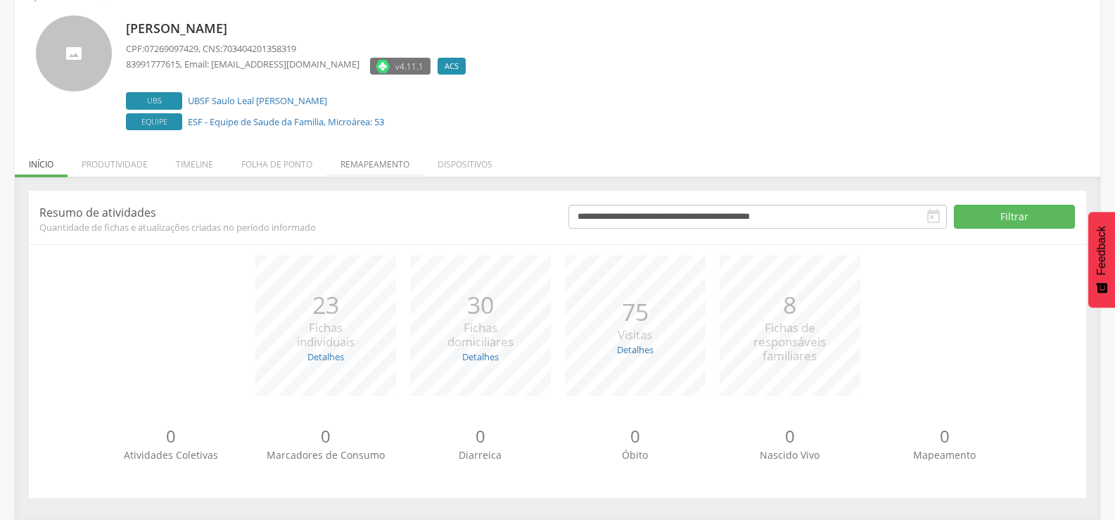
click at [369, 167] on li "Remapeamento" at bounding box center [374, 160] width 97 height 33
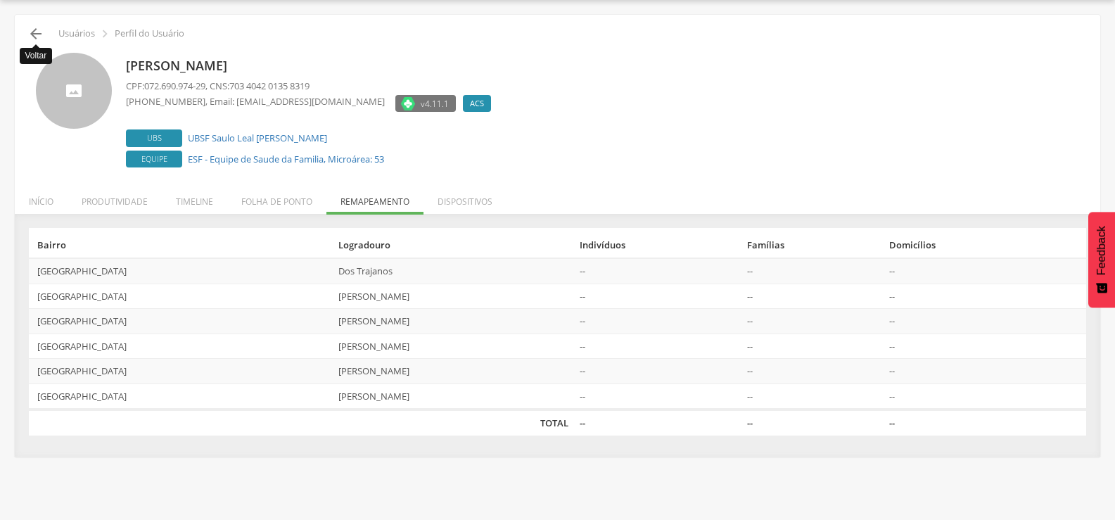
click at [37, 30] on icon "" at bounding box center [35, 33] width 17 height 17
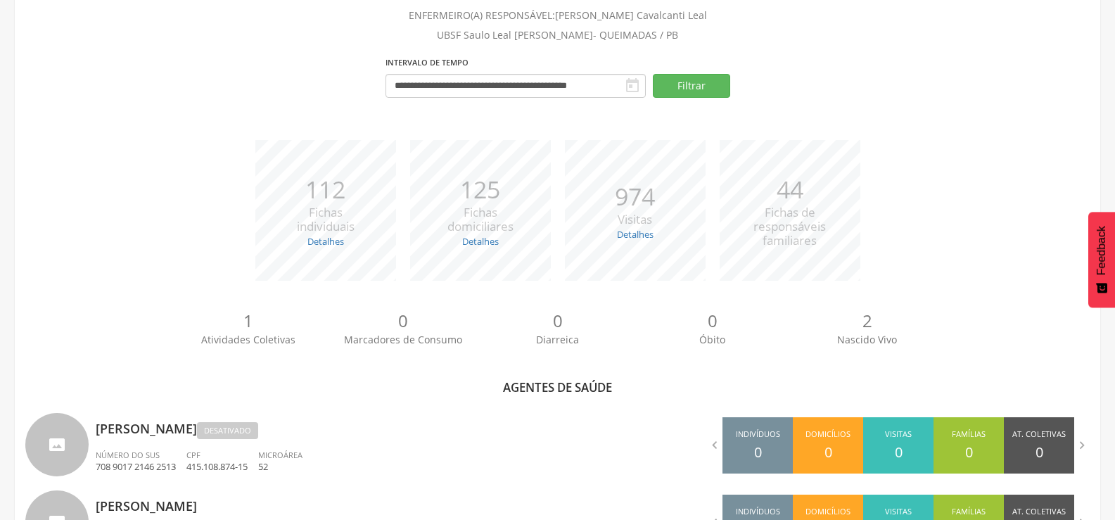
scroll to position [765, 0]
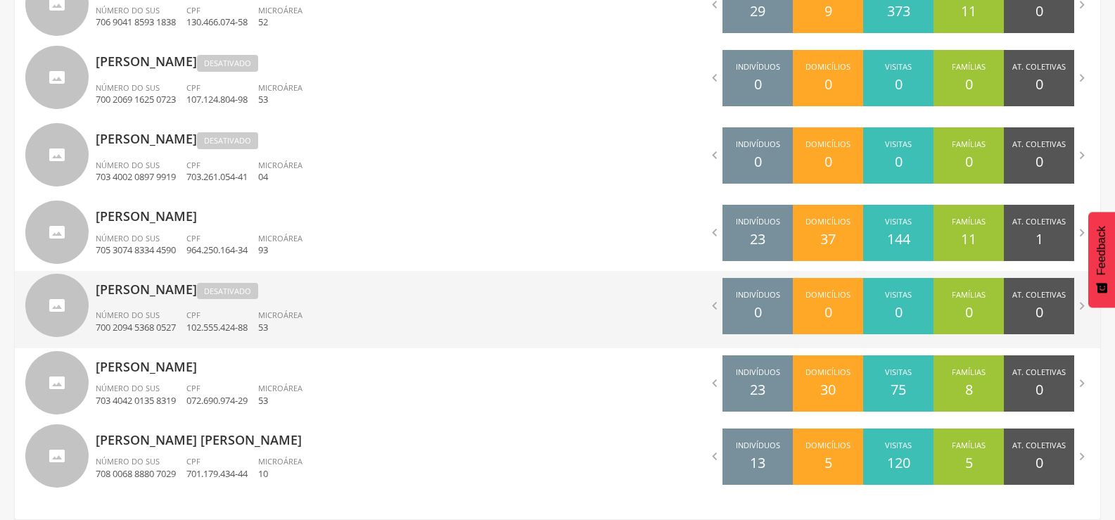
click at [162, 295] on p "[PERSON_NAME] Desativado" at bounding box center [322, 287] width 452 height 32
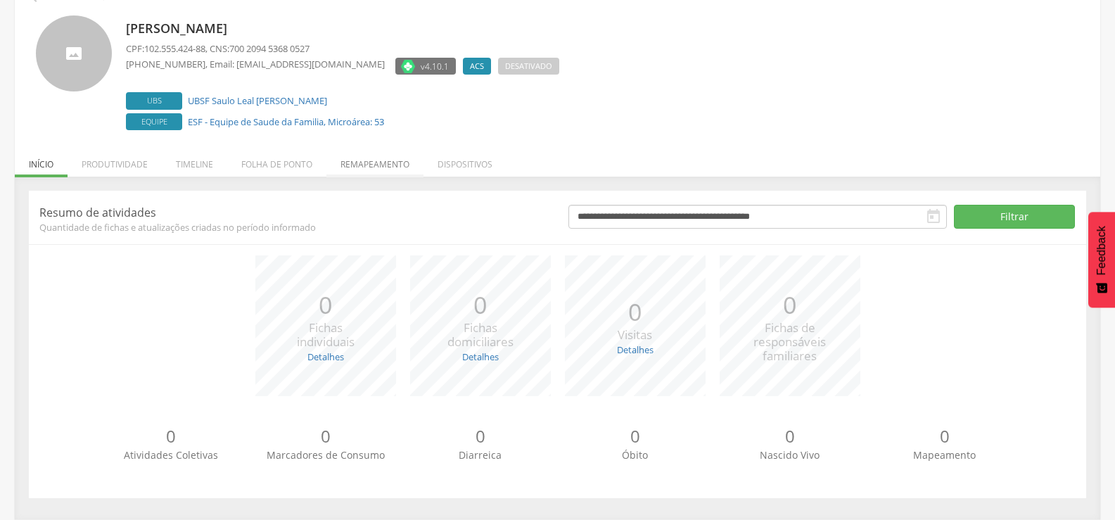
click at [372, 167] on li "Remapeamento" at bounding box center [374, 160] width 97 height 33
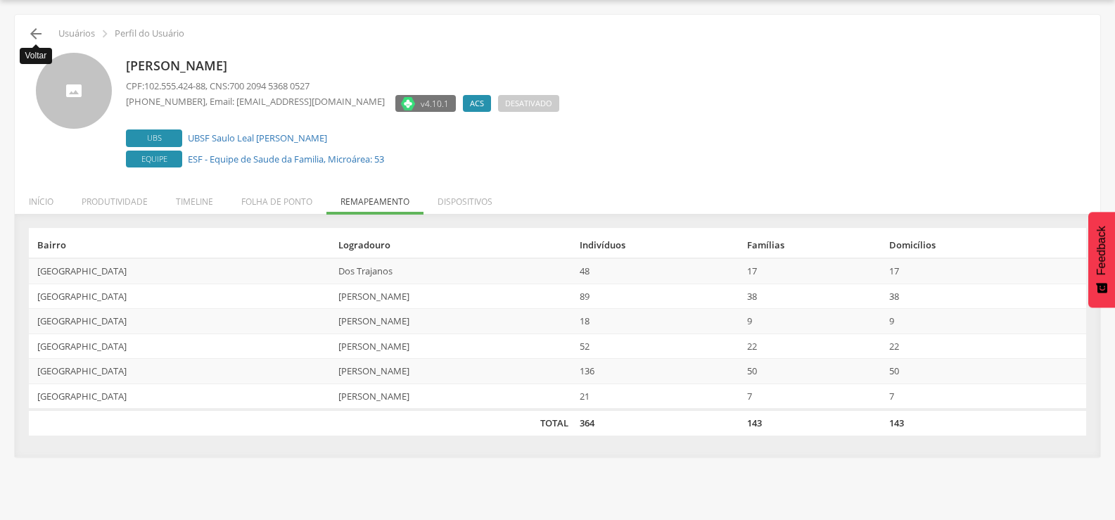
click at [34, 33] on icon "" at bounding box center [35, 33] width 17 height 17
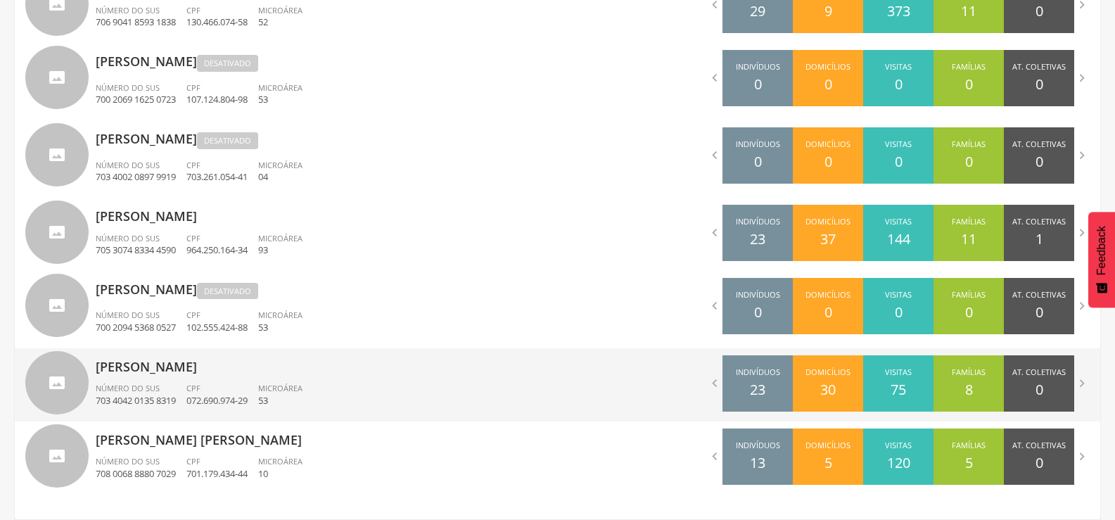
click at [165, 376] on div "[PERSON_NAME] Tenorio Número do SUS 703 4042 0135 8319 CPF 072.690.974-29 Micro…" at bounding box center [322, 384] width 452 height 73
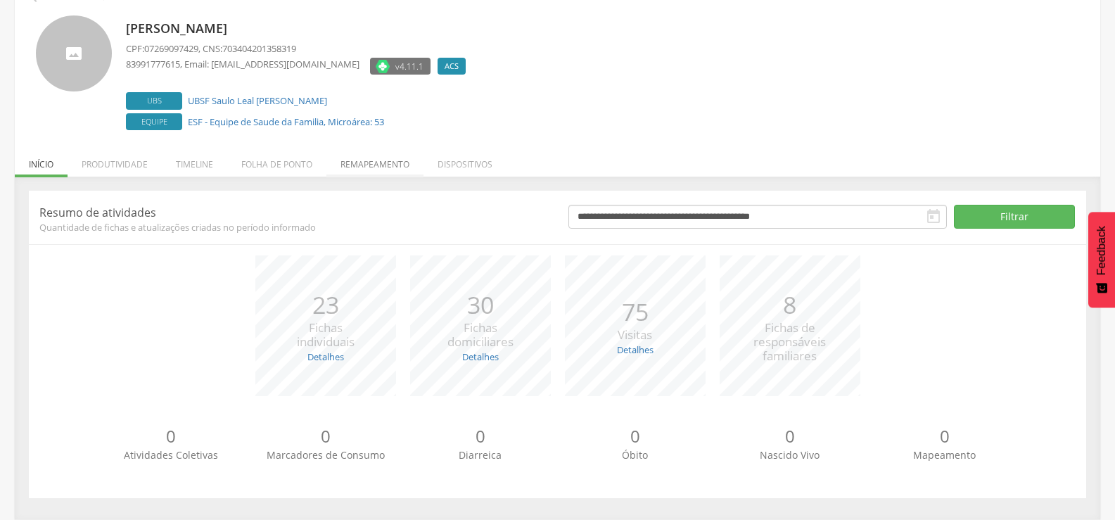
click at [367, 169] on li "Remapeamento" at bounding box center [374, 160] width 97 height 33
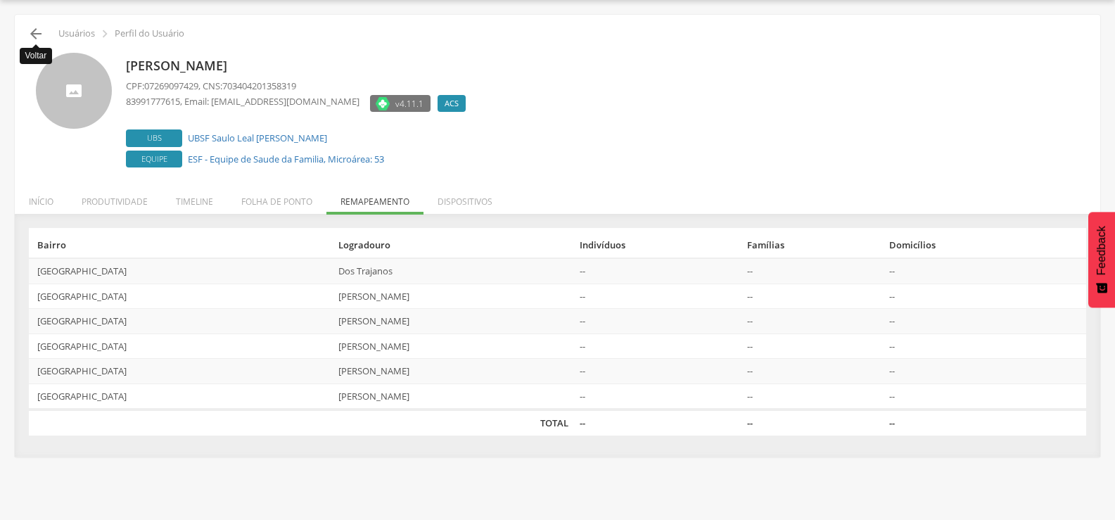
click at [40, 33] on icon "" at bounding box center [35, 33] width 17 height 17
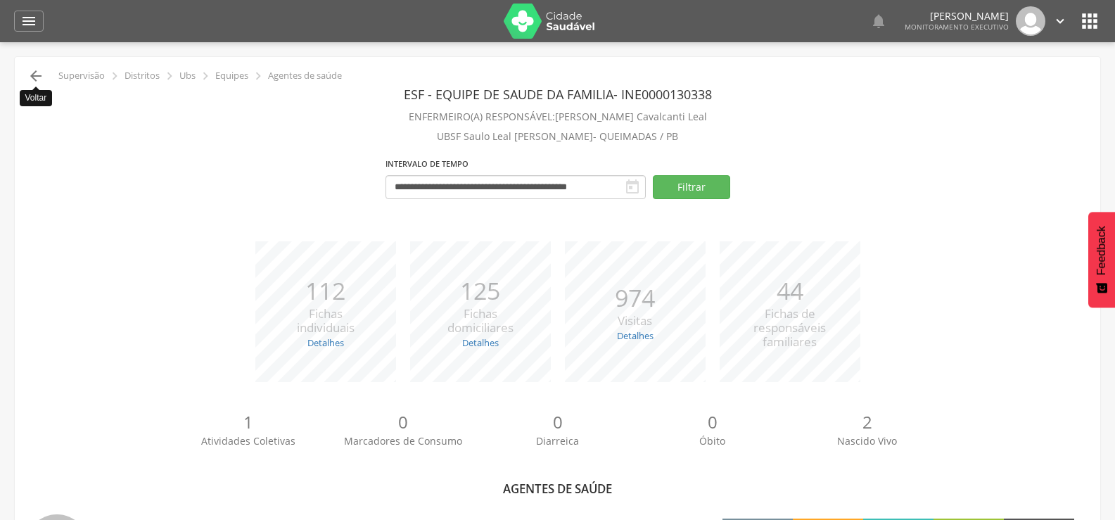
click at [31, 68] on icon "" at bounding box center [35, 76] width 17 height 17
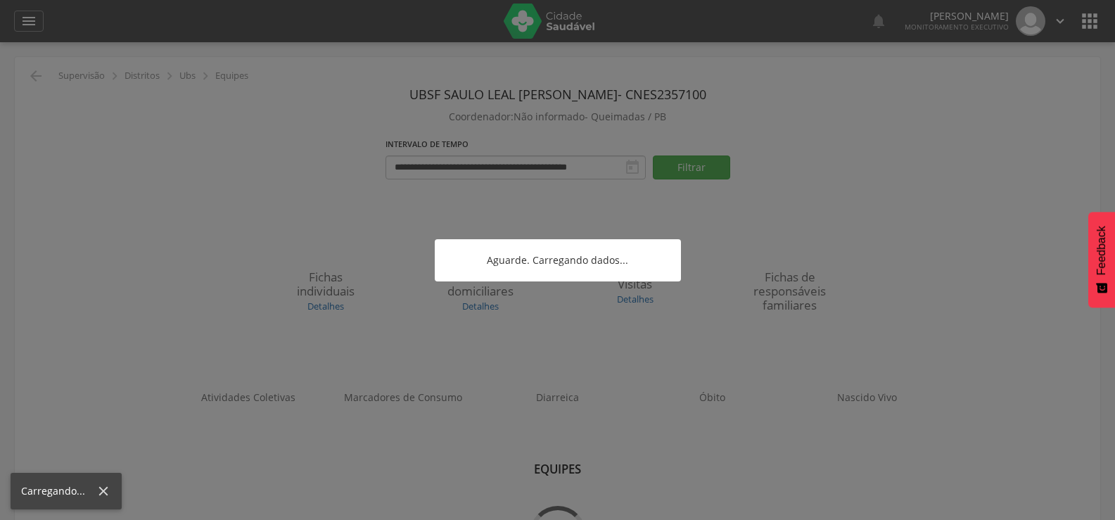
scroll to position [42, 0]
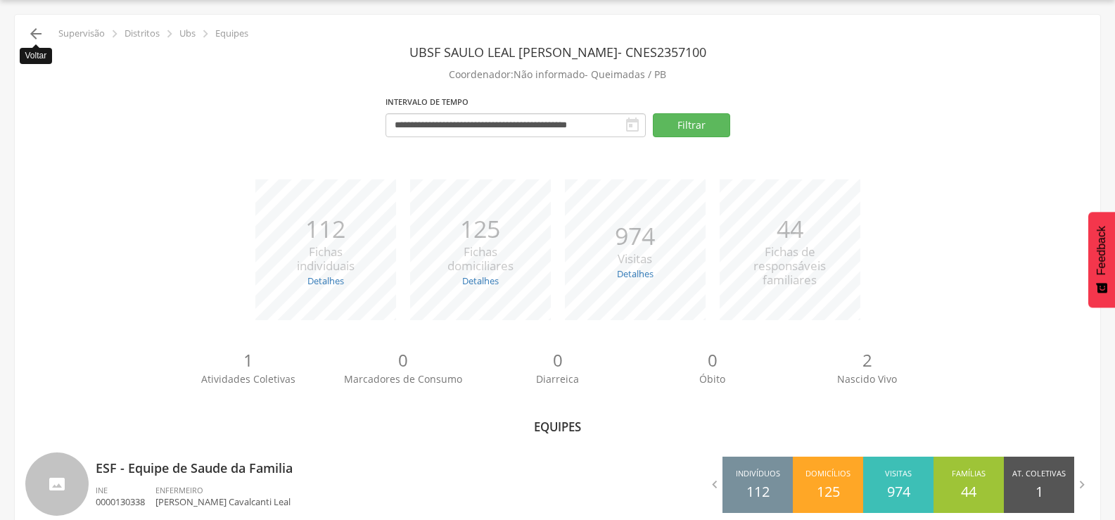
click at [34, 33] on icon "" at bounding box center [35, 33] width 17 height 17
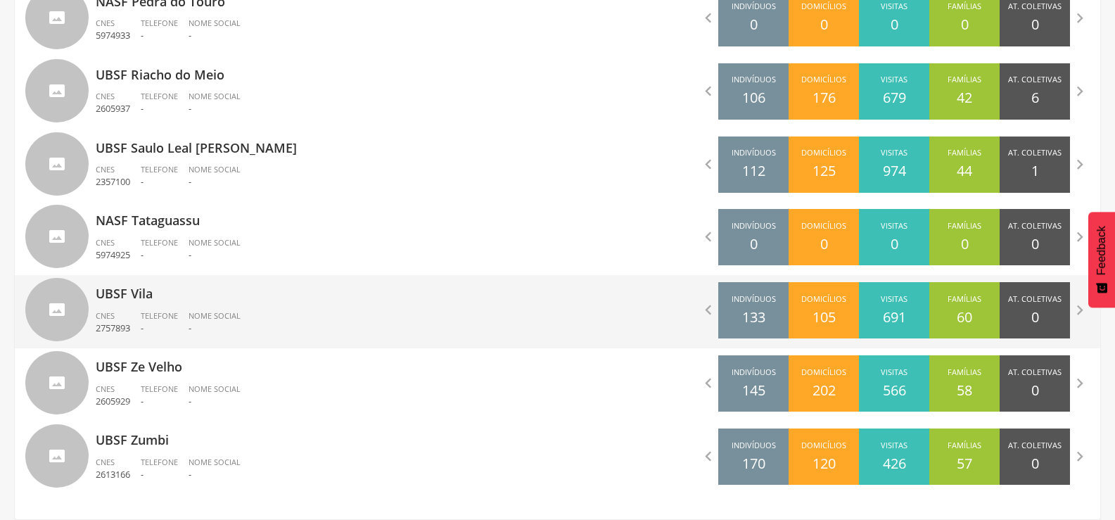
click at [170, 311] on span "Telefone" at bounding box center [159, 315] width 37 height 11
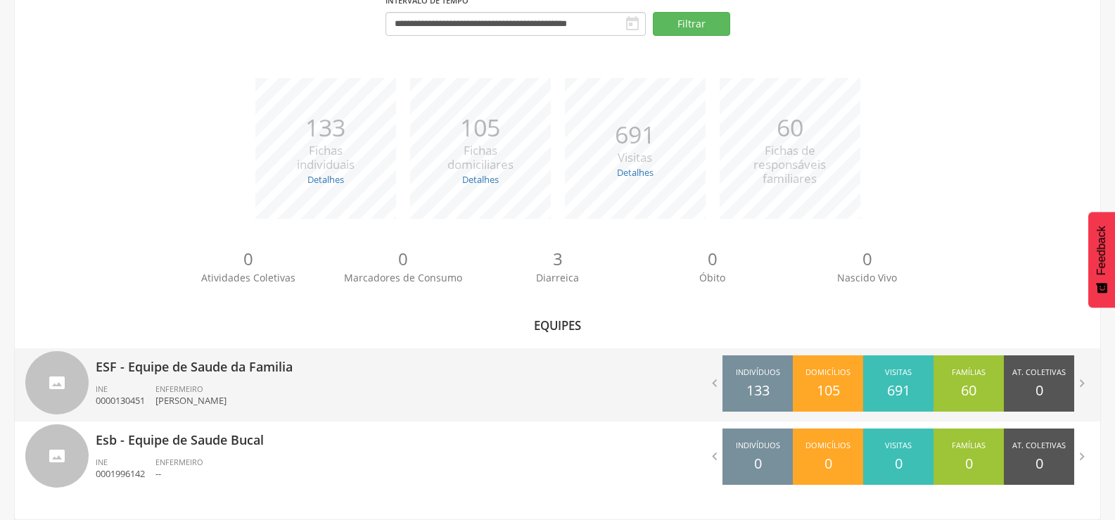
click at [222, 389] on div "ENFERMEIRO [PERSON_NAME]" at bounding box center [196, 395] width 82 height 24
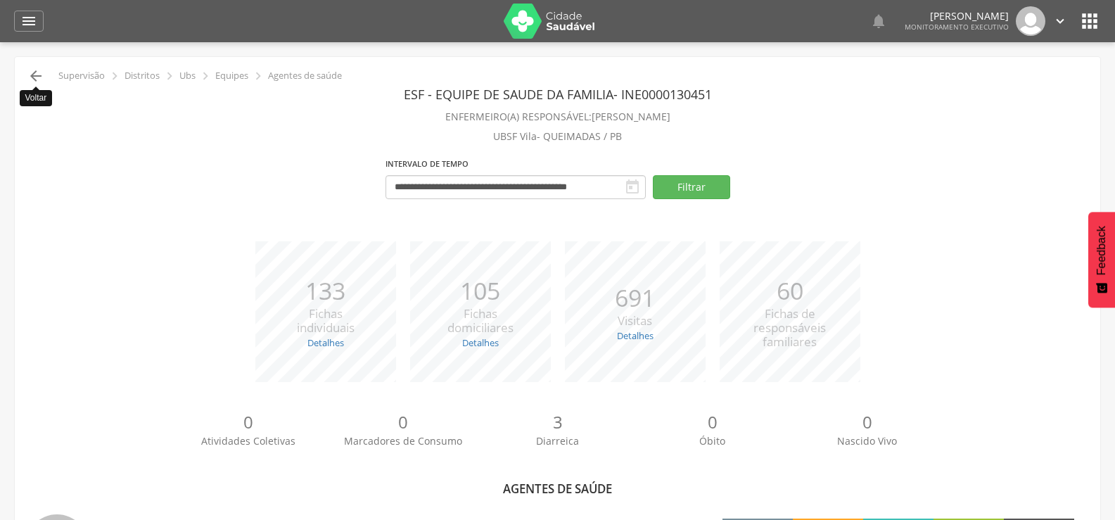
click at [29, 70] on icon "" at bounding box center [35, 76] width 17 height 17
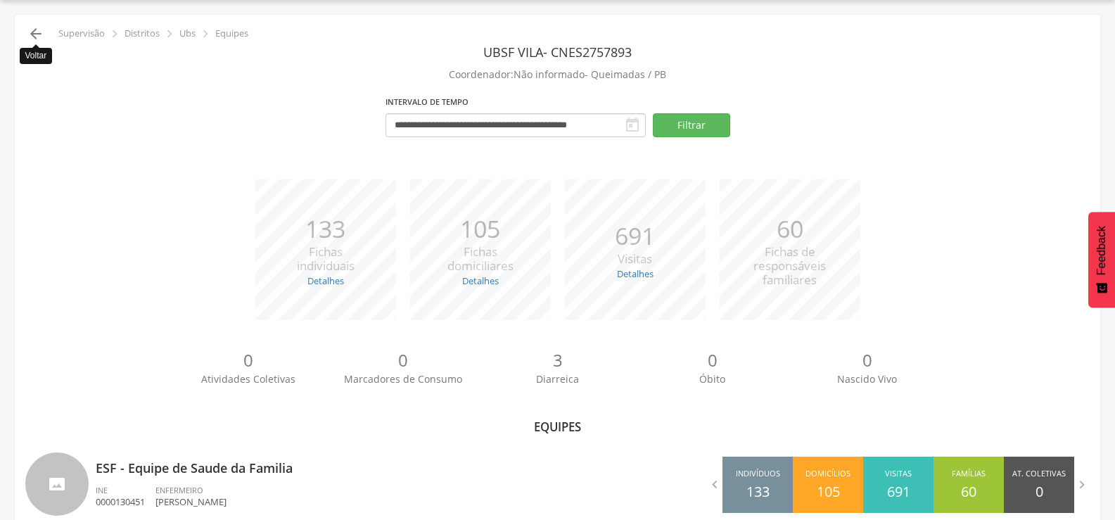
click at [31, 34] on icon "" at bounding box center [35, 33] width 17 height 17
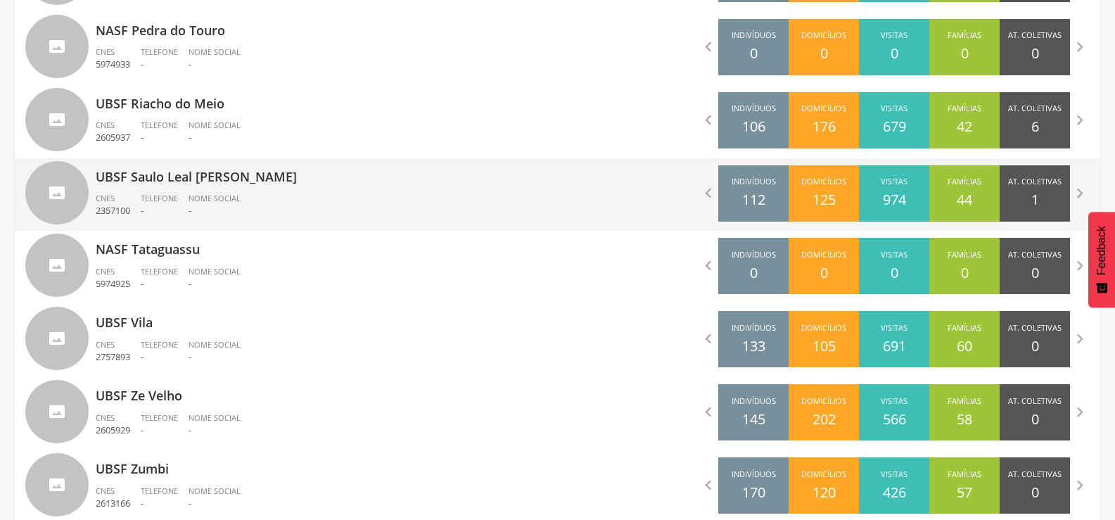
scroll to position [1460, 0]
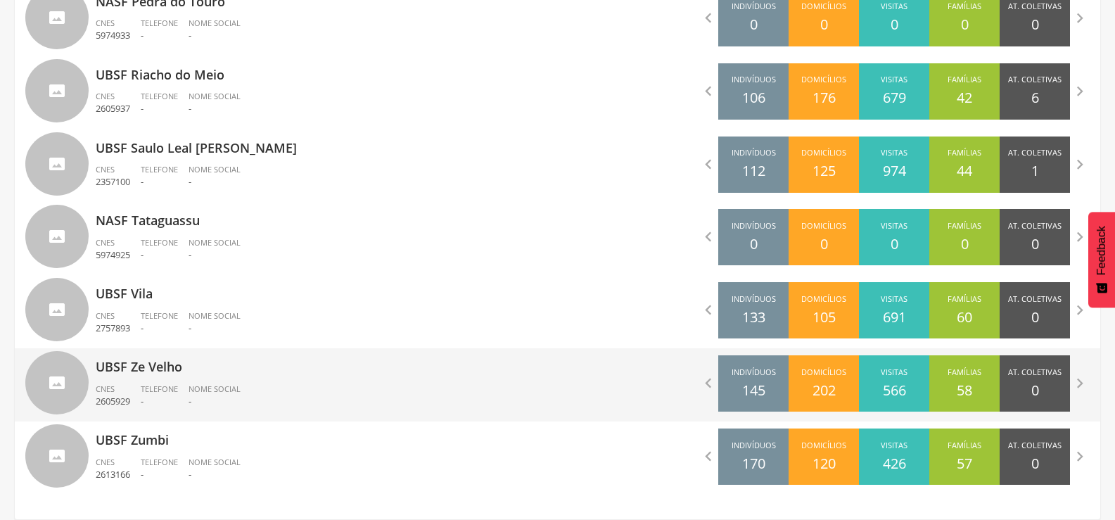
click at [150, 381] on div "UBSF Ze Velho CNES 2605929 Telefone - Nome Social -" at bounding box center [322, 384] width 452 height 73
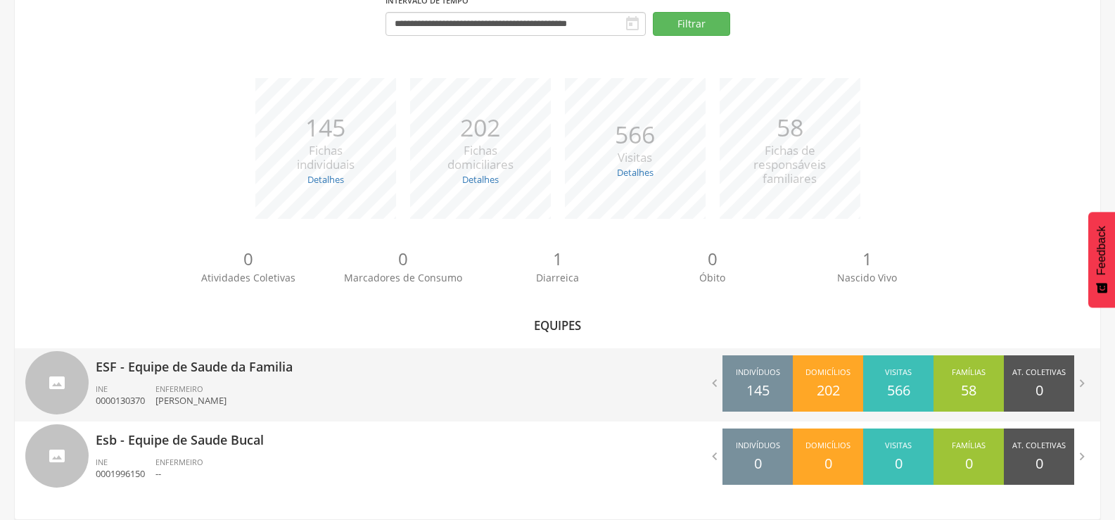
click at [175, 373] on p "ESF - Equipe de Saude da Familia" at bounding box center [322, 362] width 452 height 28
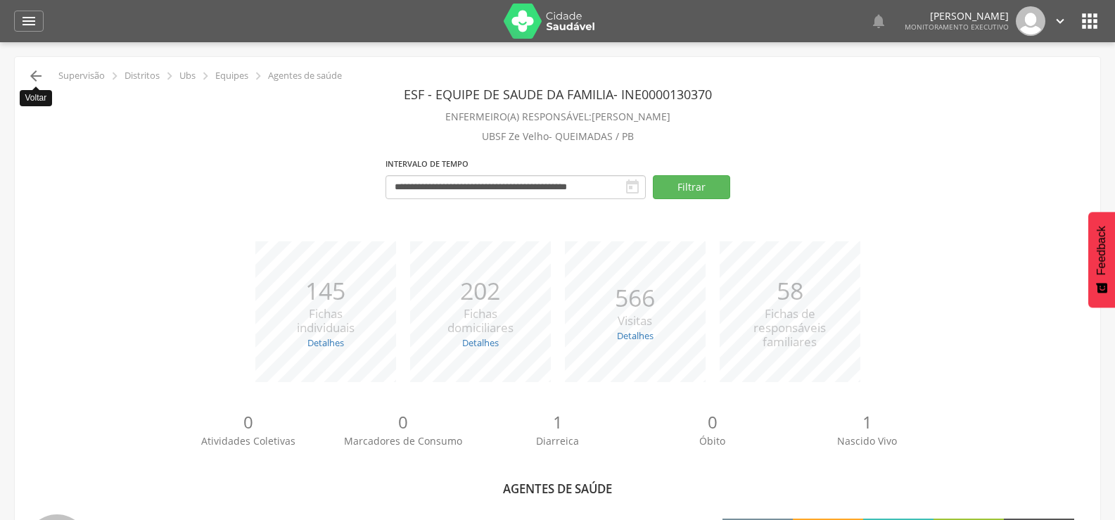
click at [40, 77] on icon "" at bounding box center [35, 76] width 17 height 17
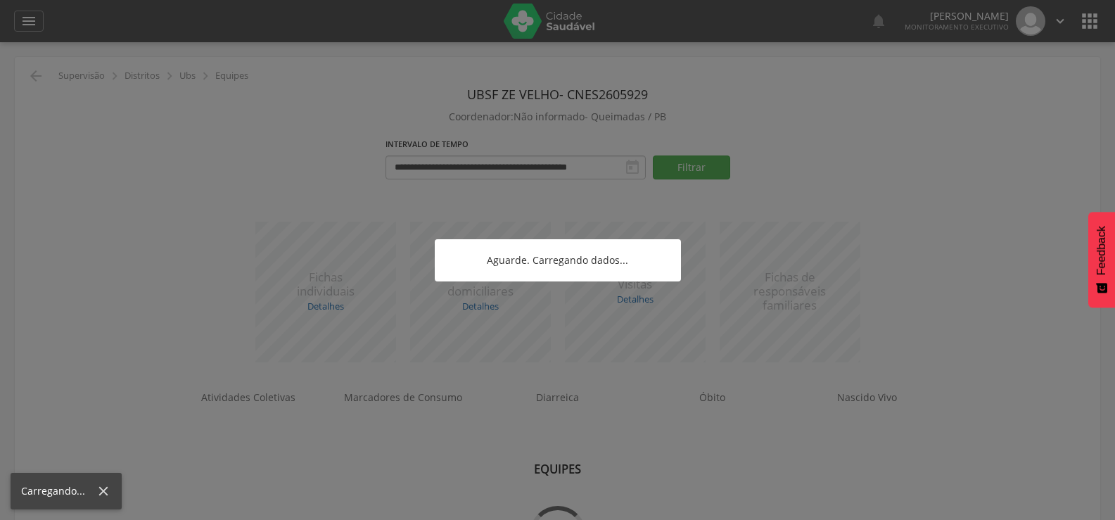
scroll to position [42, 0]
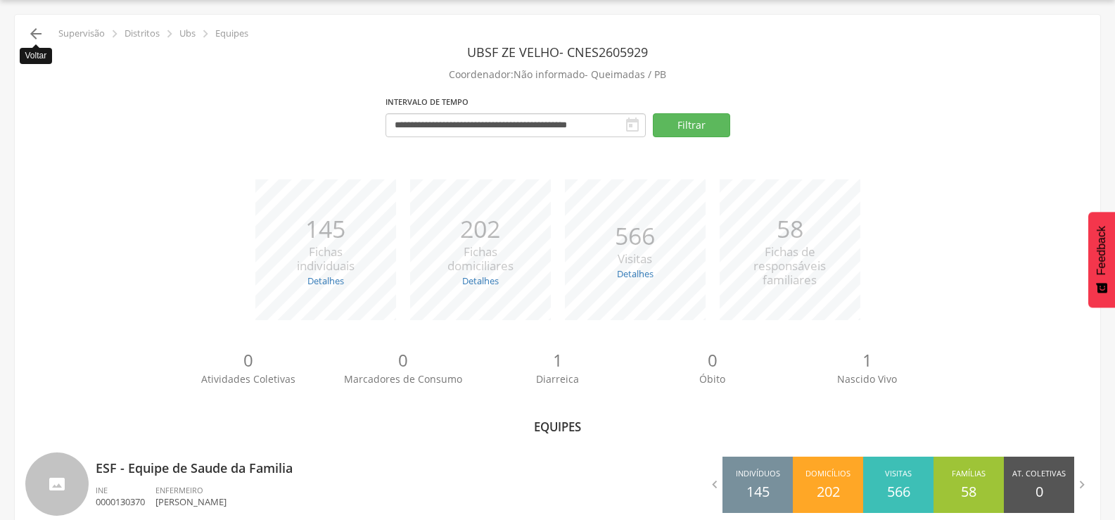
click at [38, 37] on icon "" at bounding box center [35, 33] width 17 height 17
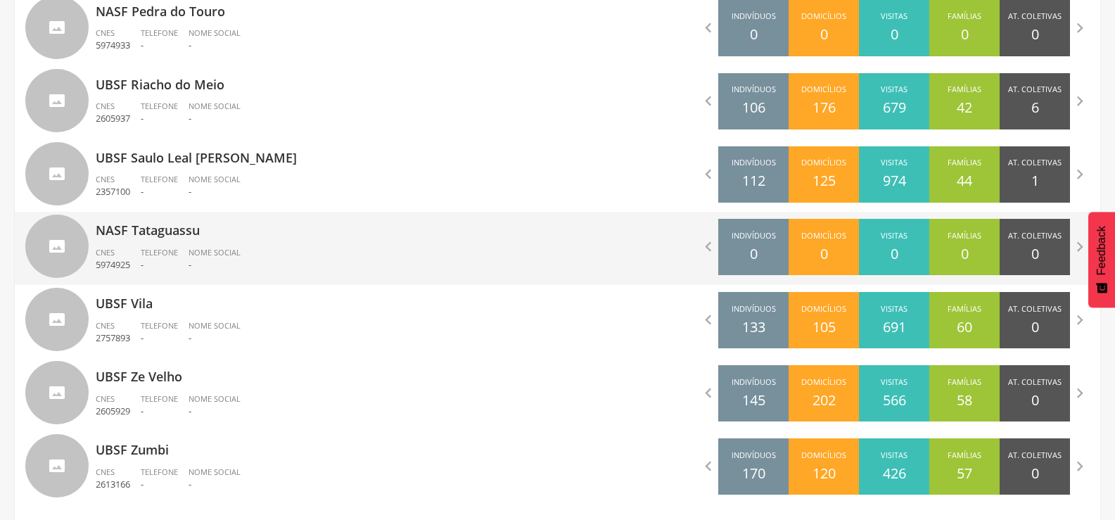
scroll to position [1460, 0]
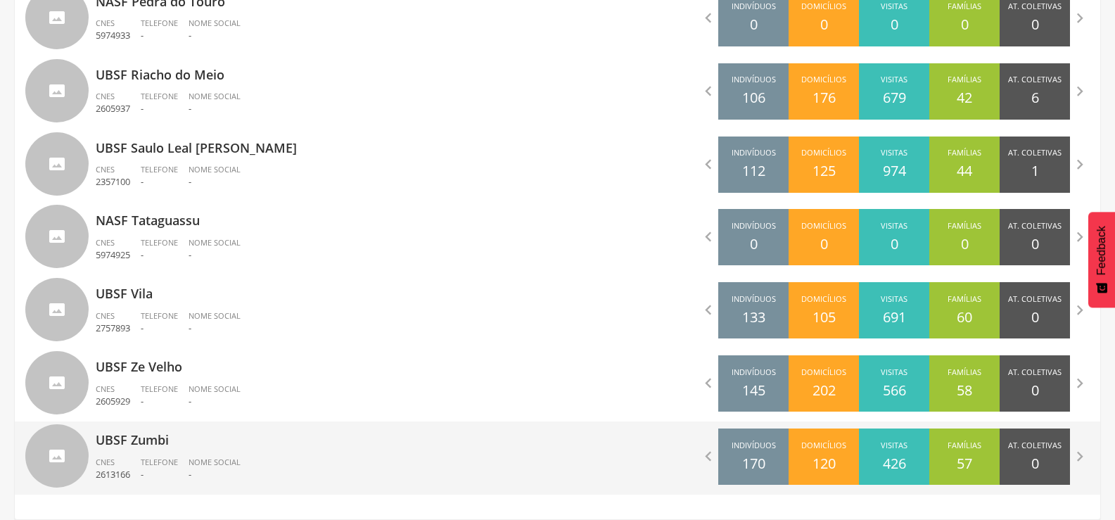
click at [151, 459] on span "Telefone" at bounding box center [159, 461] width 37 height 11
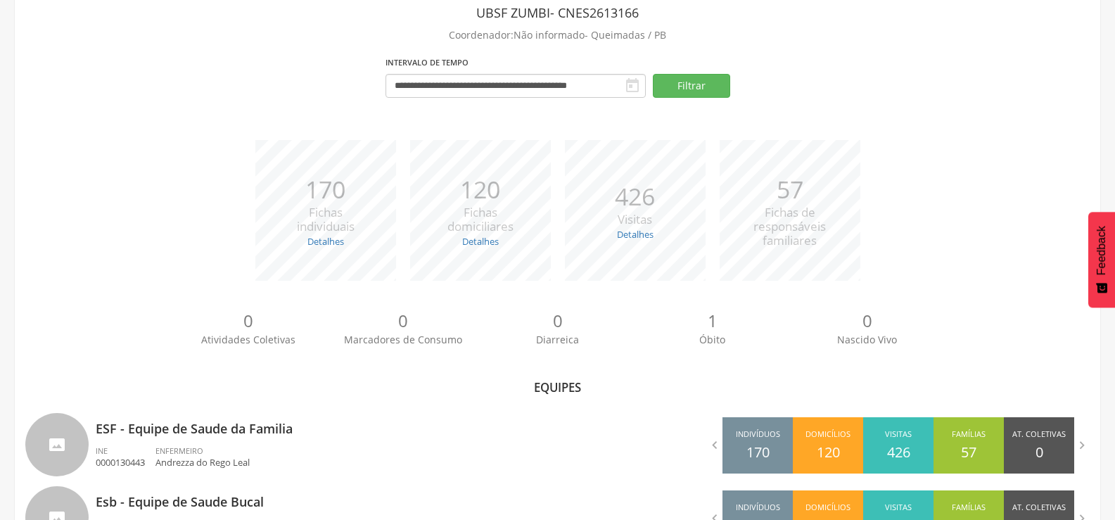
scroll to position [143, 0]
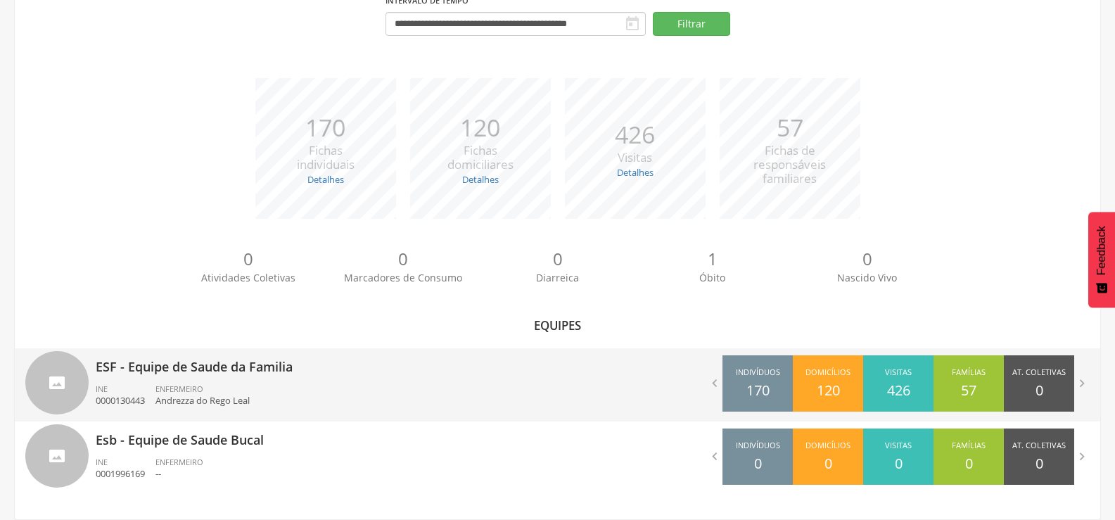
click at [189, 388] on span "ENFERMEIRO" at bounding box center [179, 388] width 48 height 11
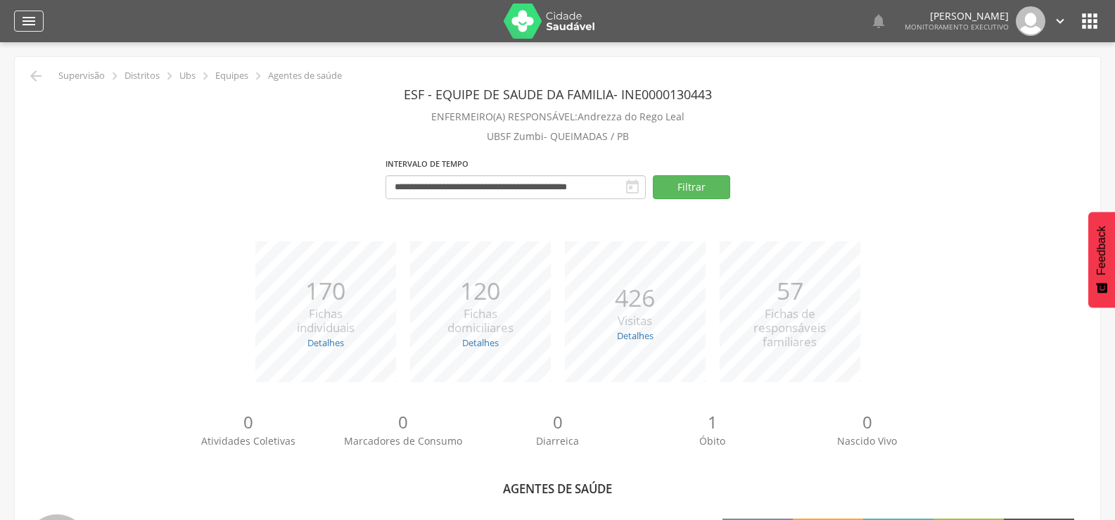
click at [33, 23] on icon "" at bounding box center [28, 21] width 17 height 17
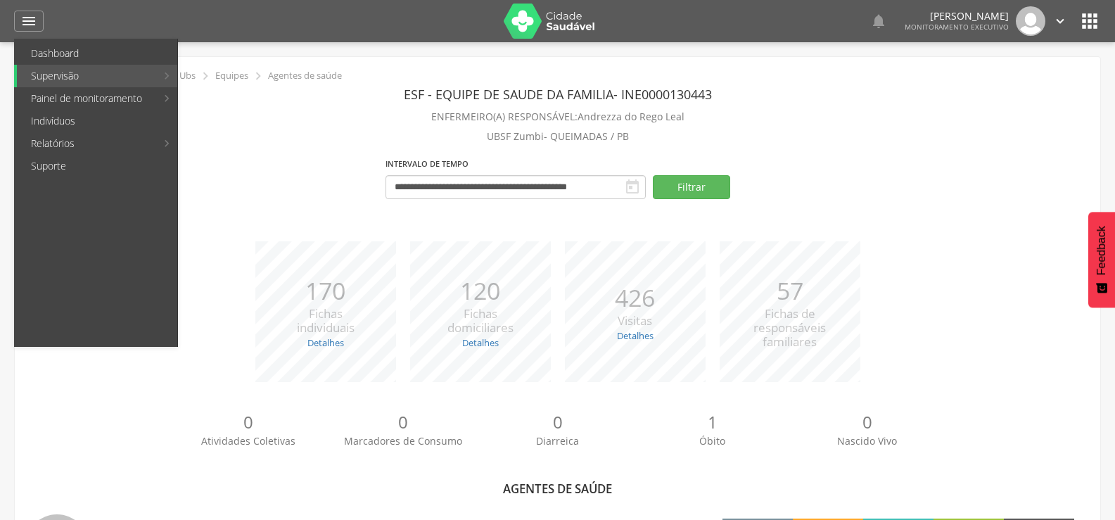
click at [366, 122] on p "ENFERMEIRO(A) RESPONSÁVEL: [PERSON_NAME] do [PERSON_NAME]" at bounding box center [557, 117] width 1064 height 20
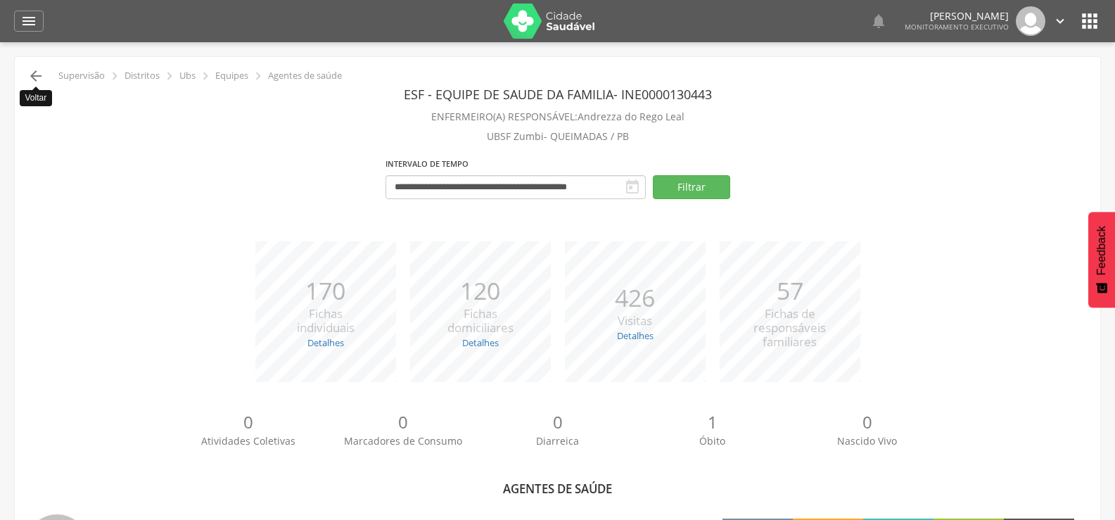
click at [36, 76] on icon "" at bounding box center [35, 76] width 17 height 17
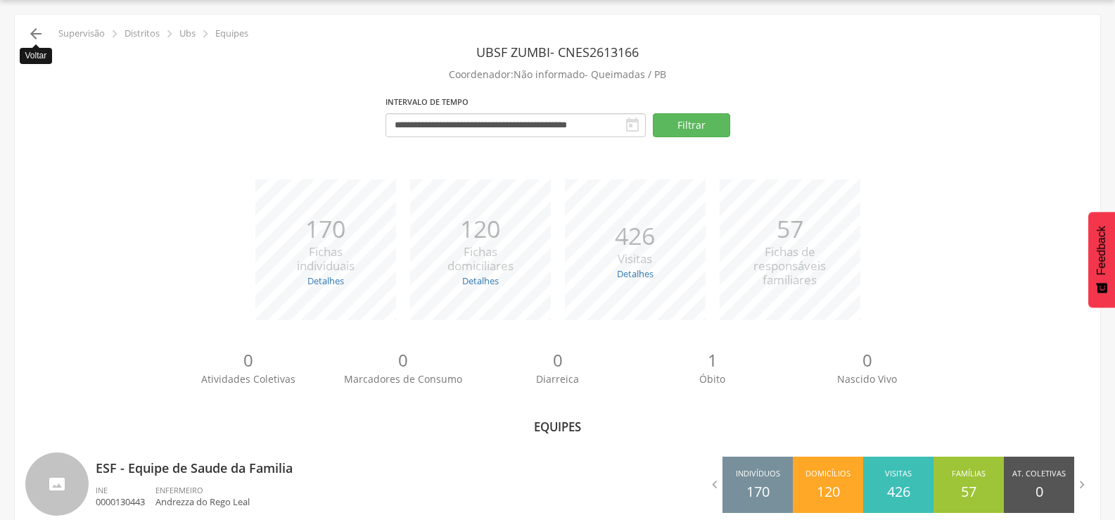
click at [34, 34] on icon "" at bounding box center [35, 33] width 17 height 17
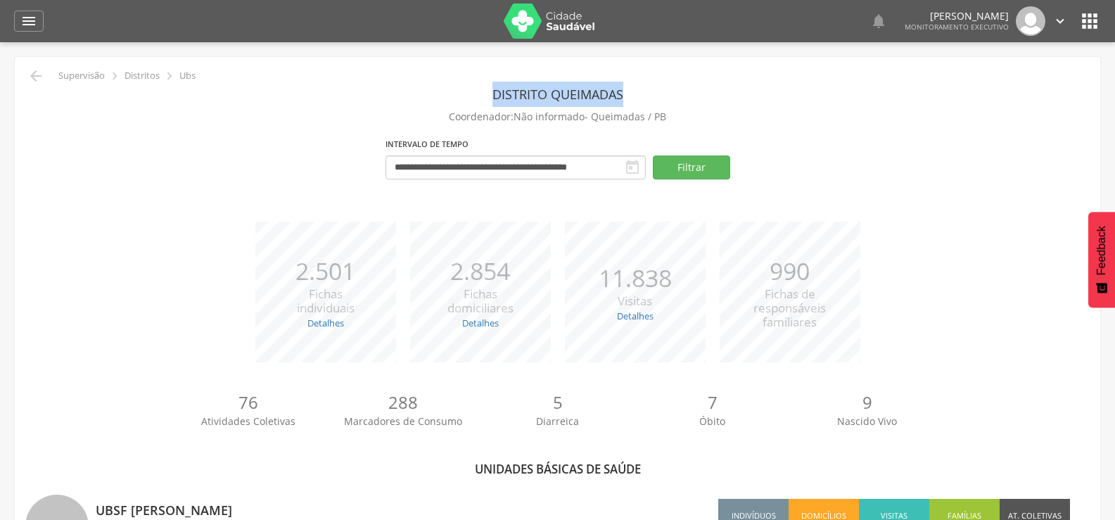
drag, startPoint x: 494, startPoint y: 94, endPoint x: 648, endPoint y: 98, distance: 153.4
click at [648, 98] on header "Distrito Queimadas" at bounding box center [557, 94] width 1064 height 25
drag, startPoint x: 630, startPoint y: 94, endPoint x: 472, endPoint y: 84, distance: 158.6
click at [472, 84] on header "Distrito Queimadas" at bounding box center [557, 94] width 1064 height 25
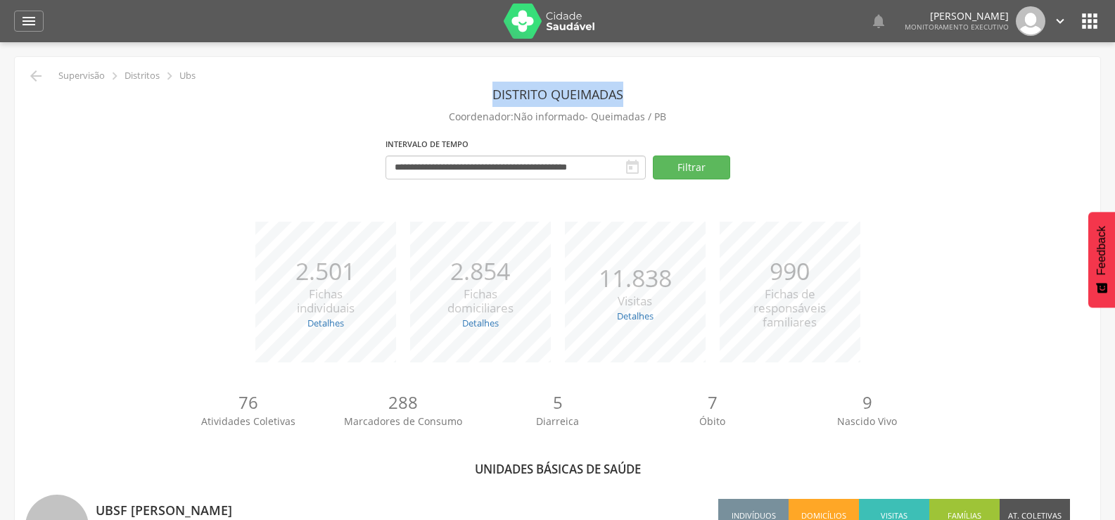
click at [489, 88] on header "Distrito Queimadas" at bounding box center [557, 94] width 1064 height 25
drag, startPoint x: 490, startPoint y: 90, endPoint x: 653, endPoint y: 113, distance: 164.8
click at [653, 113] on section "**********" at bounding box center [557, 138] width 1064 height 112
click at [651, 96] on header "Distrito Queimadas" at bounding box center [557, 94] width 1064 height 25
drag, startPoint x: 690, startPoint y: 114, endPoint x: 440, endPoint y: 86, distance: 251.3
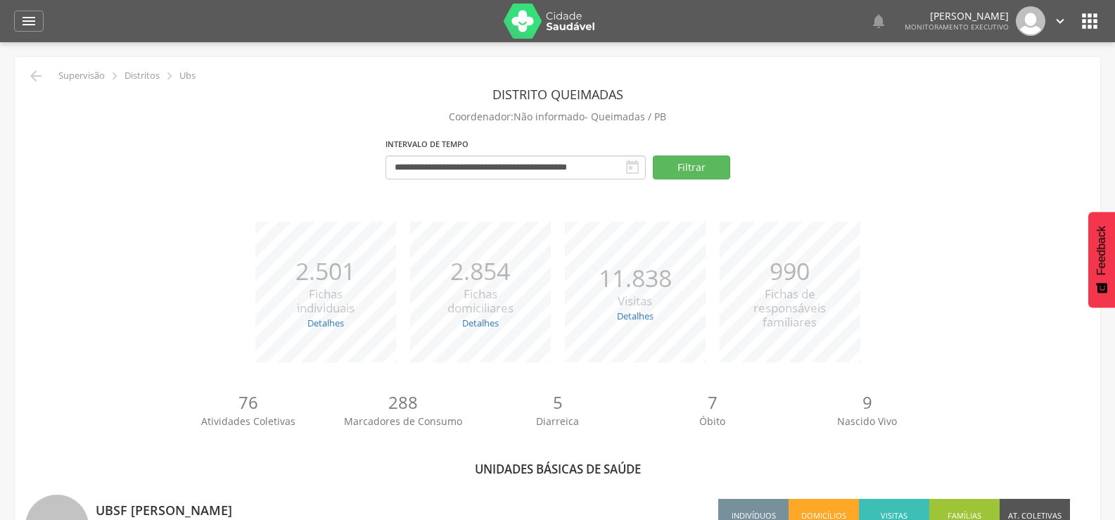
click at [440, 86] on section "**********" at bounding box center [557, 138] width 1064 height 112
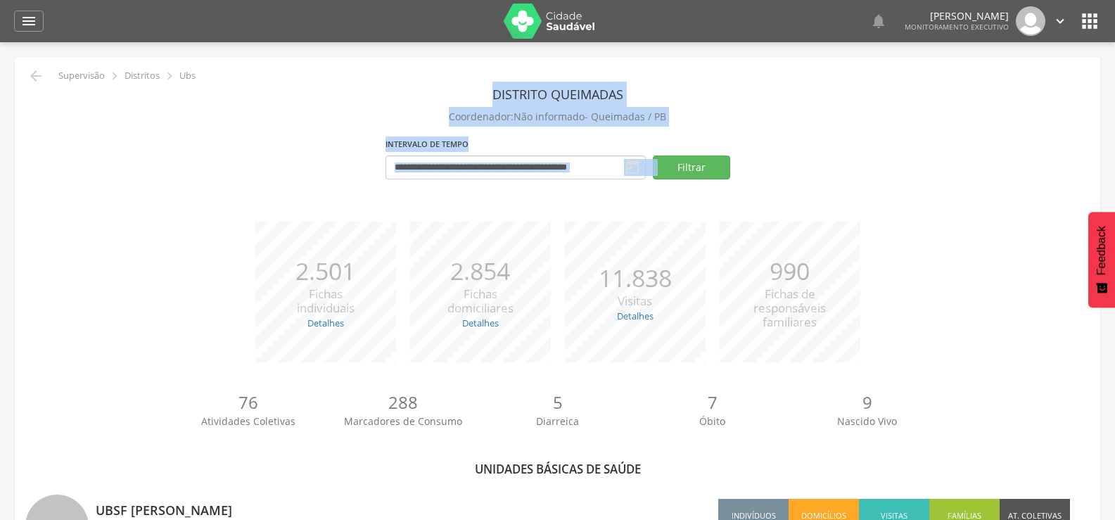
drag, startPoint x: 489, startPoint y: 88, endPoint x: 721, endPoint y: 132, distance: 236.3
click at [721, 132] on section "**********" at bounding box center [557, 138] width 1064 height 112
click at [719, 127] on section "**********" at bounding box center [557, 138] width 1064 height 112
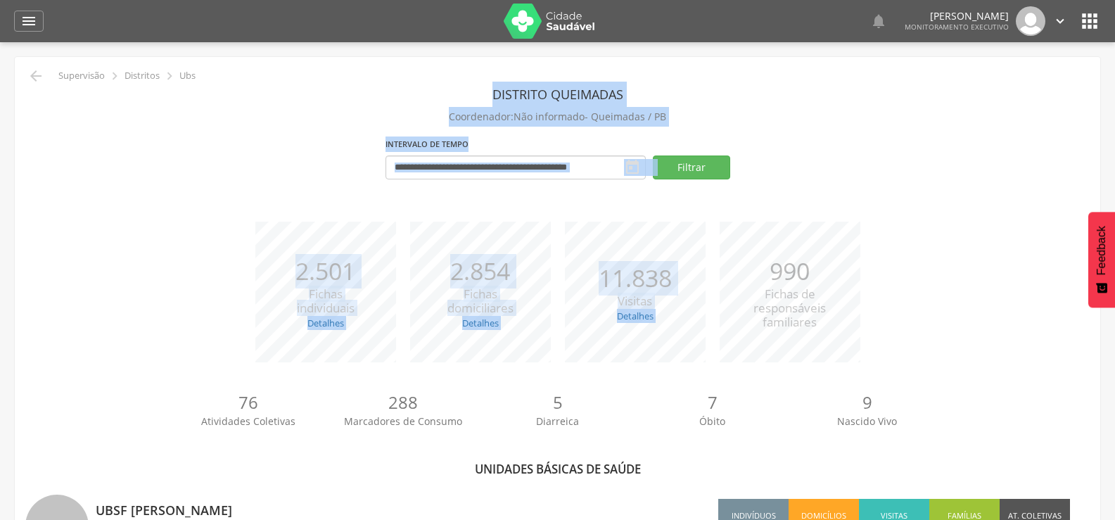
drag, startPoint x: 492, startPoint y: 92, endPoint x: 778, endPoint y: 195, distance: 303.5
click at [779, 169] on div "**********" at bounding box center [557, 164] width 1064 height 60
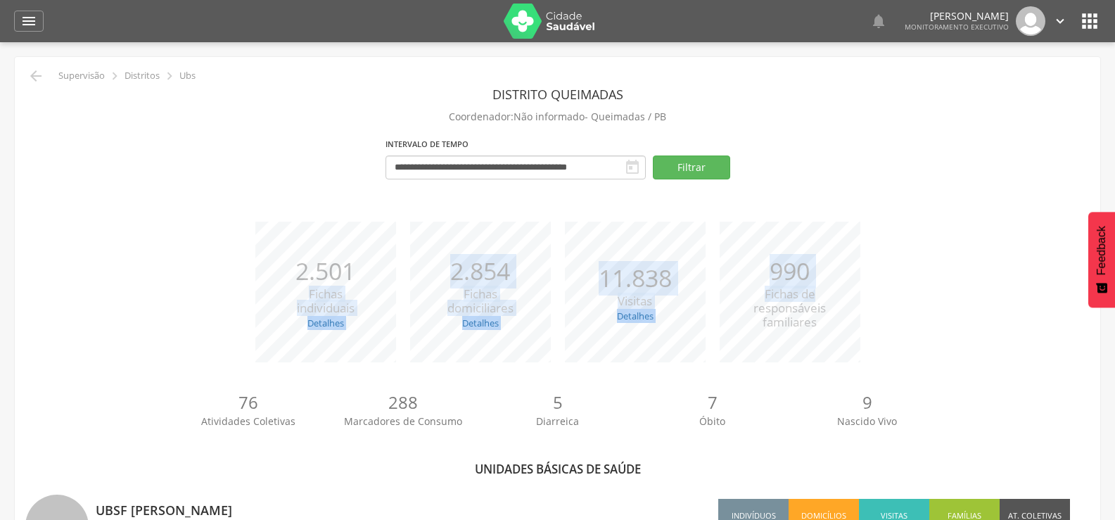
drag, startPoint x: 920, startPoint y: 298, endPoint x: 385, endPoint y: 248, distance: 536.9
click at [386, 248] on div "*** 2.501 Fichas individuais Detalhes Novas: 68 Atualizadas: 2.433 *** 2.854 Fi…" at bounding box center [557, 299] width 1064 height 155
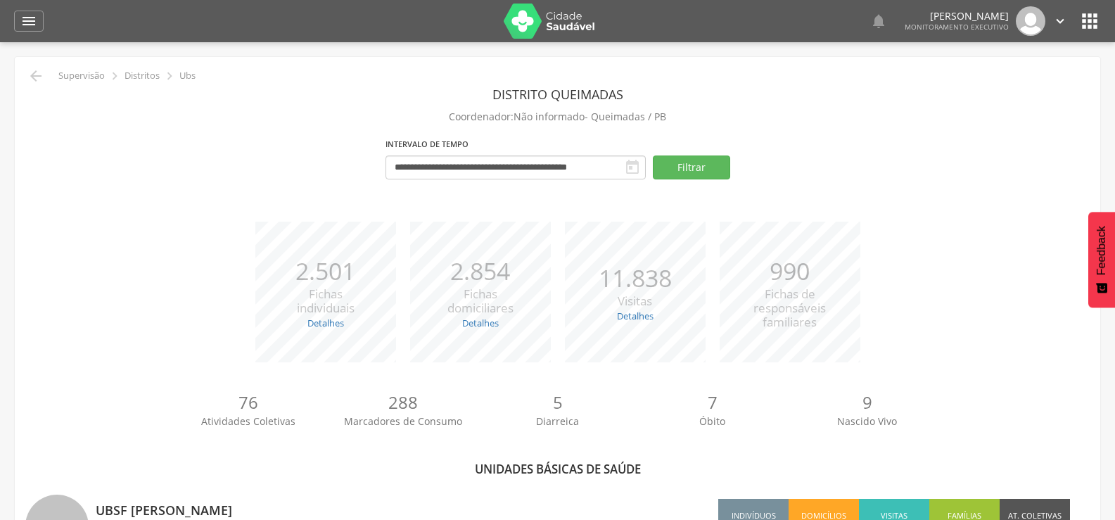
click at [306, 166] on div "**********" at bounding box center [557, 164] width 1064 height 60
